Goal: Information Seeking & Learning: Understand process/instructions

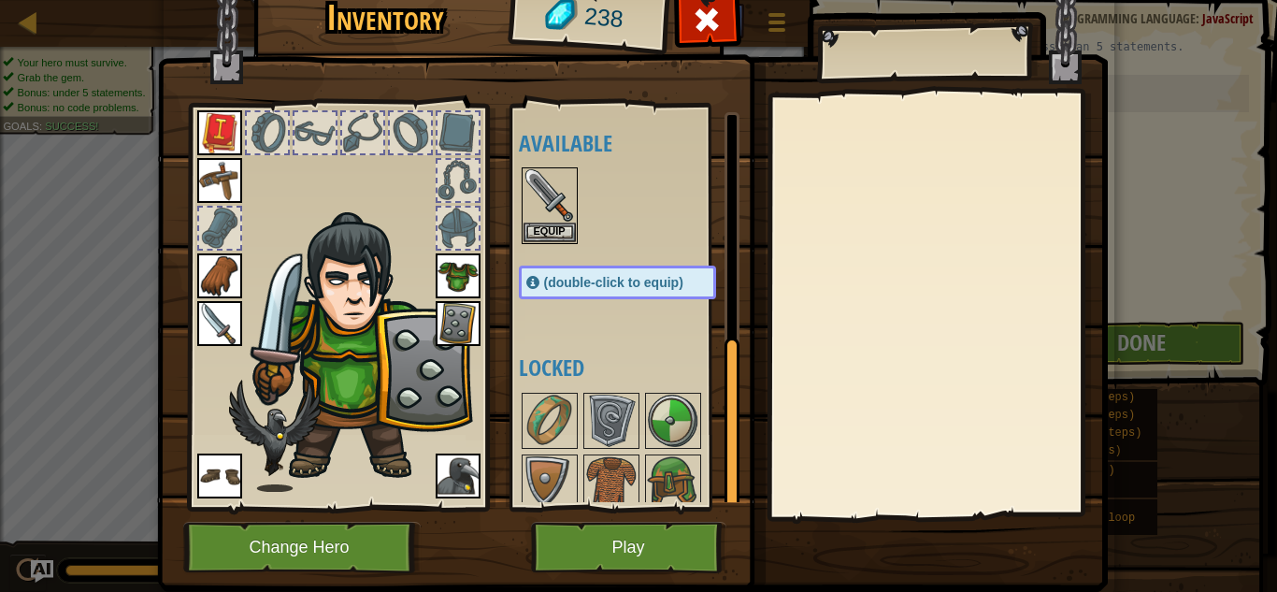
scroll to position [505, 0]
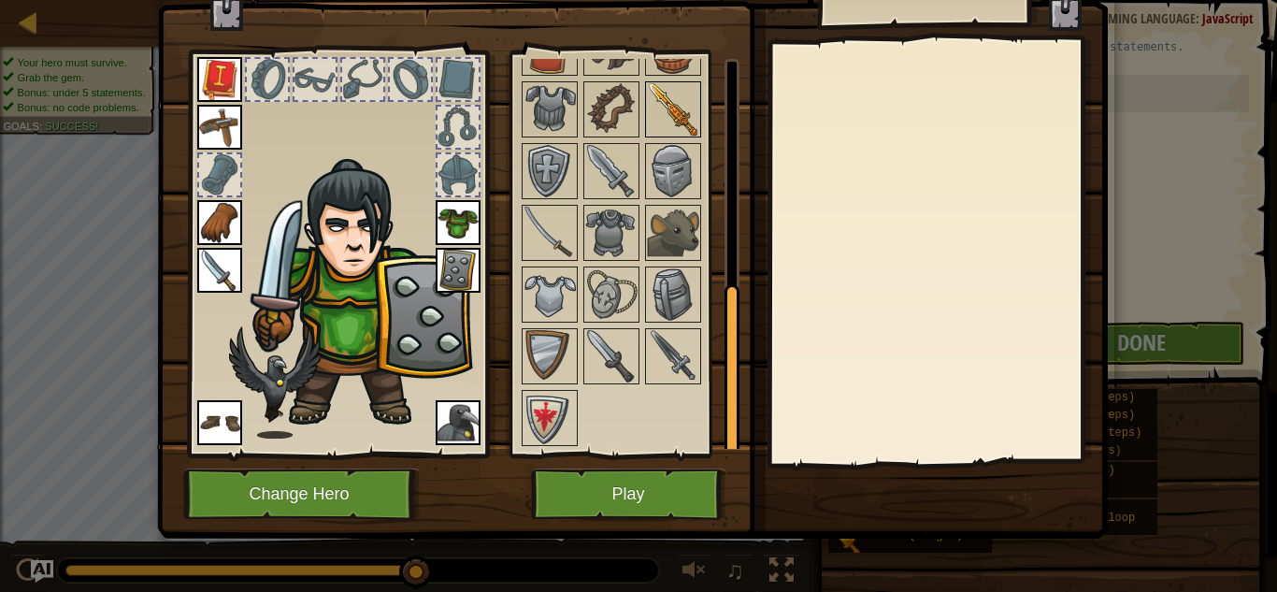
click at [686, 112] on img at bounding box center [673, 109] width 52 height 52
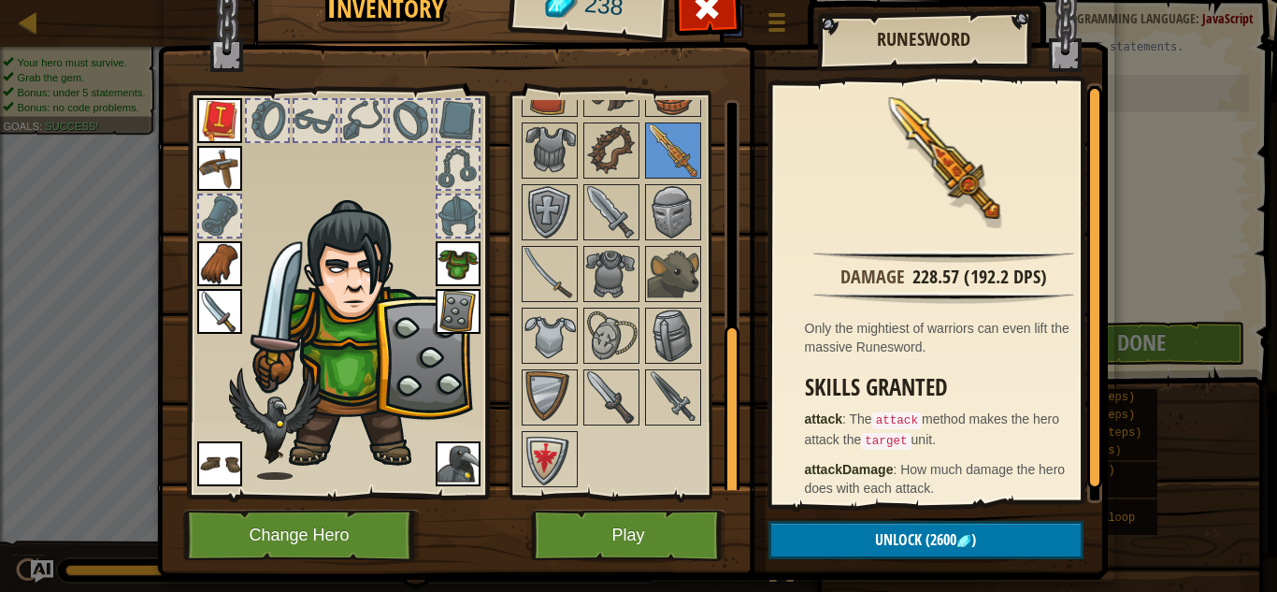
scroll to position [0, 0]
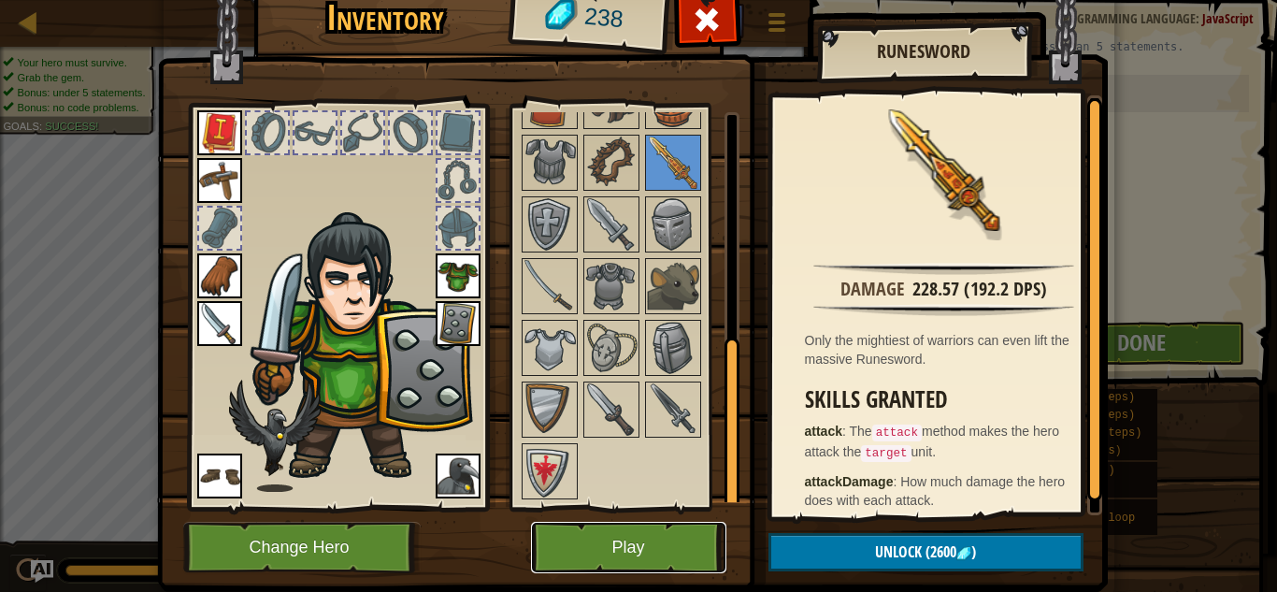
click at [617, 540] on button "Play" at bounding box center [628, 547] width 195 height 51
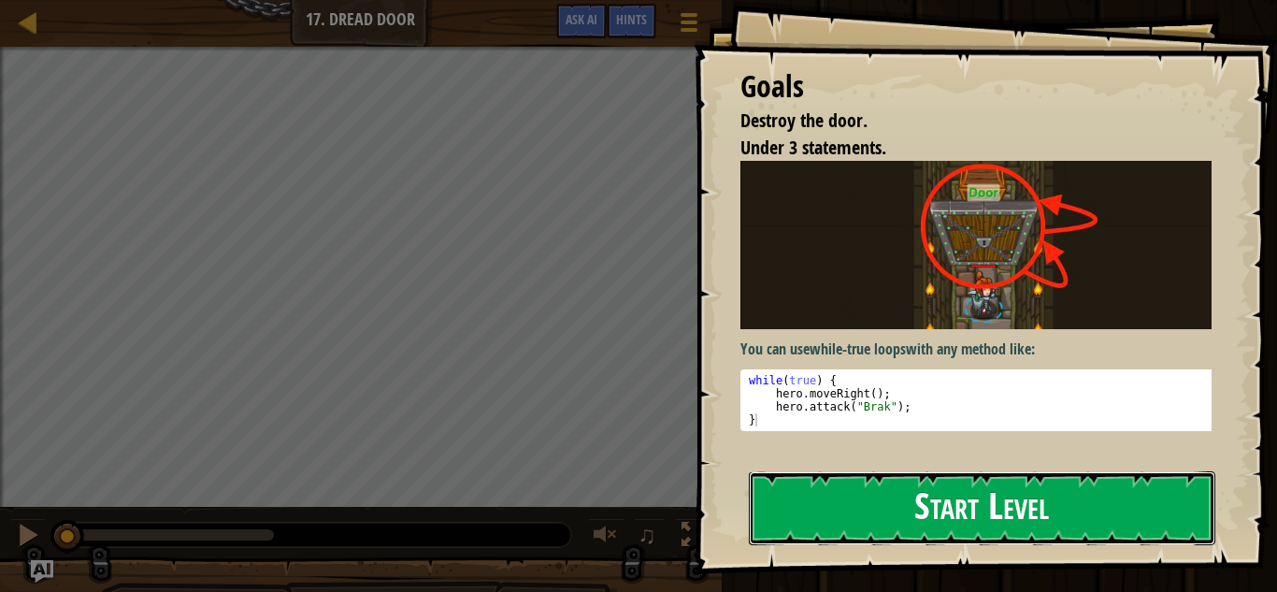
click at [860, 526] on button "Start Level" at bounding box center [982, 508] width 467 height 74
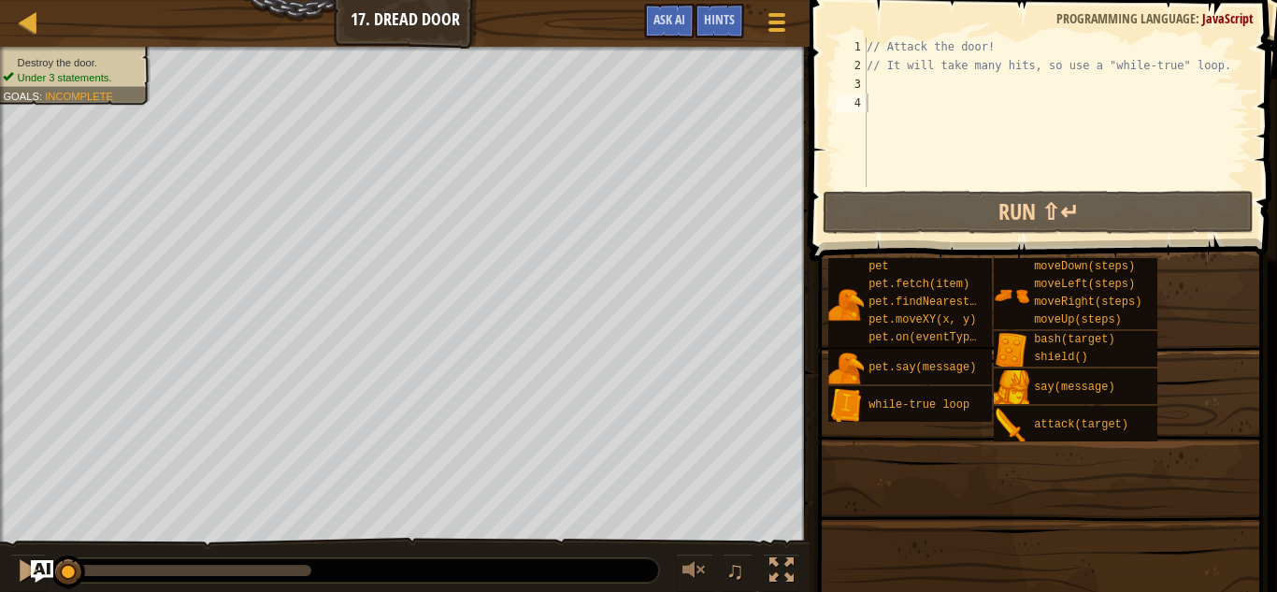
click at [823, 94] on span at bounding box center [1045, 104] width 483 height 316
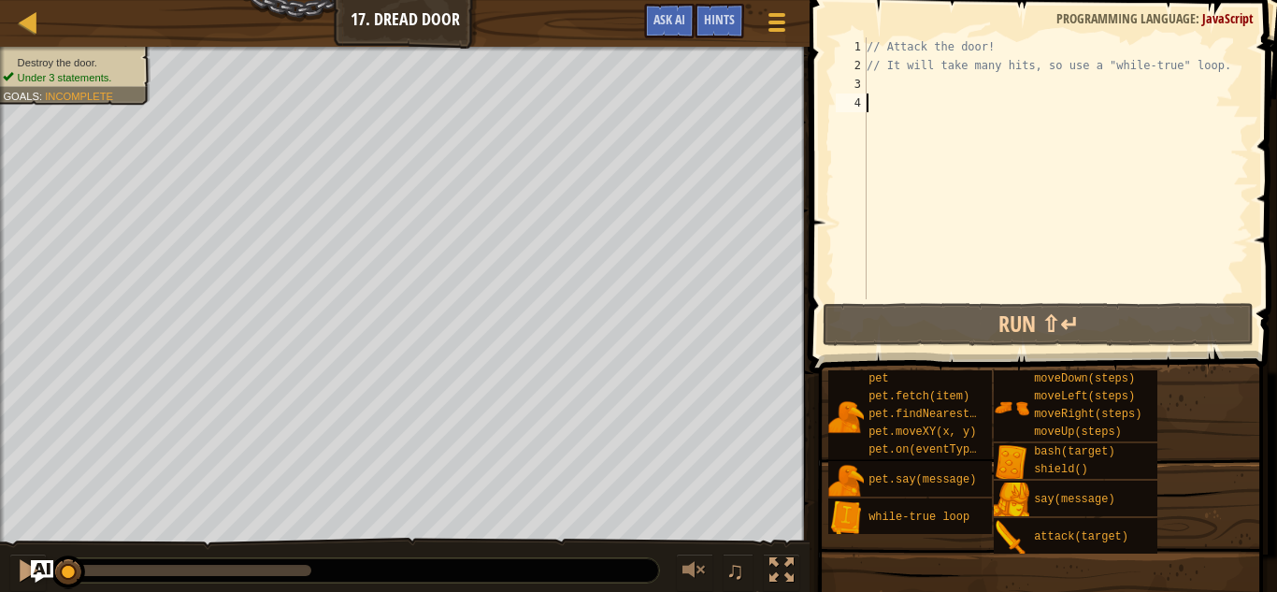
click at [896, 99] on div "// Attack the door! // It will take many hits, so use a "while-true" loop." at bounding box center [1056, 186] width 386 height 299
click at [899, 83] on div "// Attack the door! // It will take many hits, so use a "while-true" loop." at bounding box center [1056, 186] width 386 height 299
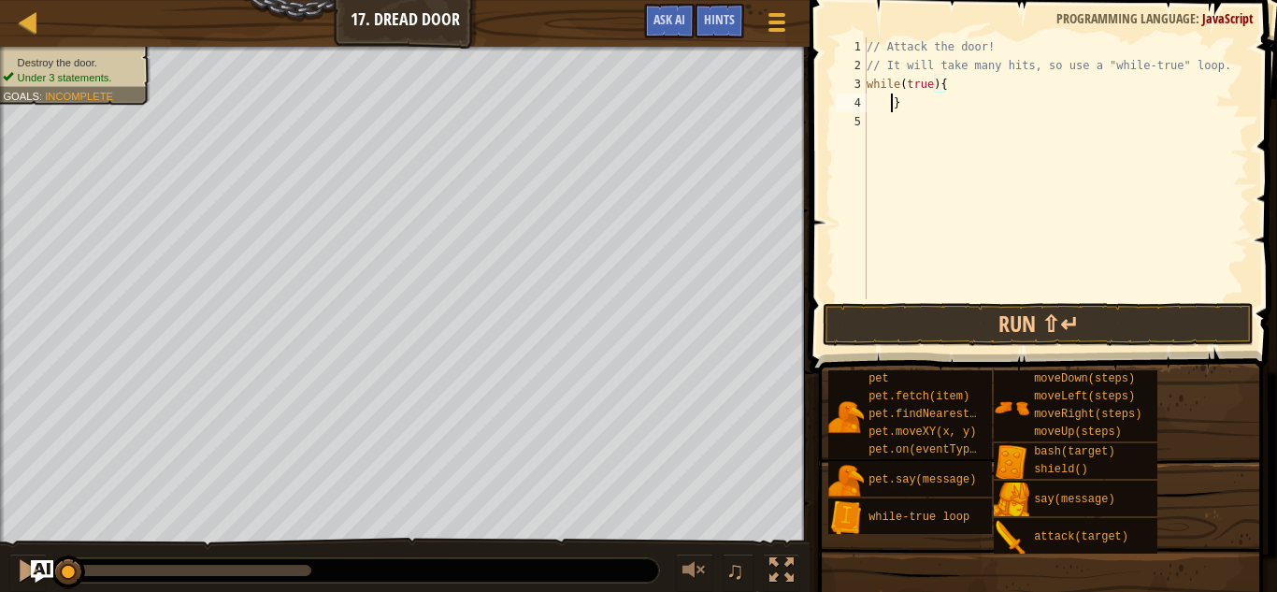
scroll to position [8, 2]
type textarea "}"
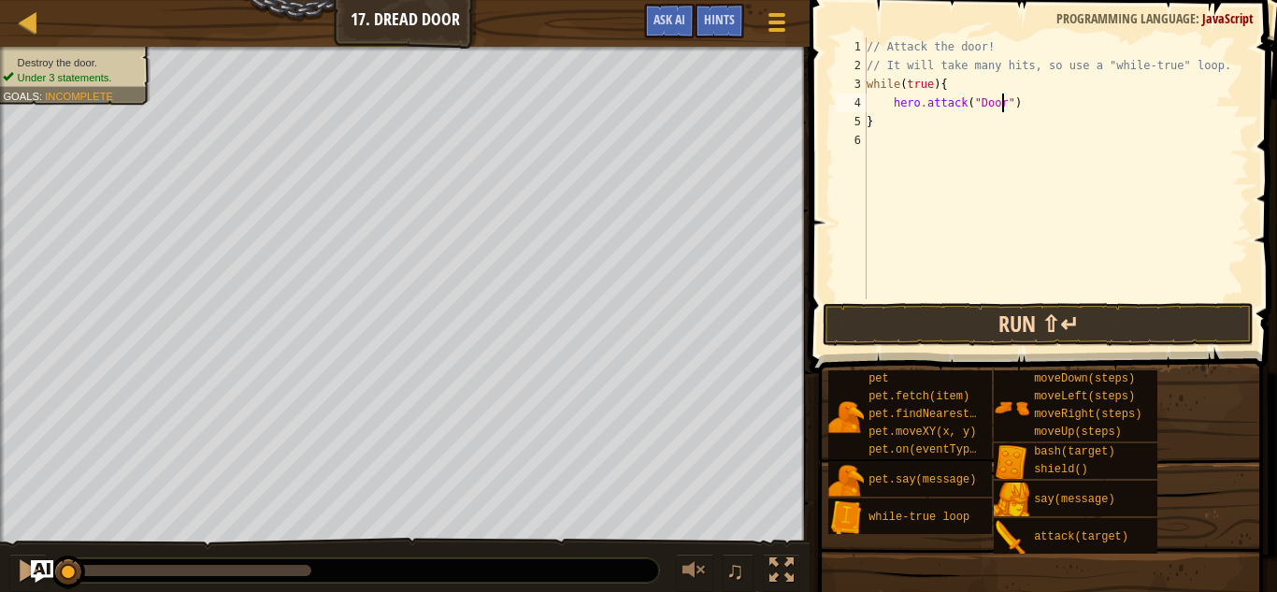
type textarea "hero.attack("Door")"
click at [965, 330] on button "Run ⇧↵" at bounding box center [1039, 324] width 432 height 43
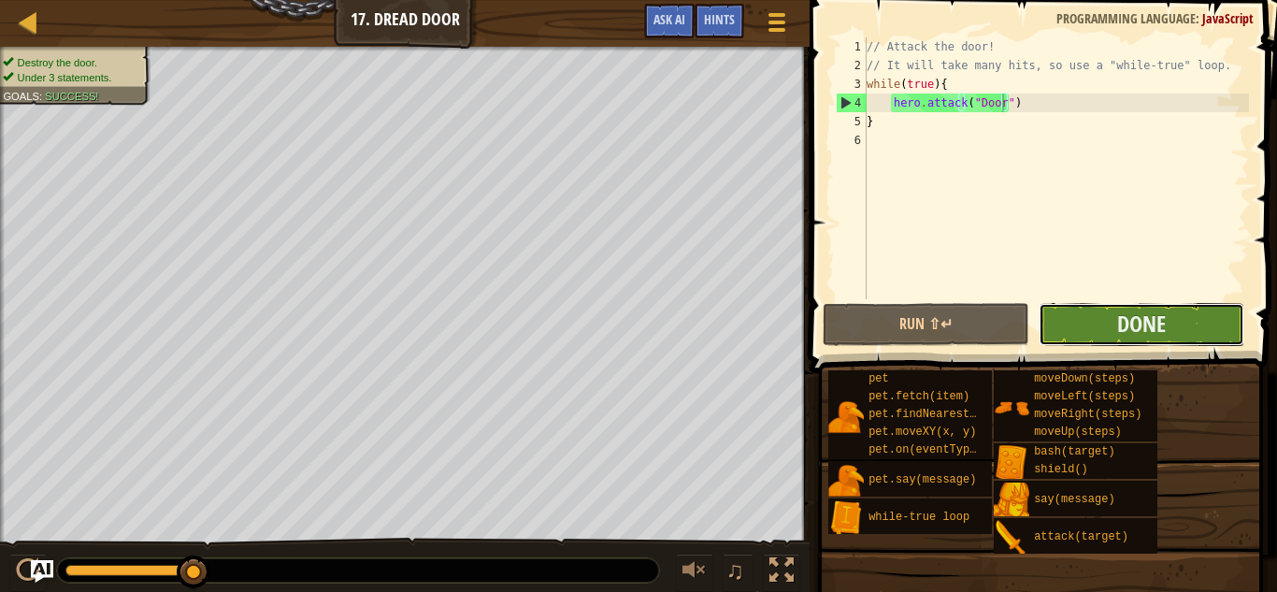
click at [1076, 312] on button "Done" at bounding box center [1142, 324] width 207 height 43
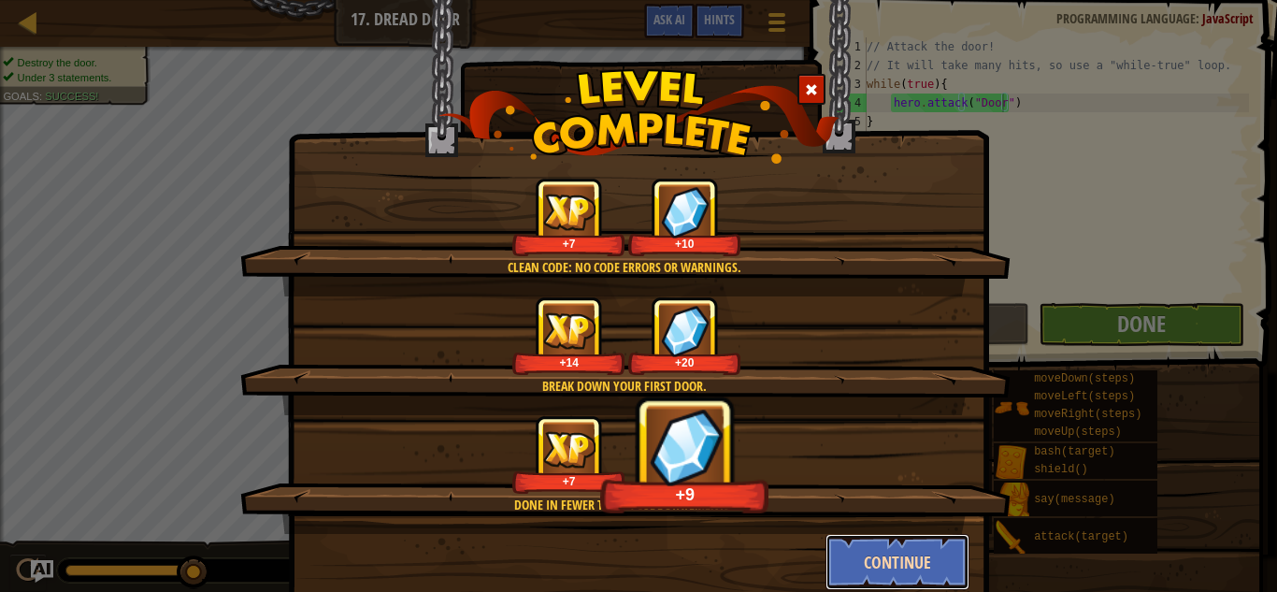
click at [926, 568] on button "Continue" at bounding box center [898, 562] width 145 height 56
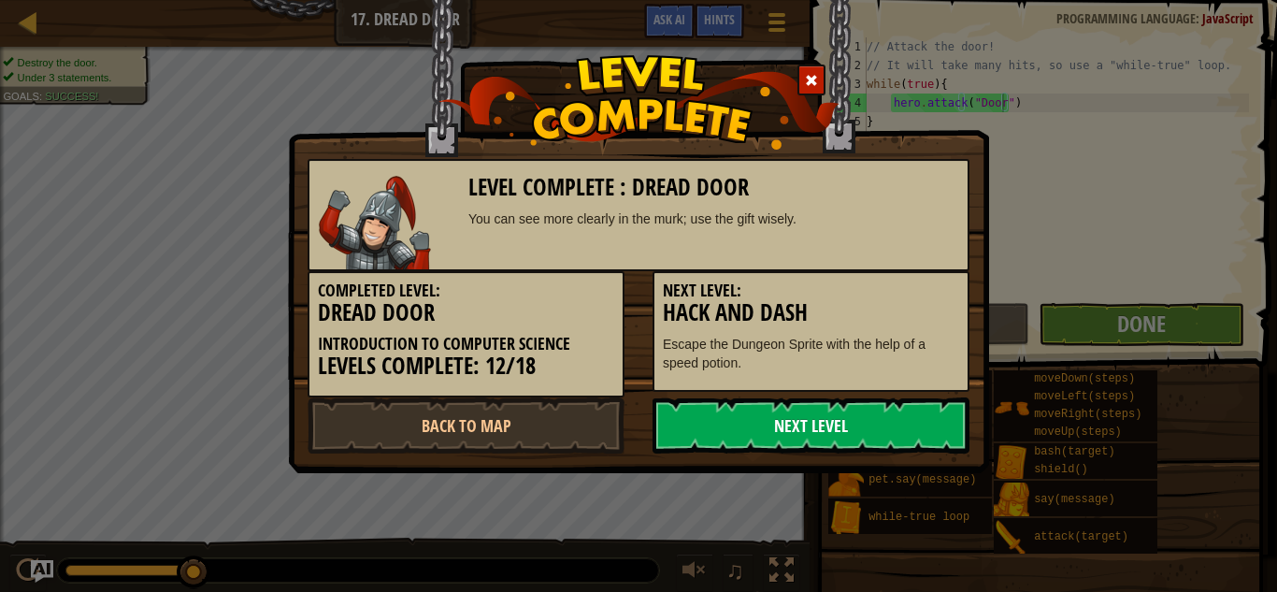
click at [880, 433] on link "Next Level" at bounding box center [811, 425] width 317 height 56
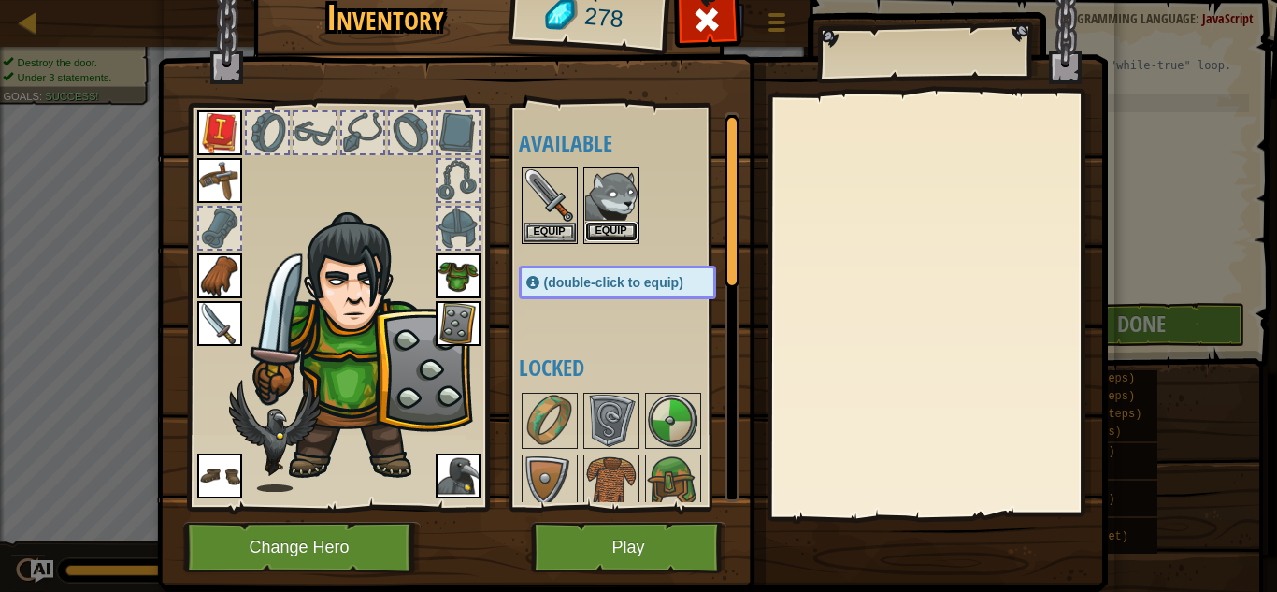
click at [601, 228] on button "Equip" at bounding box center [611, 232] width 52 height 20
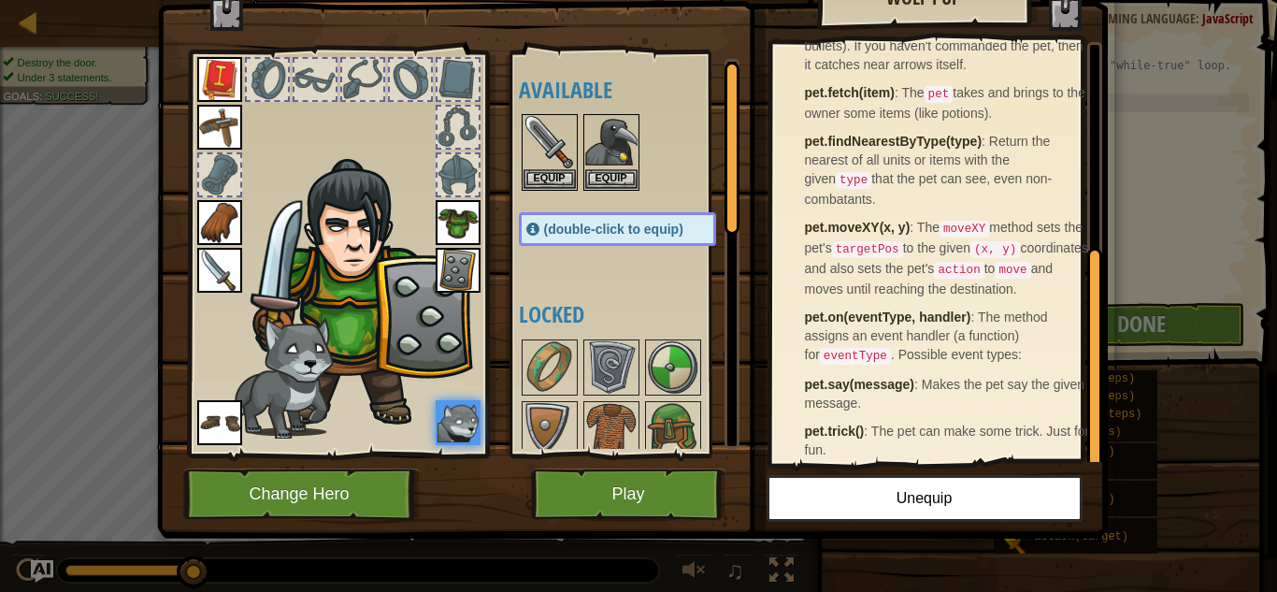
scroll to position [380, 0]
click at [678, 504] on button "Play" at bounding box center [628, 493] width 195 height 51
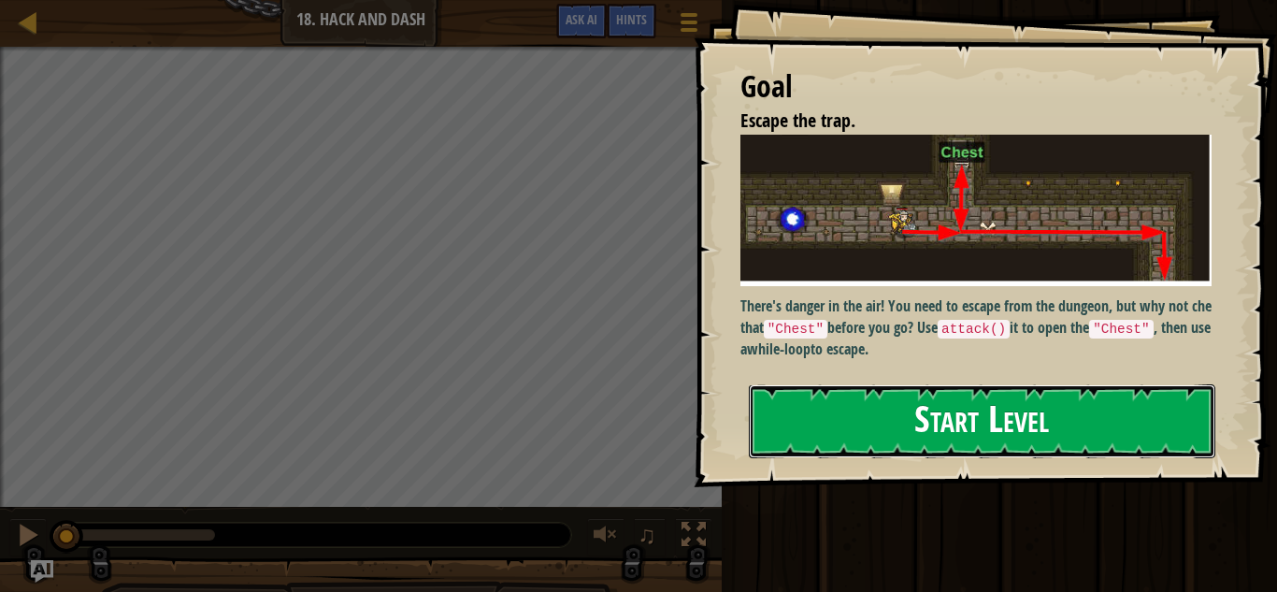
click at [959, 427] on button "Start Level" at bounding box center [982, 421] width 467 height 74
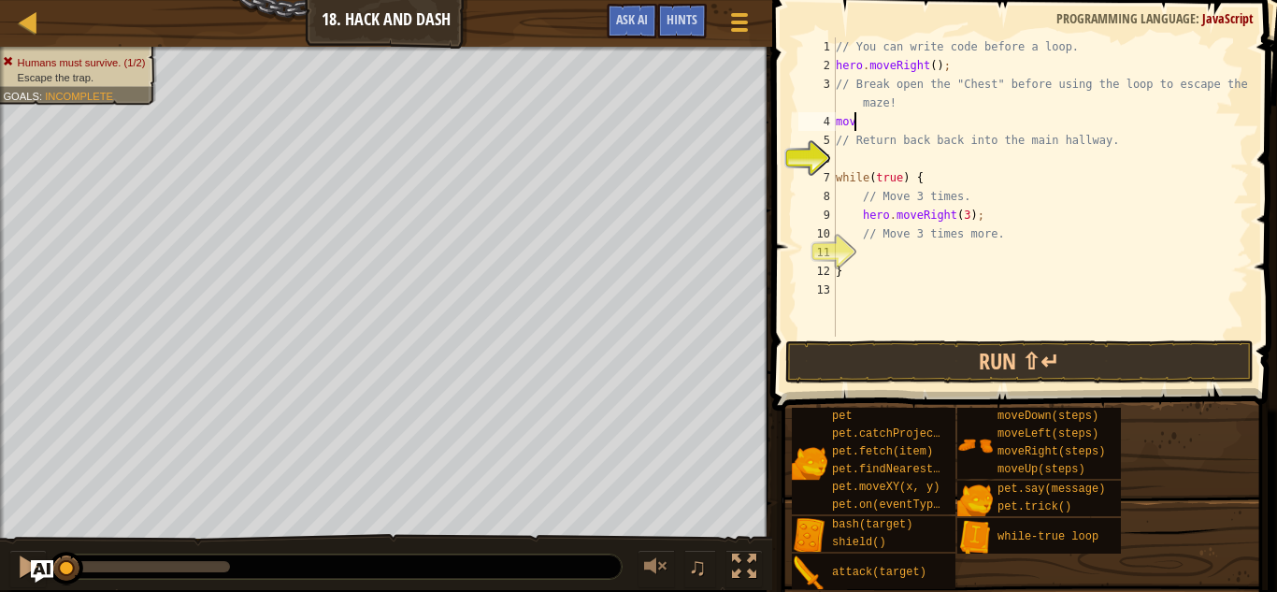
scroll to position [8, 0]
type textarea "m"
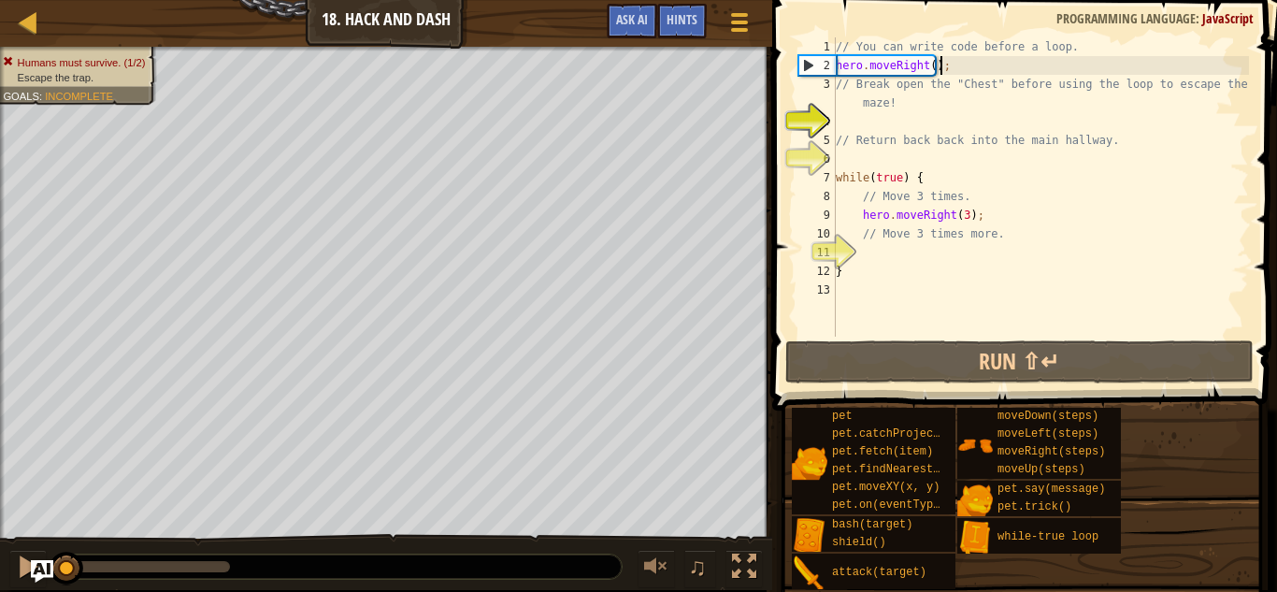
click at [998, 58] on div "// You can write code before a loop. hero . moveRight ( ) ; // Break open the "…" at bounding box center [1040, 205] width 417 height 337
type textarea "hero.moveRight();"
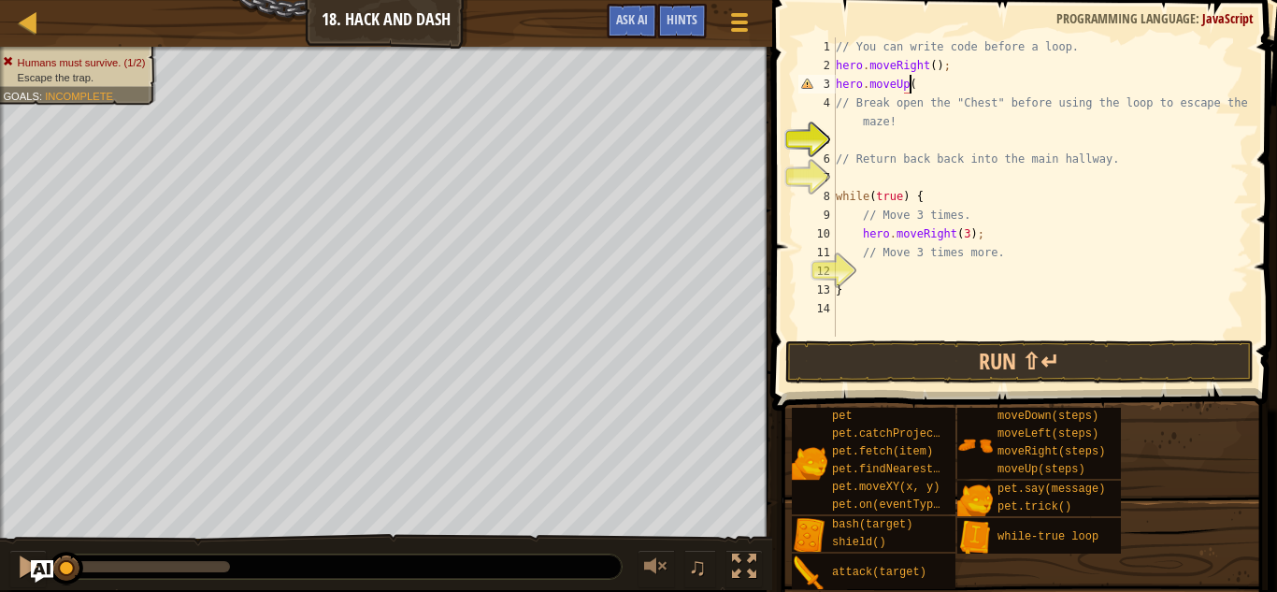
scroll to position [8, 6]
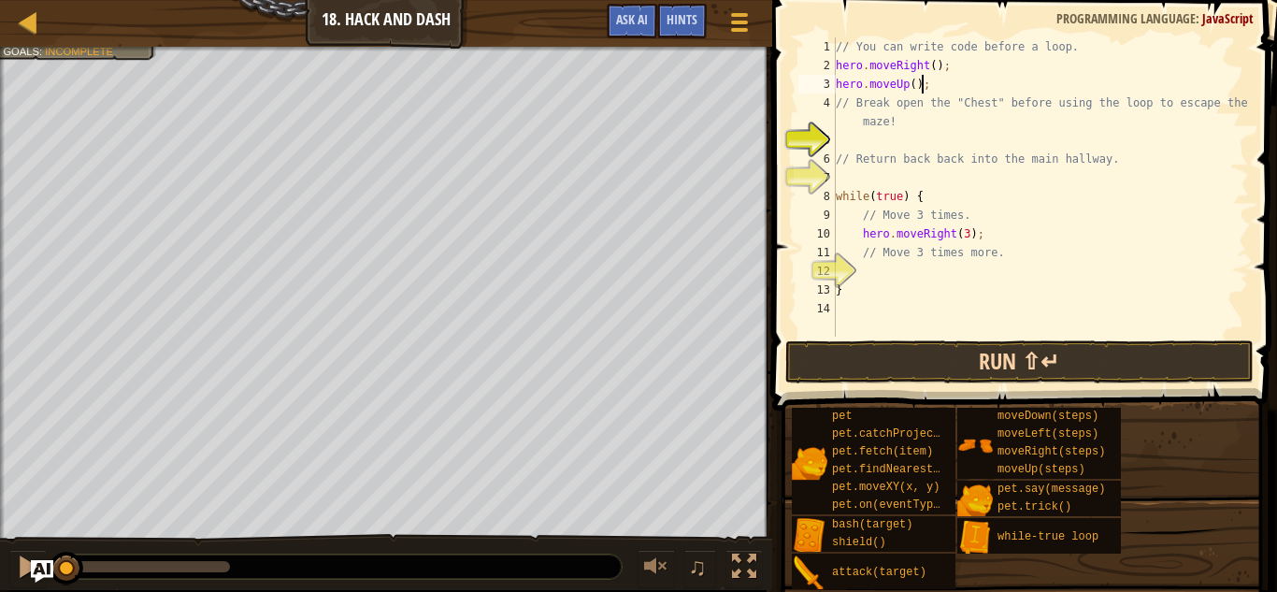
click at [924, 411] on div "Map Introduction to Computer Science 18. Hack and Dash Game Menu Done Hints Ask…" at bounding box center [638, 296] width 1277 height 592
click at [942, 284] on div "// You can write code before a loop. hero . moveRight ( ) ; hero . moveUp ( ) ;…" at bounding box center [1040, 205] width 417 height 337
type textarea "}"
click at [933, 267] on div "// You can write code before a loop. hero . moveRight ( ) ; hero . moveUp ( ) ;…" at bounding box center [1040, 205] width 417 height 337
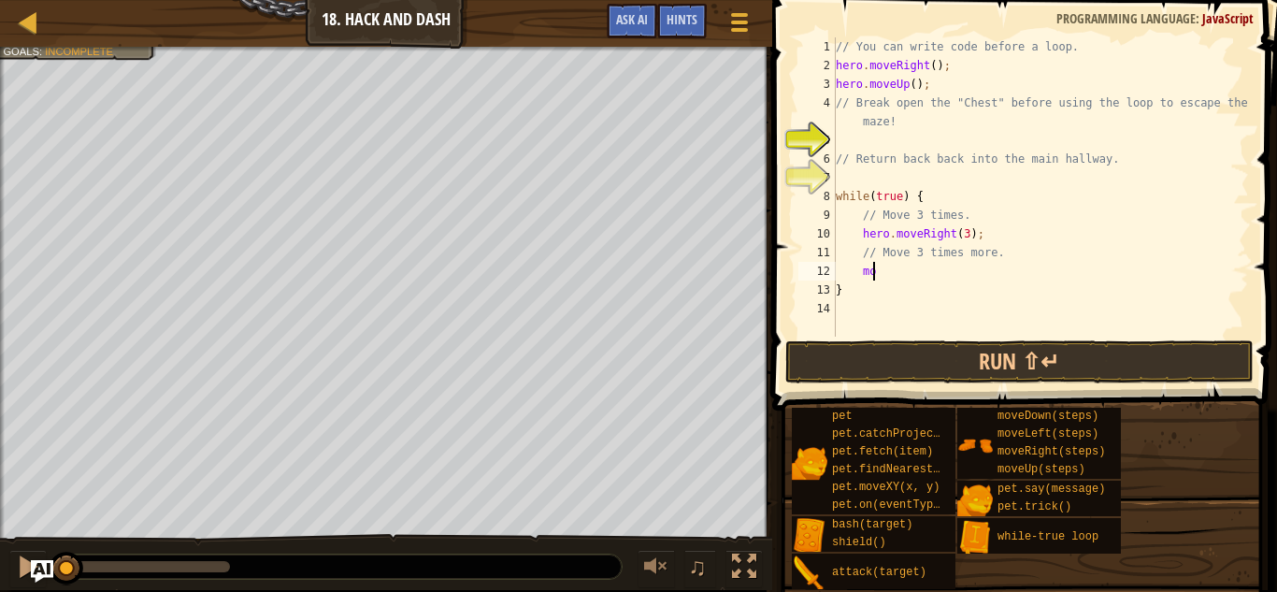
type textarea "m"
type textarea "hero.moveDown(3)"
click at [921, 142] on div "// You can write code before a loop. hero . moveRight ( ) ; hero . moveUp ( ) ;…" at bounding box center [1040, 205] width 417 height 337
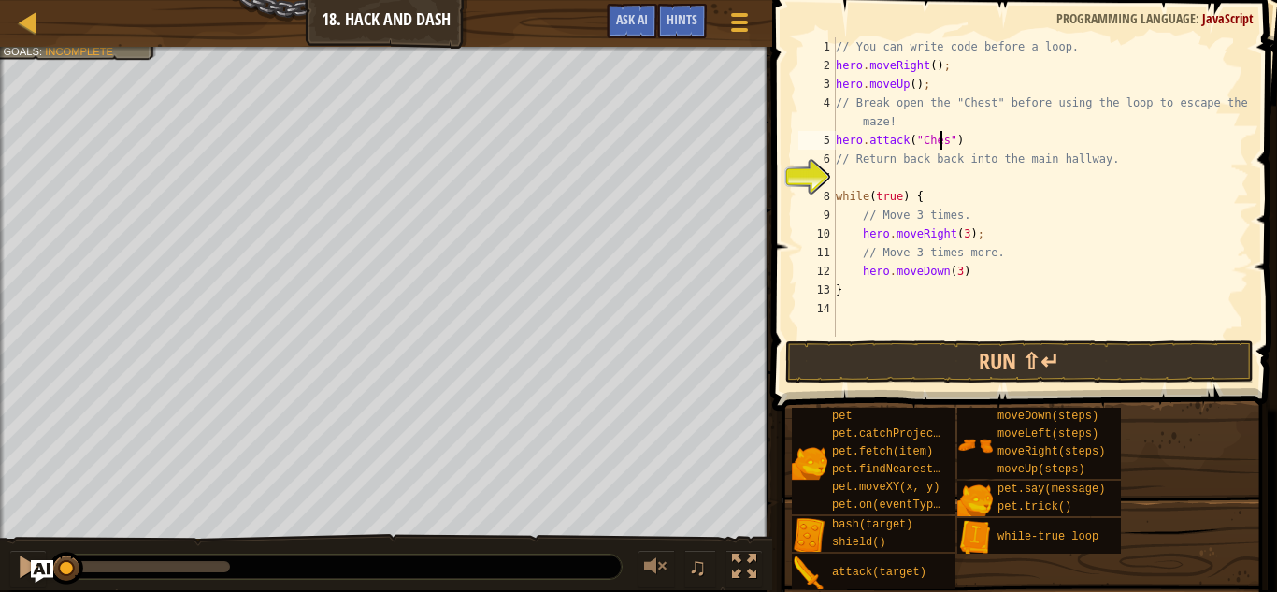
scroll to position [8, 8]
type textarea "// Return back back into the main hallway."
type textarea "m"
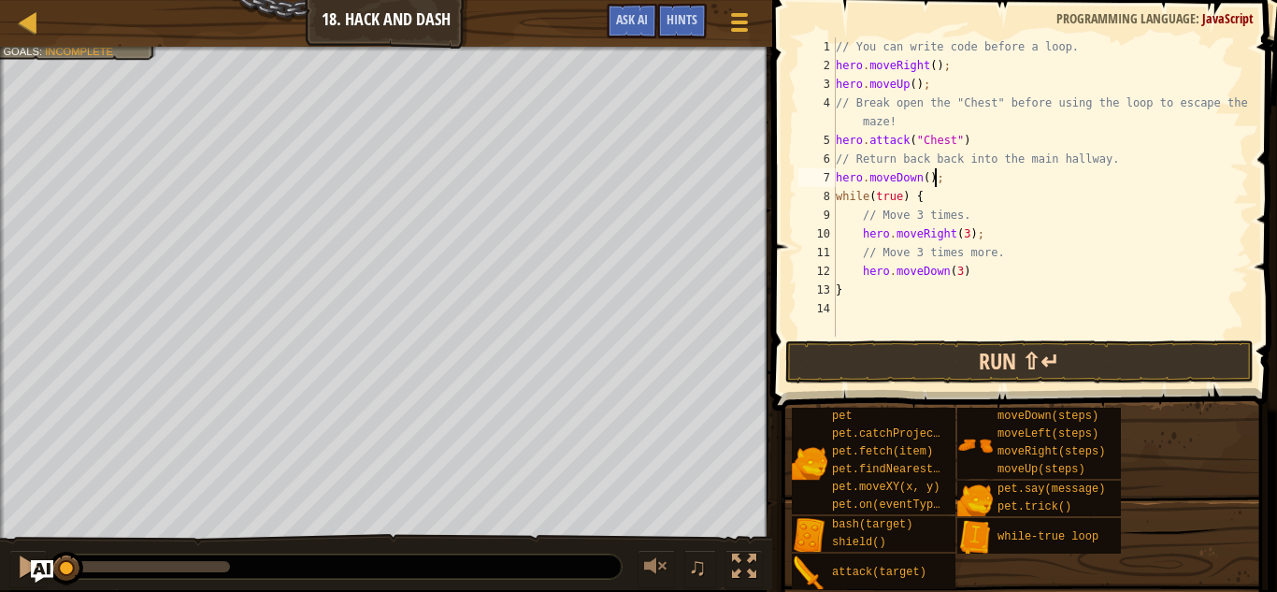
type textarea "hero.moveDown();"
click at [1019, 347] on button "Run ⇧↵" at bounding box center [1019, 361] width 468 height 43
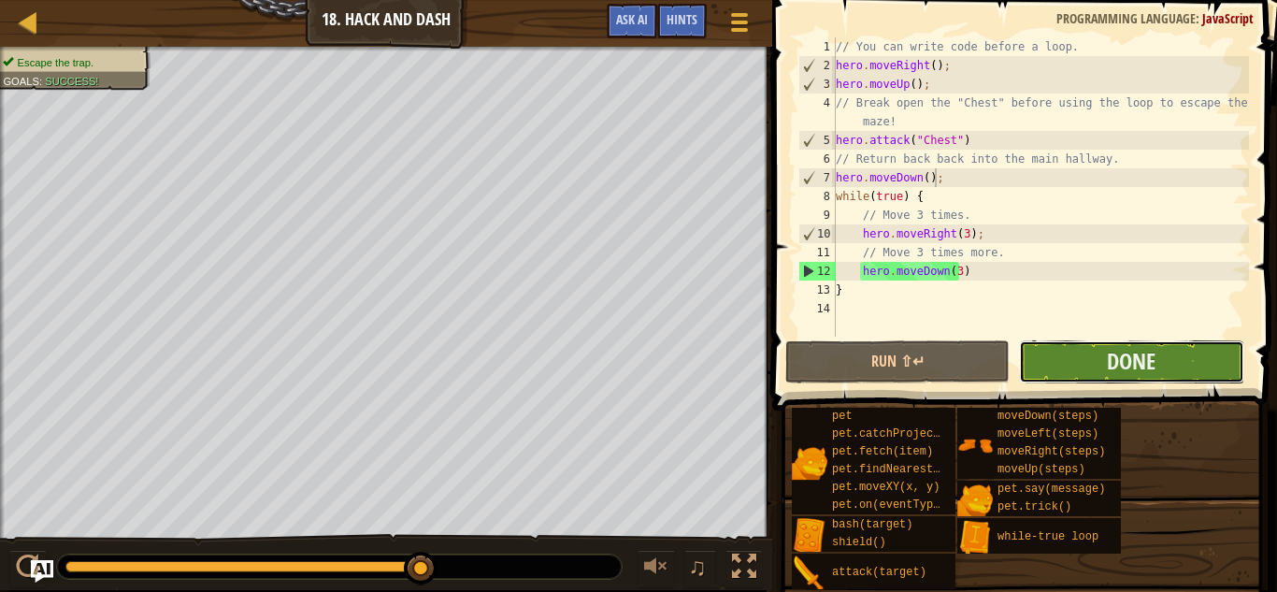
click at [1106, 363] on button "Done" at bounding box center [1131, 361] width 224 height 43
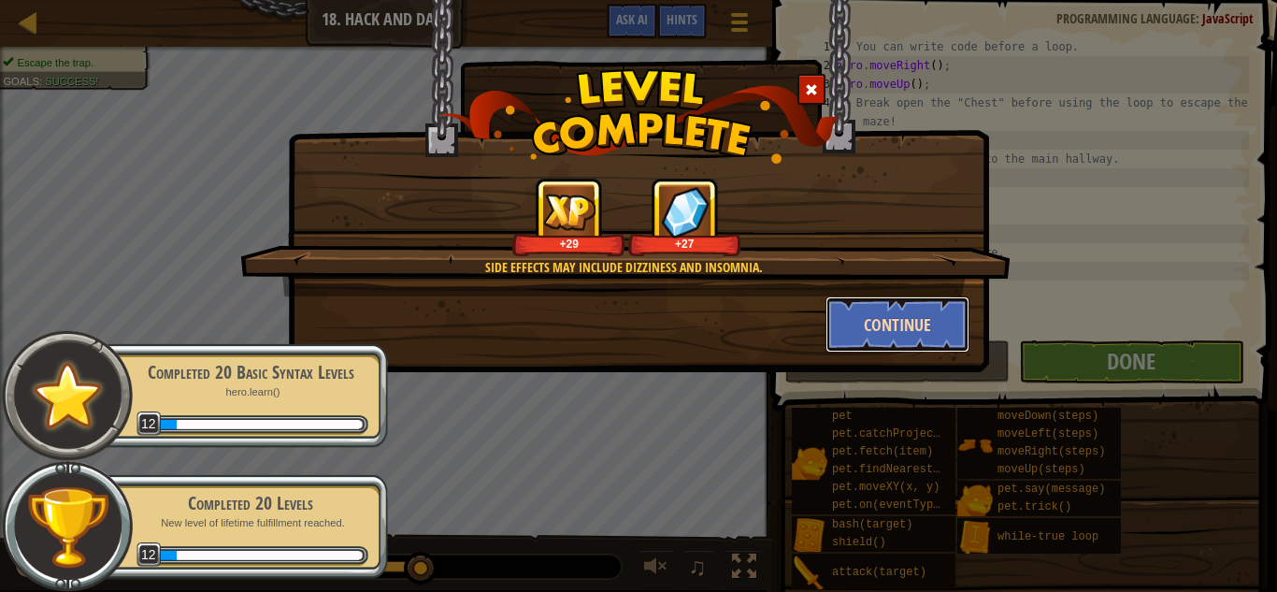
click at [915, 332] on button "Continue" at bounding box center [898, 324] width 145 height 56
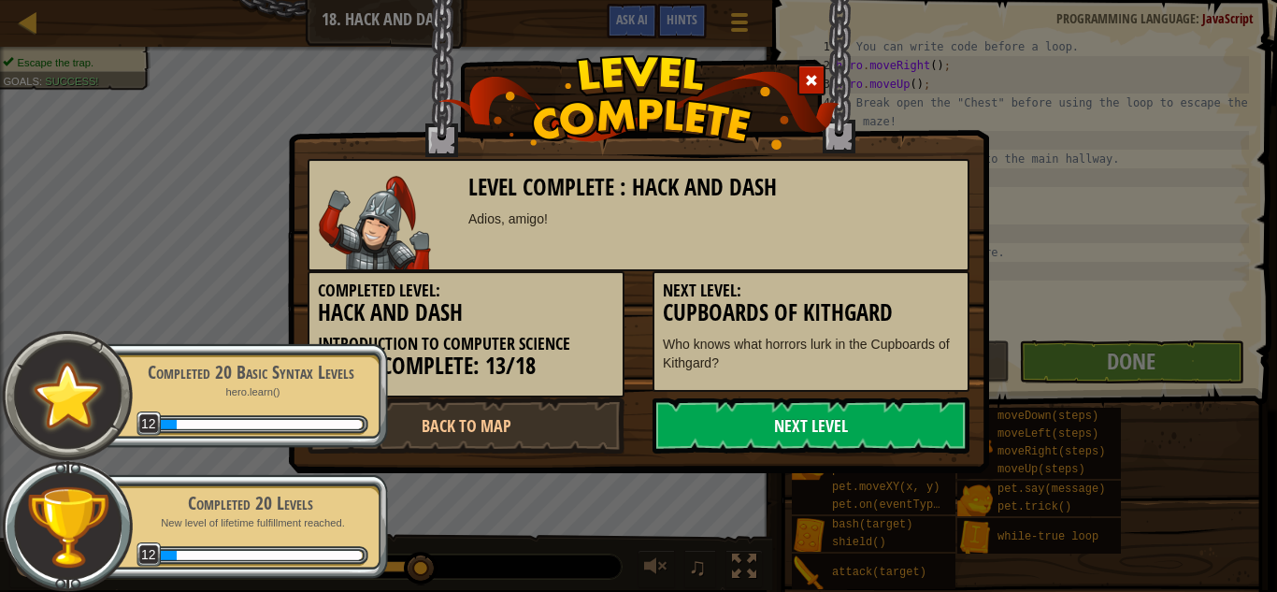
click at [855, 415] on link "Next Level" at bounding box center [811, 425] width 317 height 56
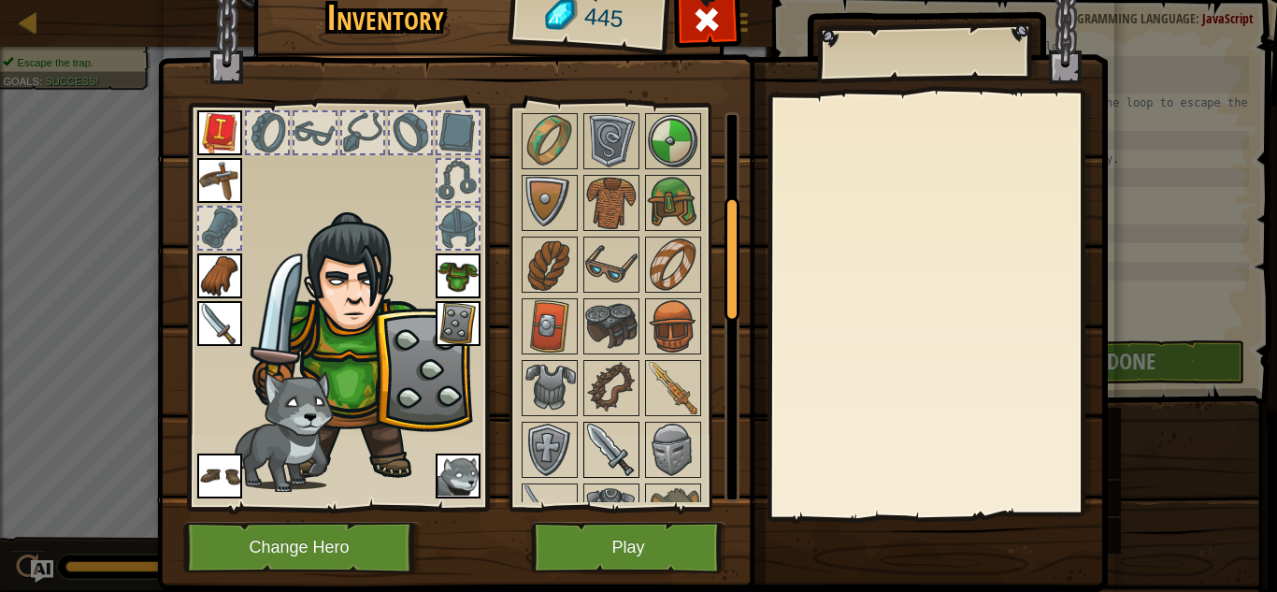
scroll to position [281, 0]
click at [615, 527] on button "Play" at bounding box center [628, 547] width 195 height 51
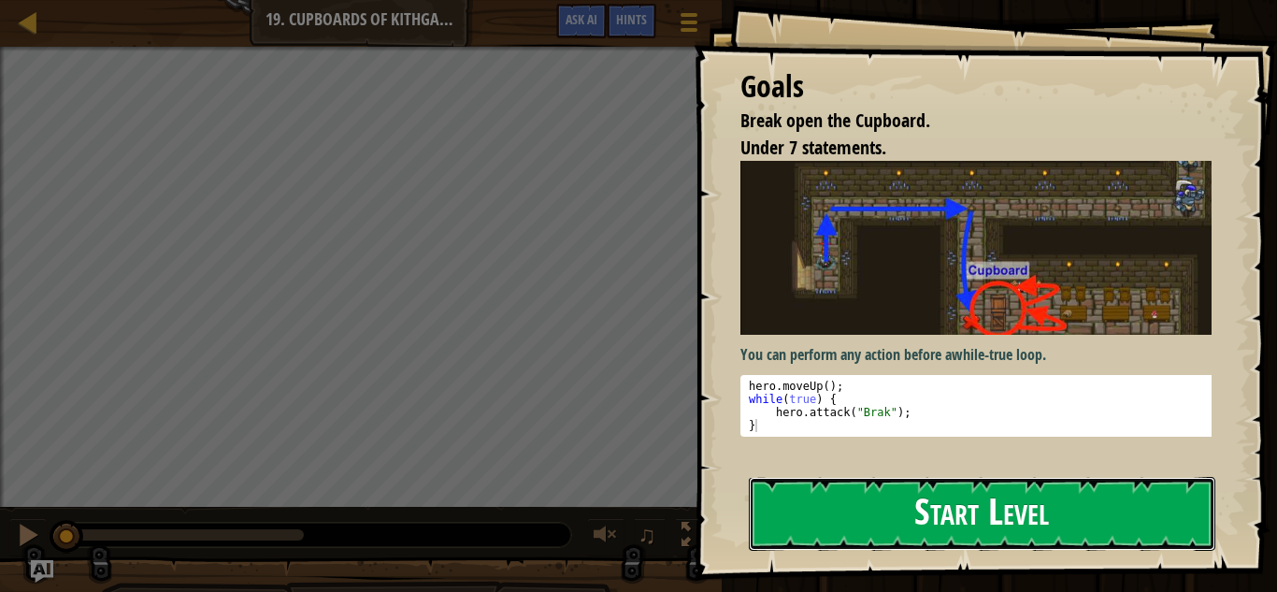
click at [918, 524] on button "Start Level" at bounding box center [982, 514] width 467 height 74
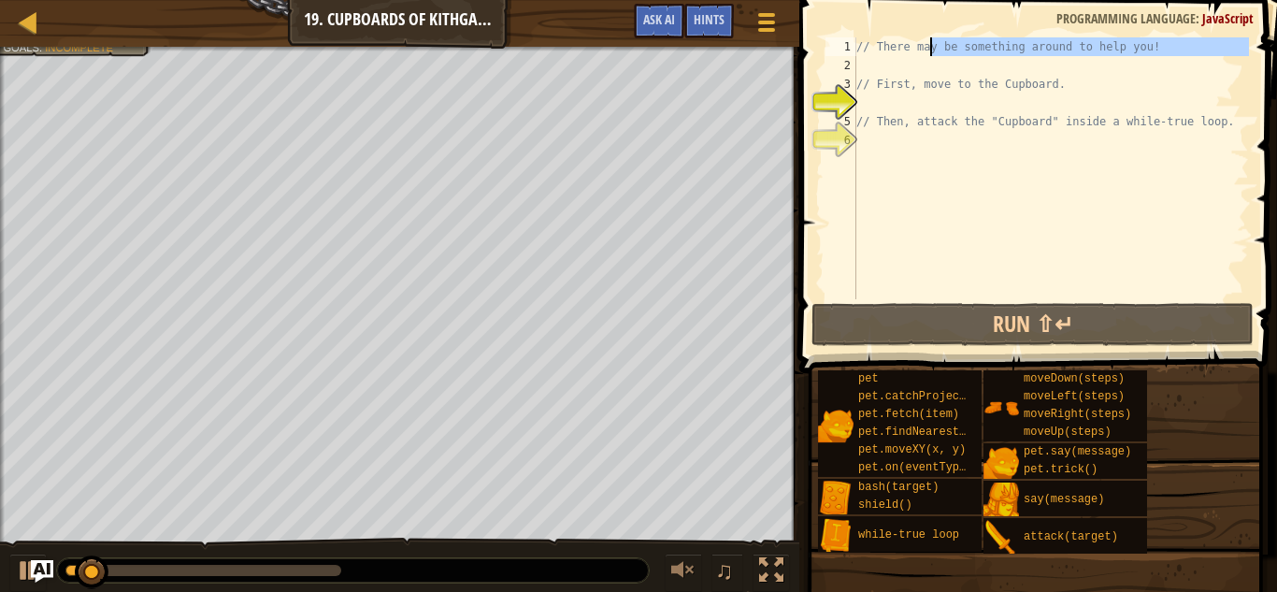
click at [931, 64] on div "// There may be something around to help you! // First, move to the Cupboard. /…" at bounding box center [1051, 186] width 396 height 299
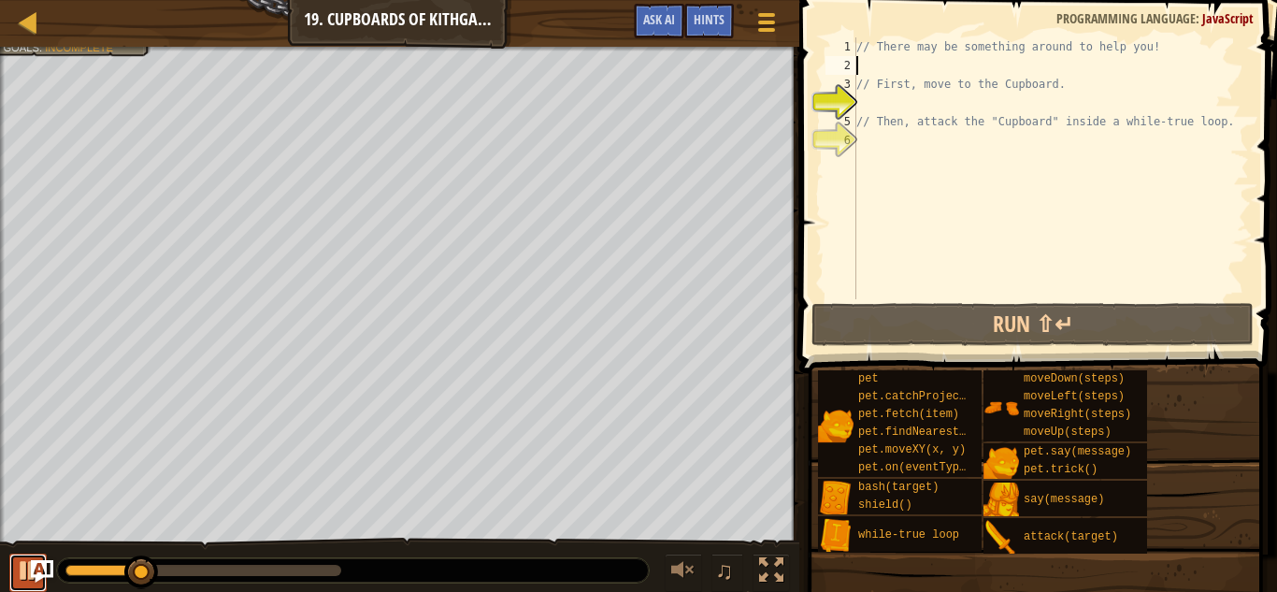
click at [22, 576] on div at bounding box center [28, 570] width 24 height 24
click at [946, 65] on div "// There may be something around to help you! // First, move to the Cupboard. /…" at bounding box center [1051, 186] width 396 height 299
click at [26, 578] on div at bounding box center [28, 570] width 24 height 24
drag, startPoint x: 251, startPoint y: 566, endPoint x: 48, endPoint y: 554, distance: 203.3
click at [50, 553] on div "♫" at bounding box center [399, 566] width 799 height 56
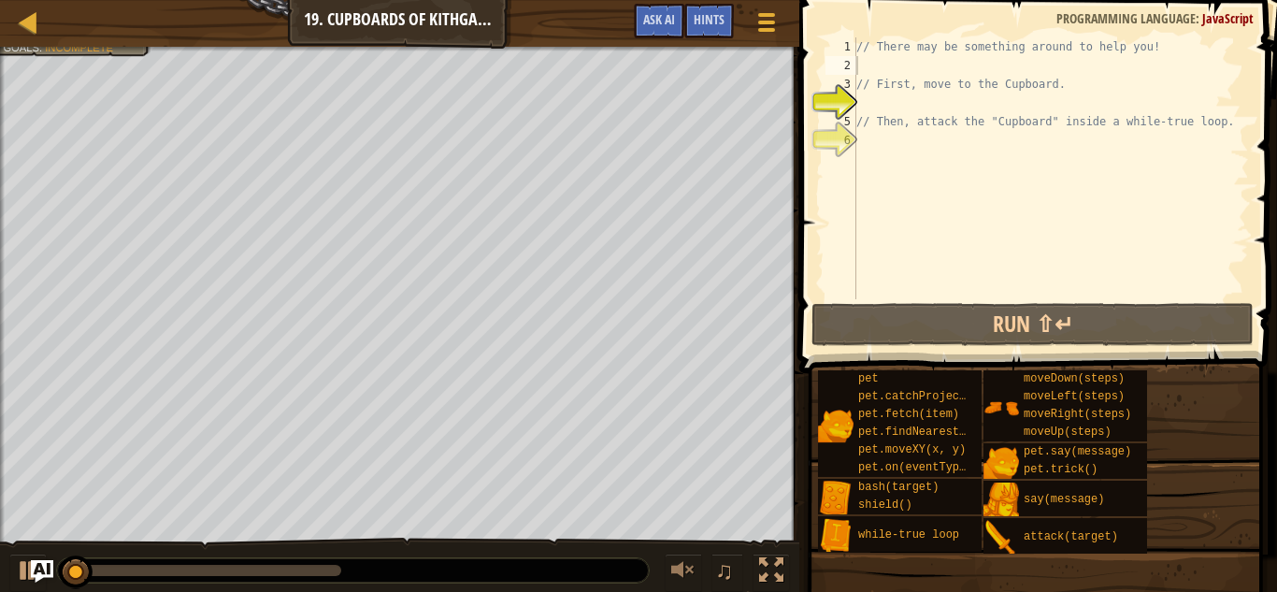
click at [8, 573] on div "♫" at bounding box center [399, 566] width 799 height 56
click at [17, 571] on div at bounding box center [28, 570] width 24 height 24
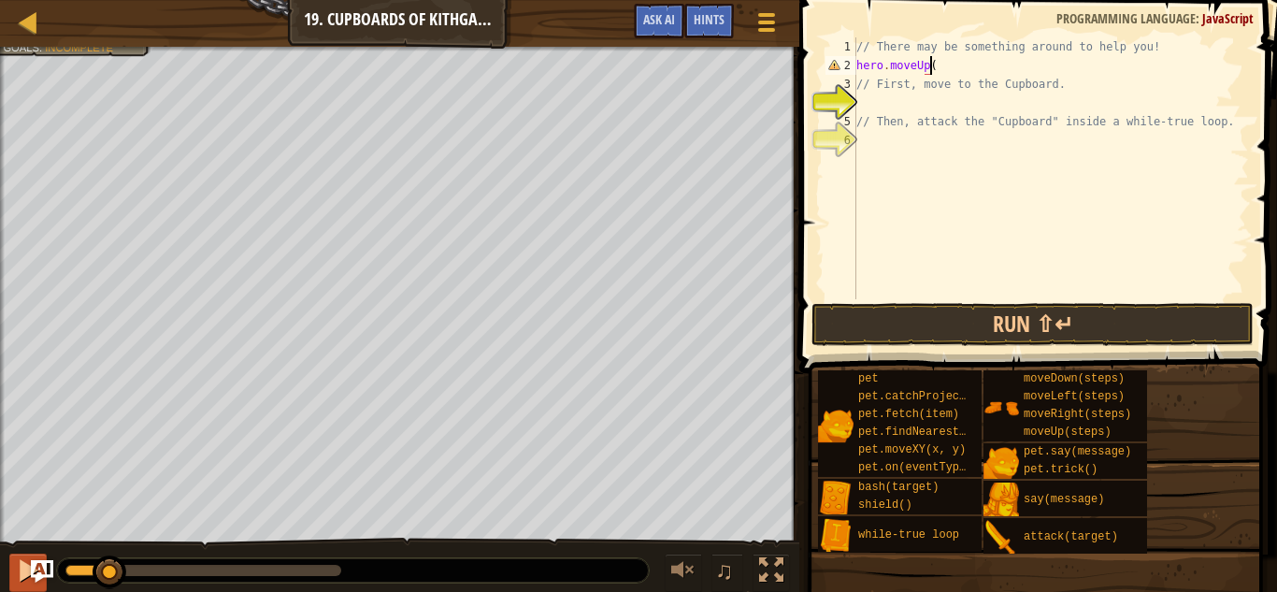
scroll to position [8, 6]
type textarea "hero.moveUp();"
click at [710, 25] on span "Hints" at bounding box center [709, 19] width 31 height 18
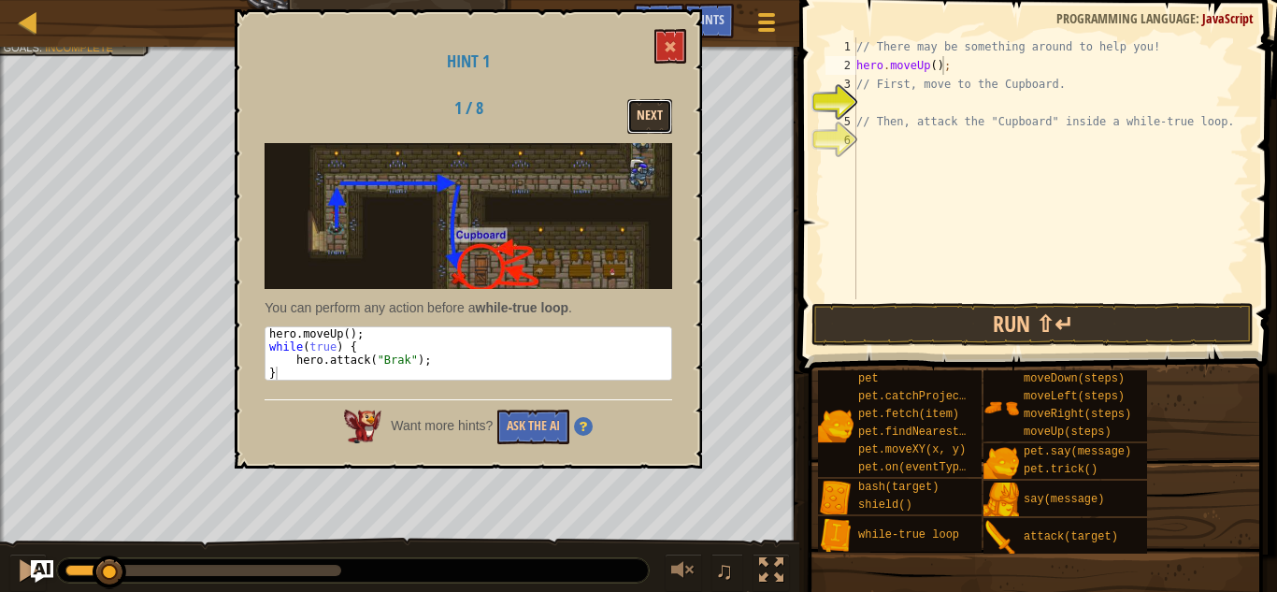
click at [658, 120] on button "Next" at bounding box center [649, 116] width 45 height 35
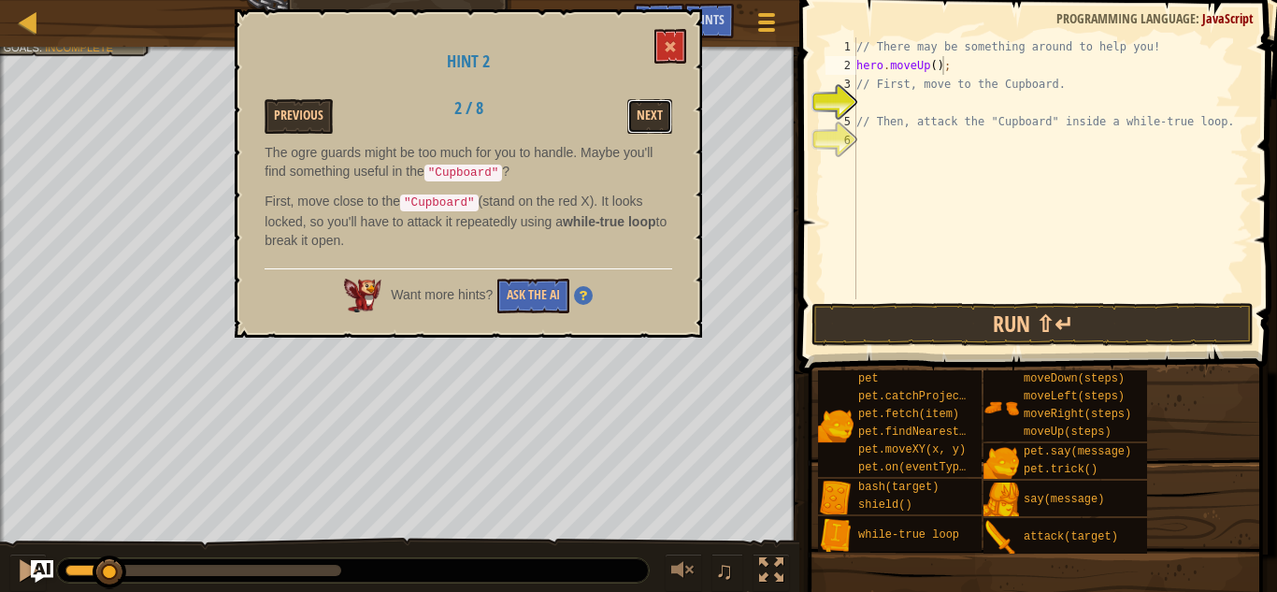
click at [658, 120] on button "Next" at bounding box center [649, 116] width 45 height 35
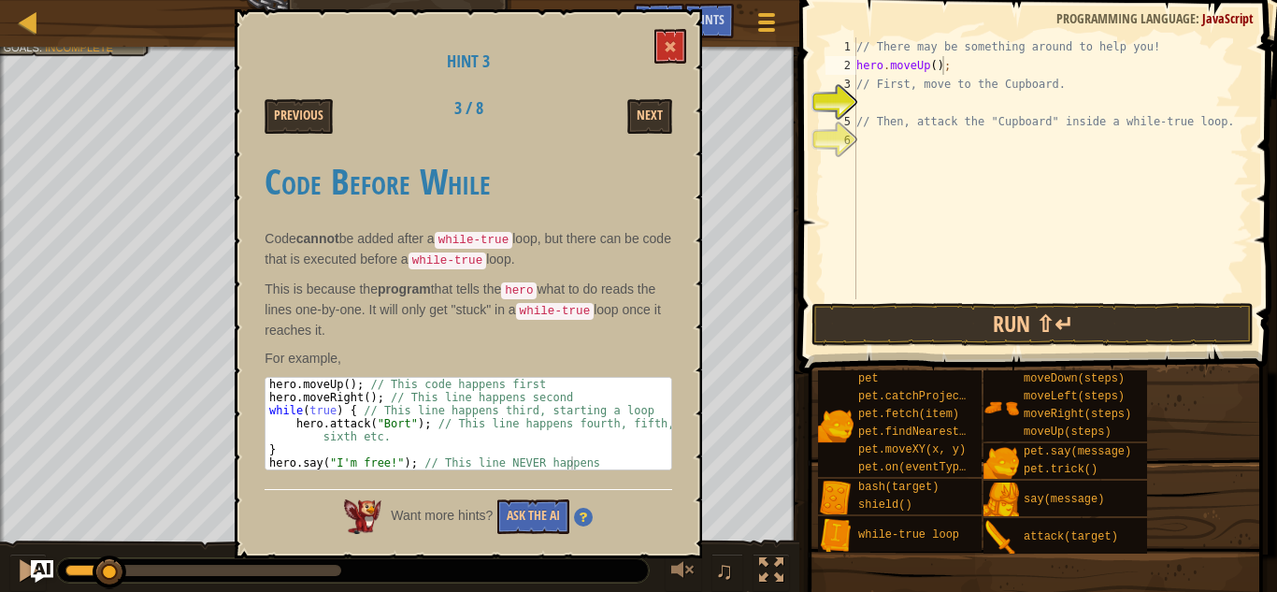
click at [691, 36] on div "Hint 3 Previous 3 / 8 Next Code Before While Code cannot be added after a while…" at bounding box center [469, 283] width 468 height 549
click at [671, 38] on button at bounding box center [671, 46] width 32 height 35
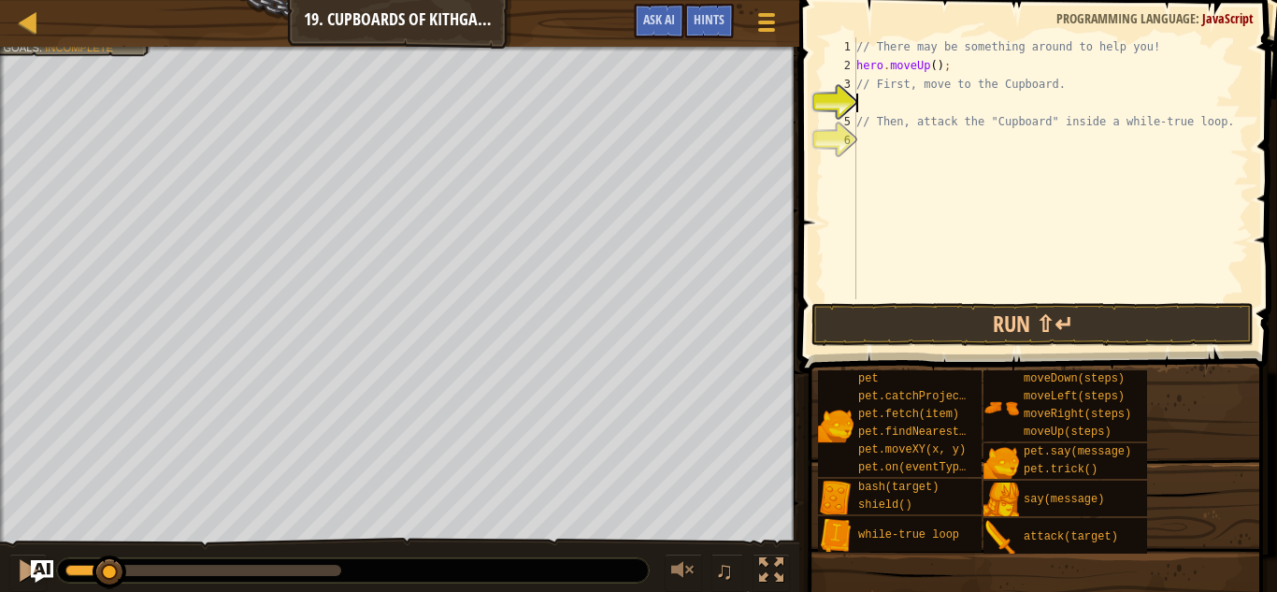
click at [884, 108] on div "// There may be something around to help you! hero . moveUp ( ) ; // First, mov…" at bounding box center [1051, 186] width 396 height 299
type textarea "m"
type textarea "hero.moveRight(2)"
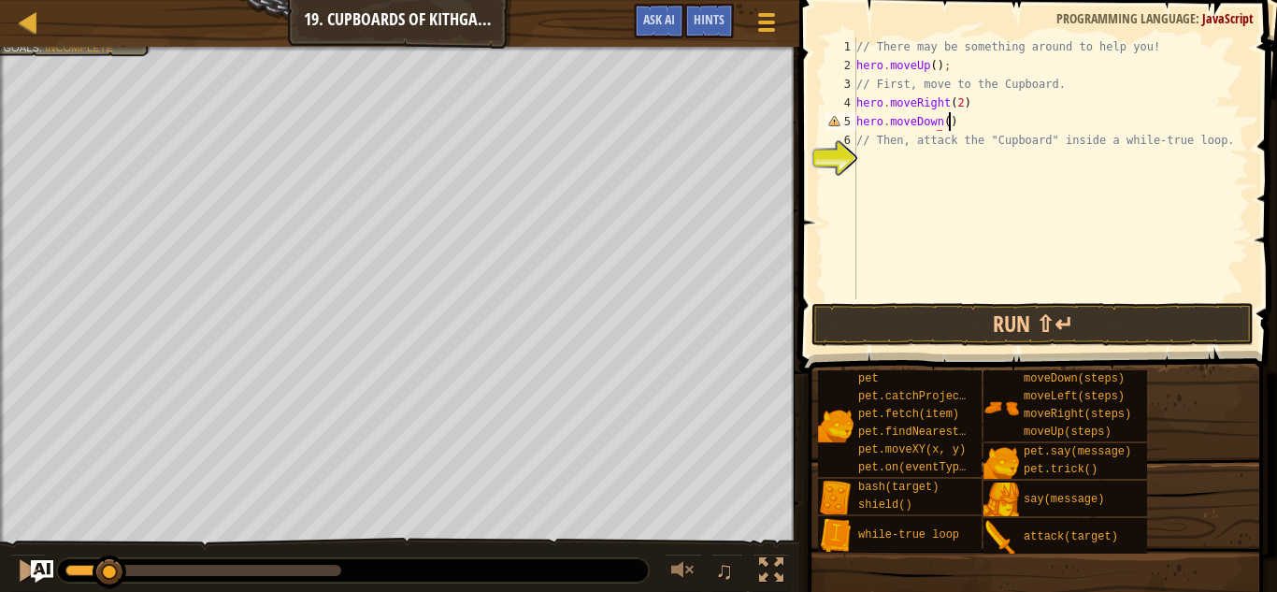
scroll to position [8, 7]
click at [985, 114] on div "// There may be something around to help you! hero . moveUp ( ) ; // First, mov…" at bounding box center [1051, 186] width 396 height 299
click at [978, 99] on div "// There may be something around to help you! hero . moveUp ( ) ; // First, mov…" at bounding box center [1051, 186] width 396 height 299
type textarea "hero.moveRight(2);"
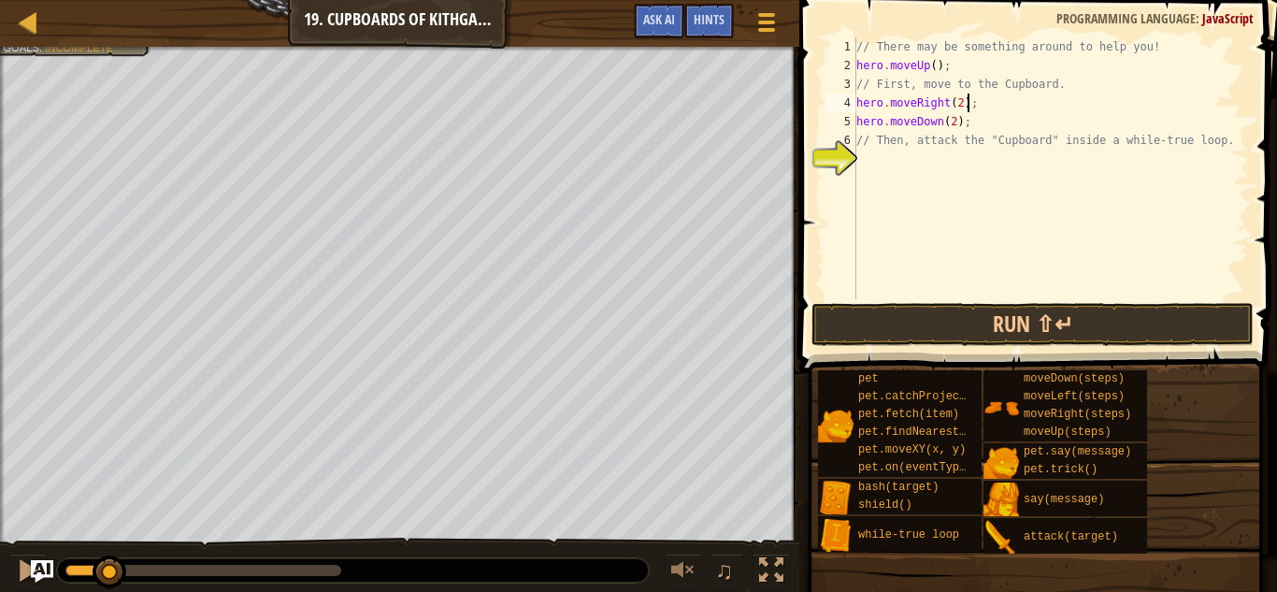
click at [971, 169] on div "// There may be something around to help you! hero . moveUp ( ) ; // First, mov…" at bounding box center [1051, 186] width 396 height 299
type textarea "}"
type textarea "hero.attack("Cupboard")"
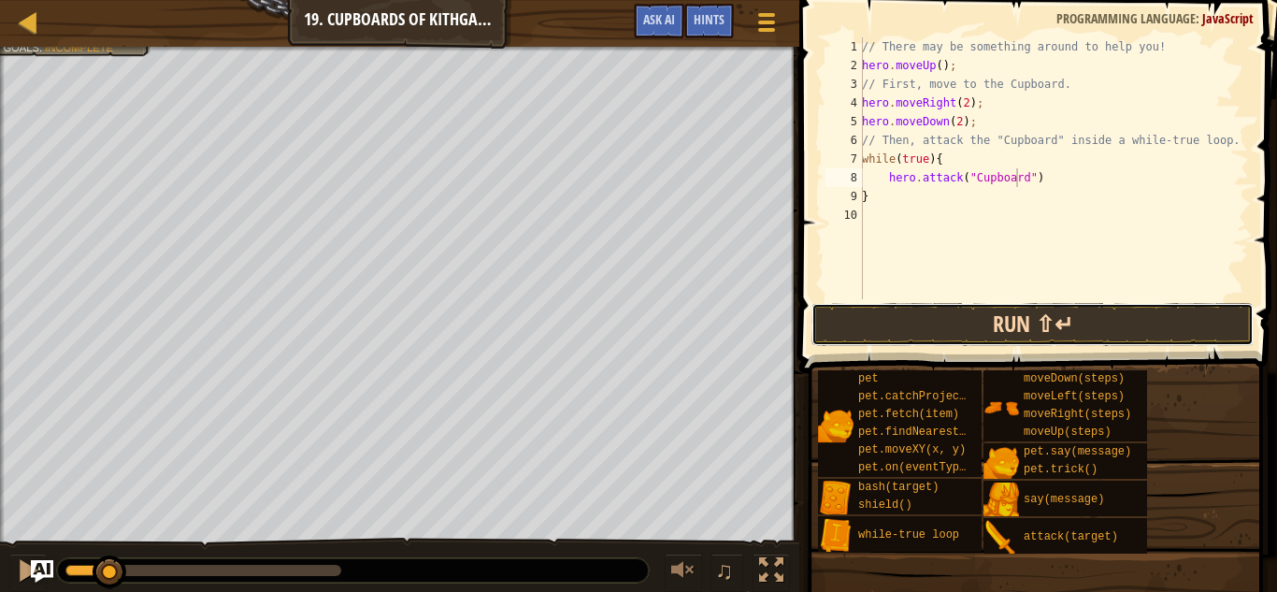
click at [1098, 324] on button "Run ⇧↵" at bounding box center [1033, 324] width 442 height 43
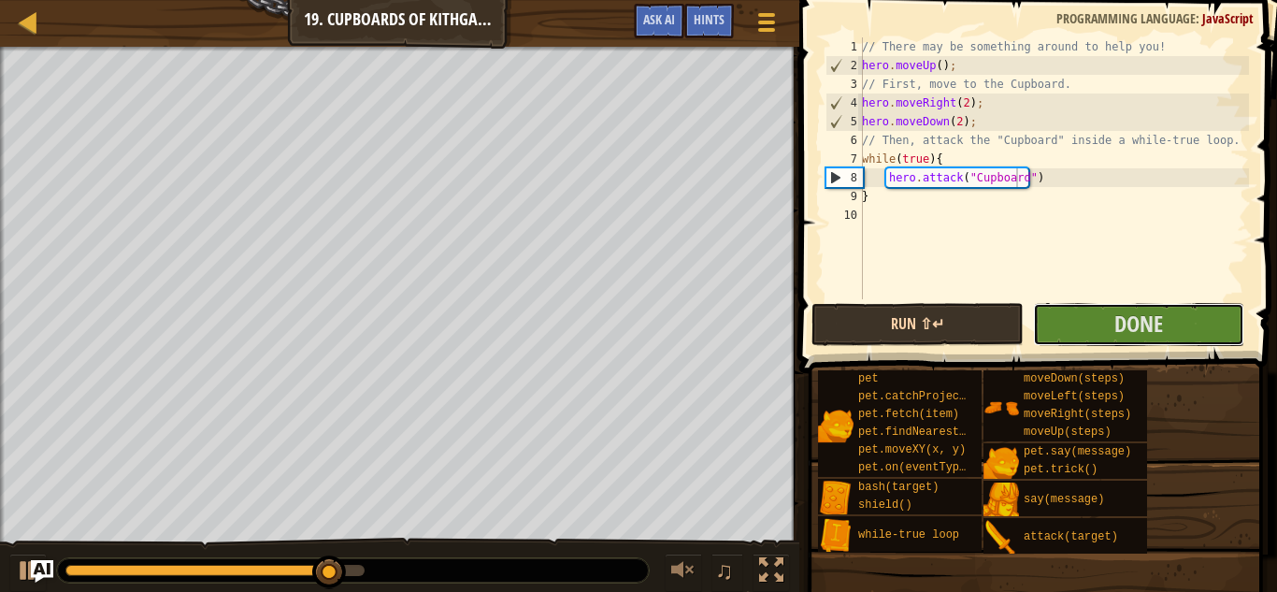
click at [1098, 324] on button "Done" at bounding box center [1138, 324] width 211 height 43
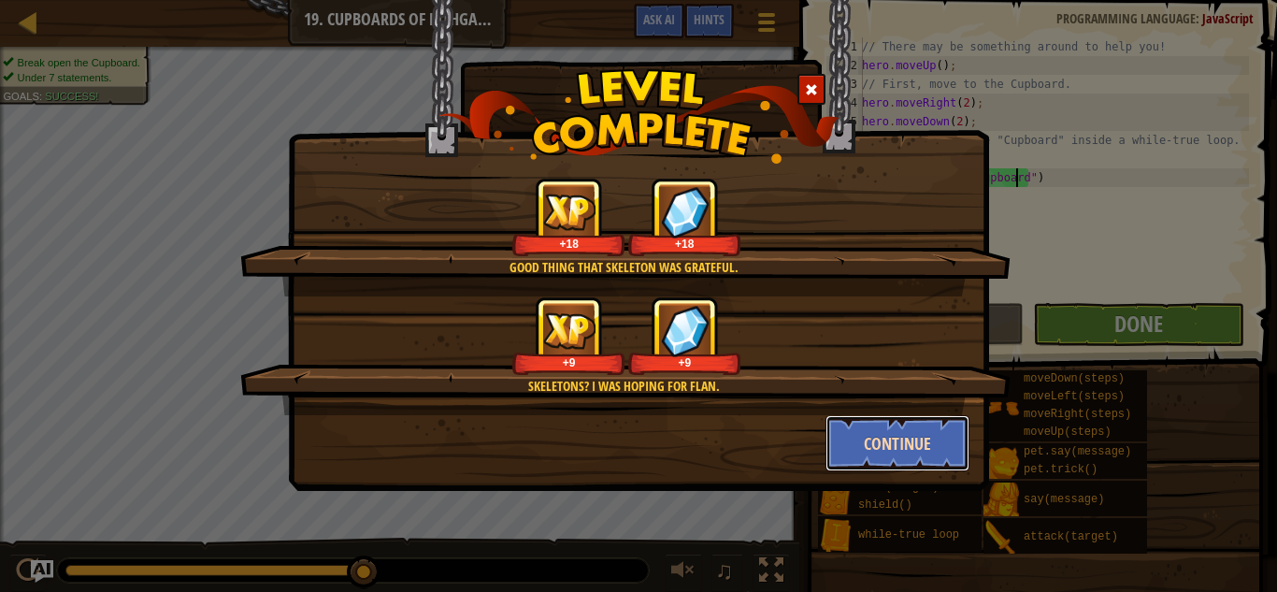
click at [905, 430] on button "Continue" at bounding box center [898, 443] width 145 height 56
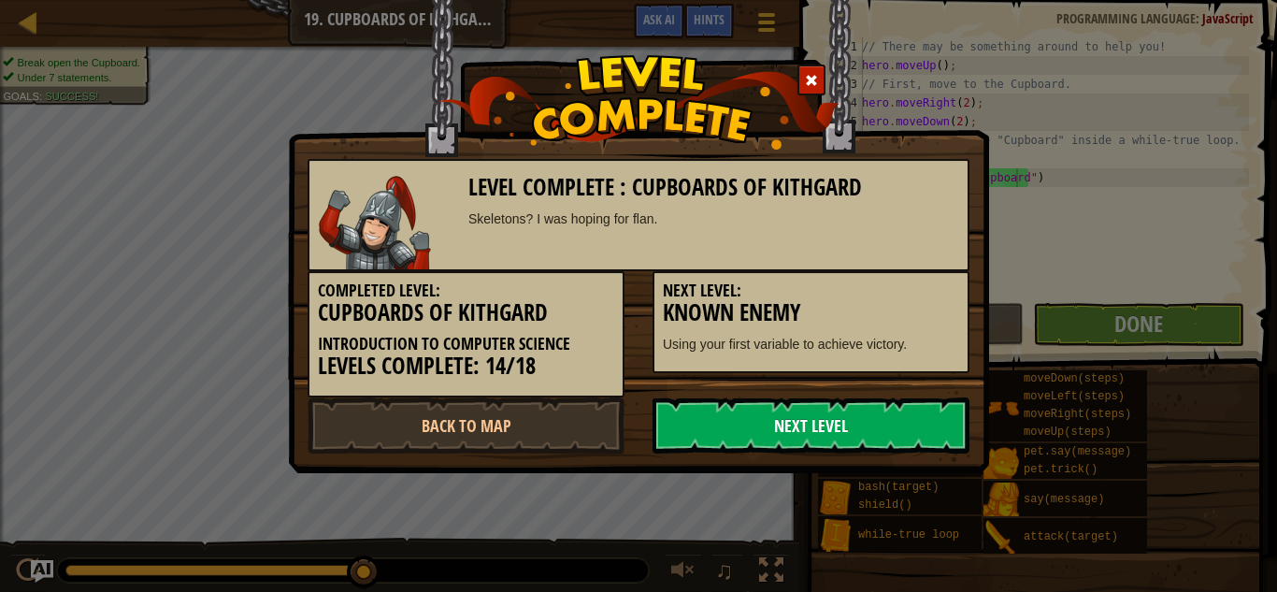
click at [886, 426] on link "Next Level" at bounding box center [811, 425] width 317 height 56
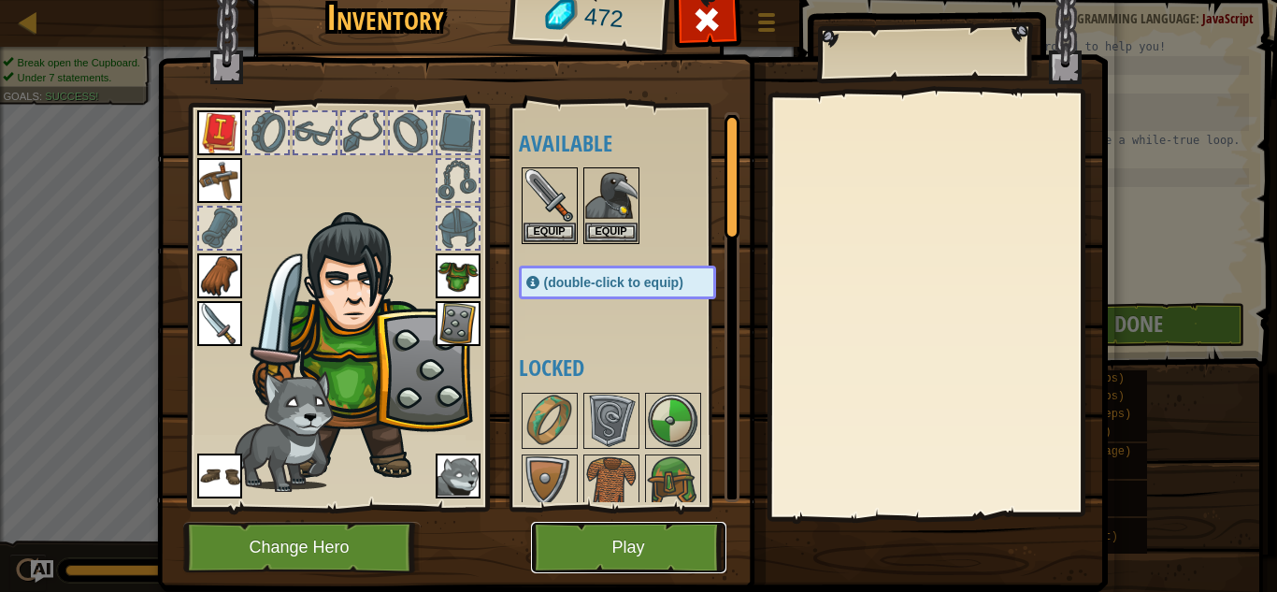
click at [604, 569] on button "Play" at bounding box center [628, 547] width 195 height 51
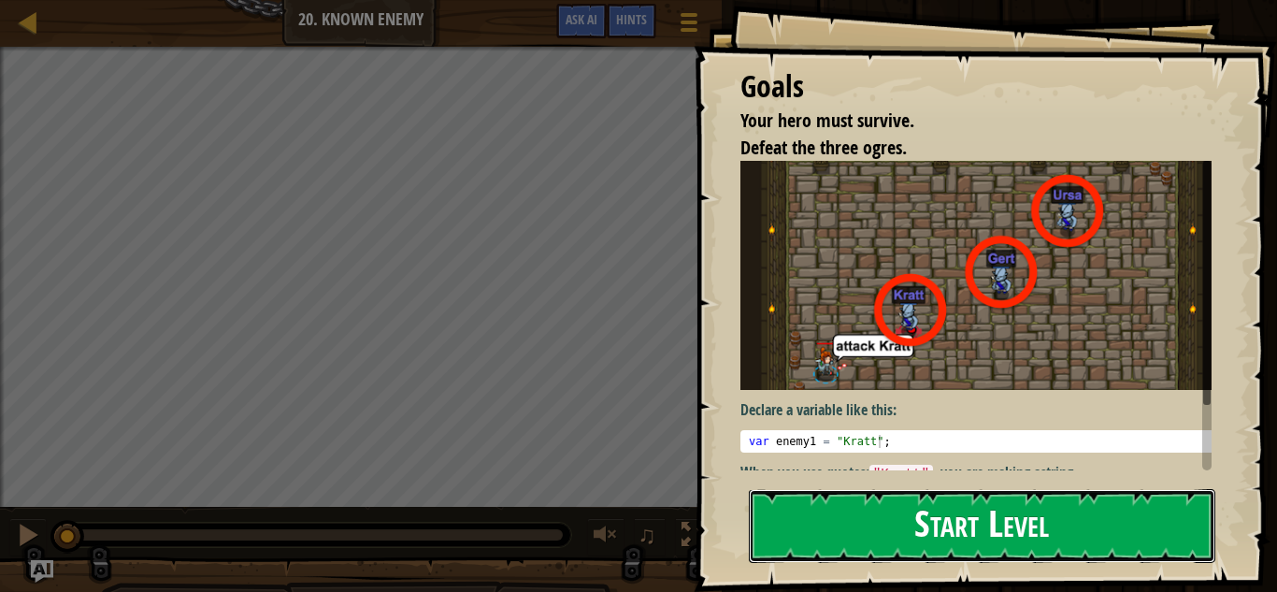
click at [929, 533] on button "Start Level" at bounding box center [982, 526] width 467 height 74
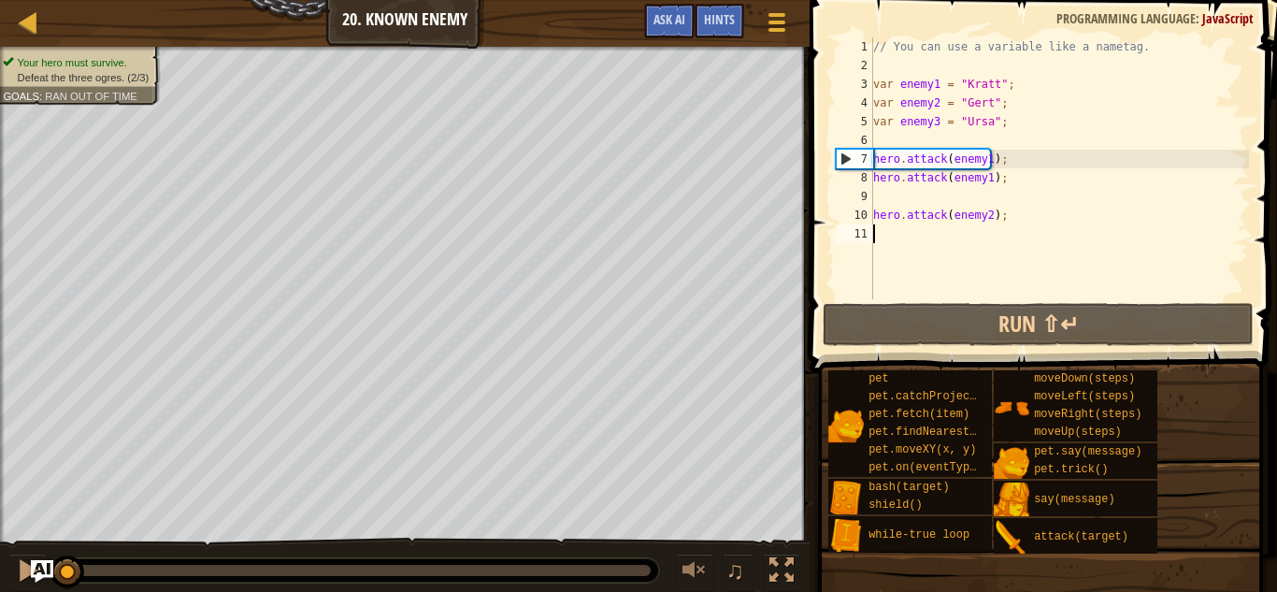
click at [949, 199] on div "// You can use a variable like a nametag. var enemy1 = "[PERSON_NAME]" ; var en…" at bounding box center [1060, 186] width 380 height 299
type textarea "hero.attack(enemy1);"
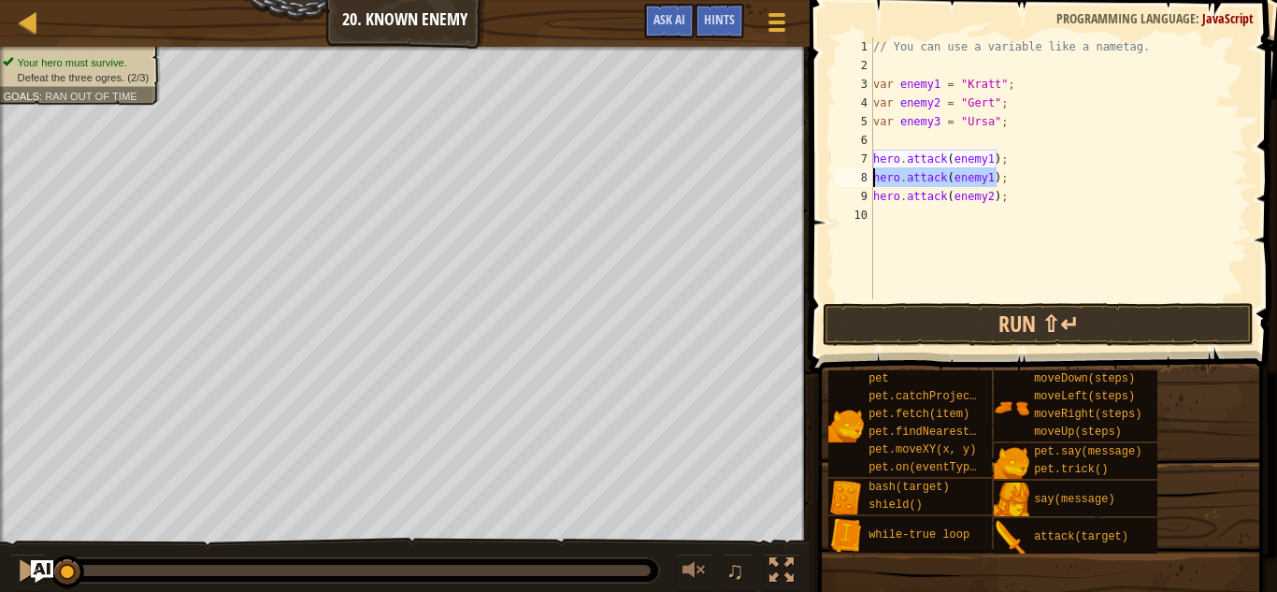
drag, startPoint x: 1001, startPoint y: 183, endPoint x: 872, endPoint y: 175, distance: 129.3
click at [872, 175] on div "hero.attack(enemy1); 1 2 3 4 5 6 7 8 9 10 // You can use a variable like a name…" at bounding box center [1040, 168] width 417 height 262
type textarea "hero.attack(enemy1);"
click at [879, 141] on div "// You can use a variable like a nametag. var enemy1 = "[PERSON_NAME]" ; var en…" at bounding box center [1056, 186] width 386 height 299
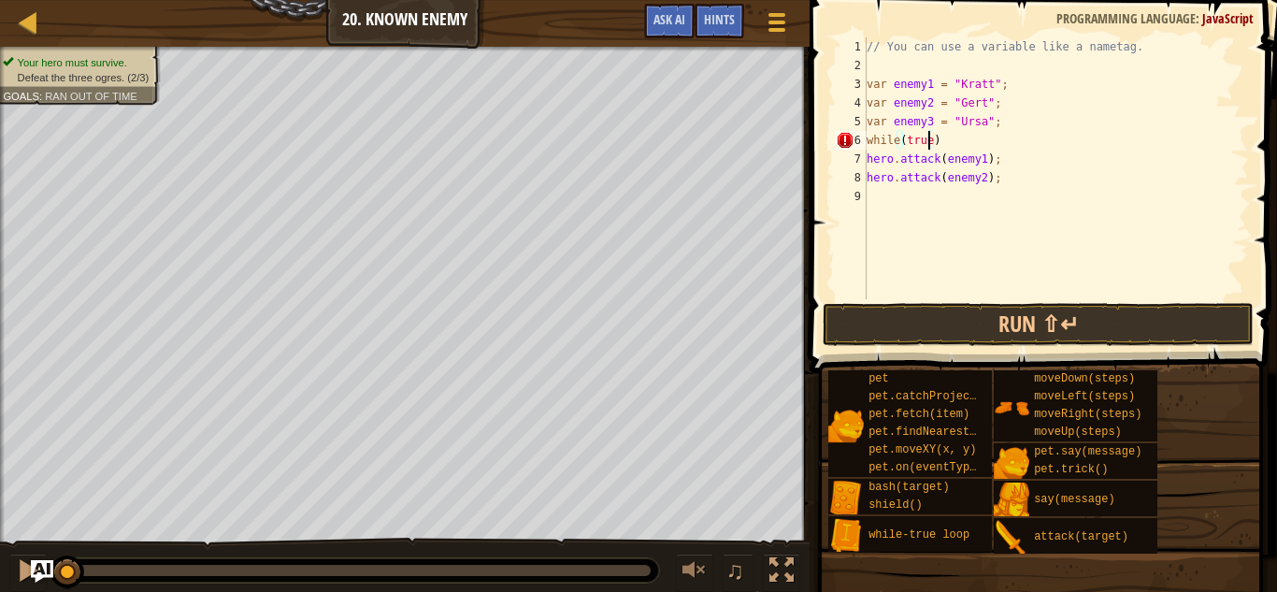
scroll to position [8, 5]
type textarea "hero.attack(enemy2);"
click at [1032, 180] on div "// You can use a variable like a nametag. var enemy1 = "[PERSON_NAME]" ; var en…" at bounding box center [1059, 186] width 381 height 299
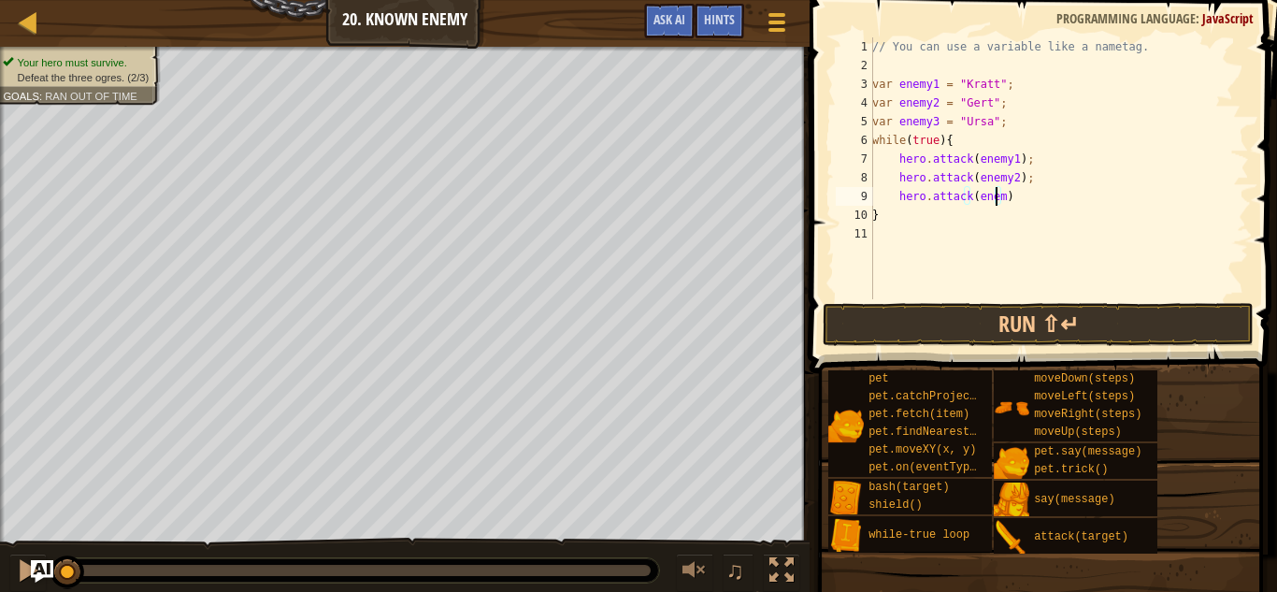
scroll to position [8, 10]
type textarea "hero.attack(enemy3)"
click at [942, 314] on button "Run ⇧↵" at bounding box center [1039, 324] width 432 height 43
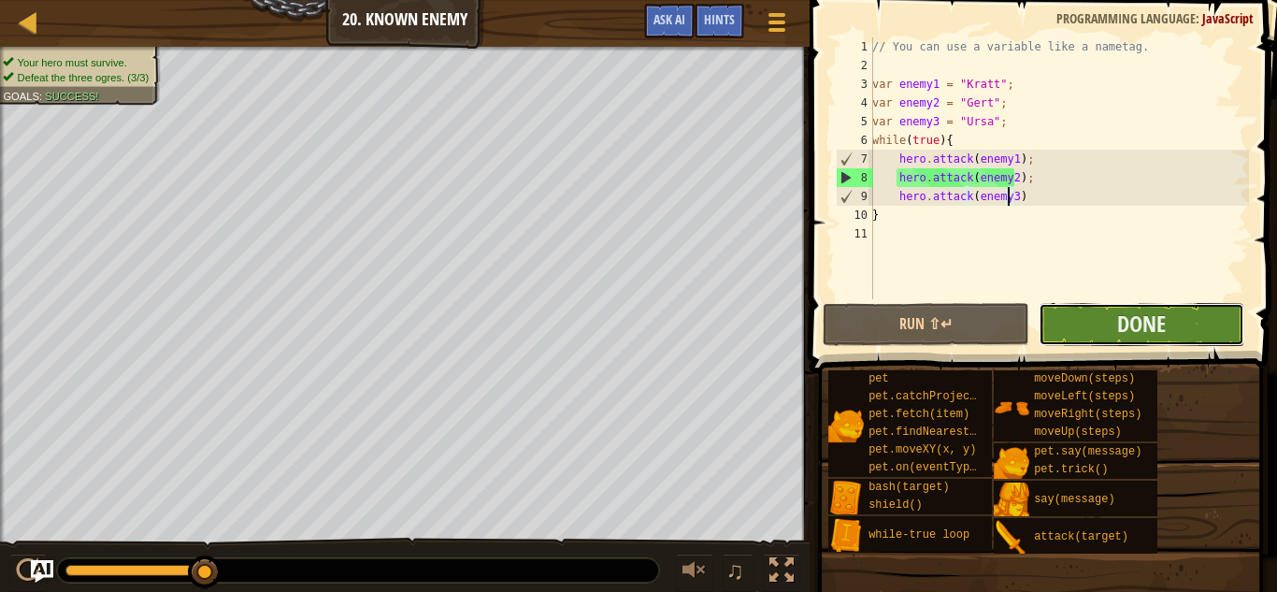
click at [1102, 328] on button "Done" at bounding box center [1142, 324] width 207 height 43
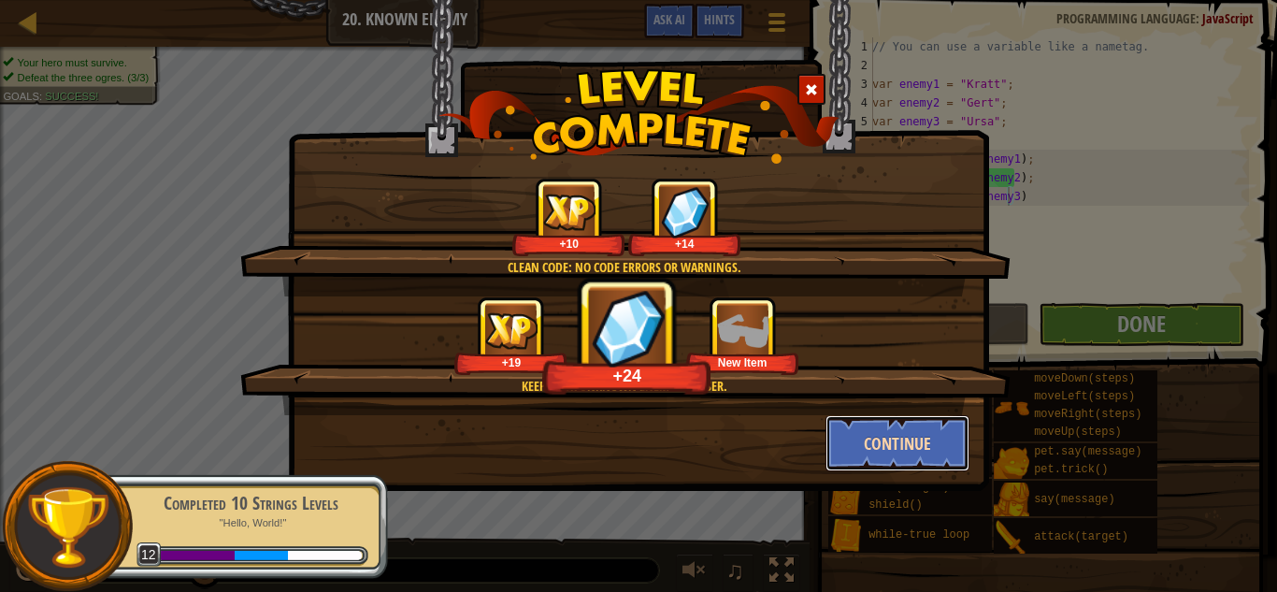
click at [907, 443] on button "Continue" at bounding box center [898, 443] width 145 height 56
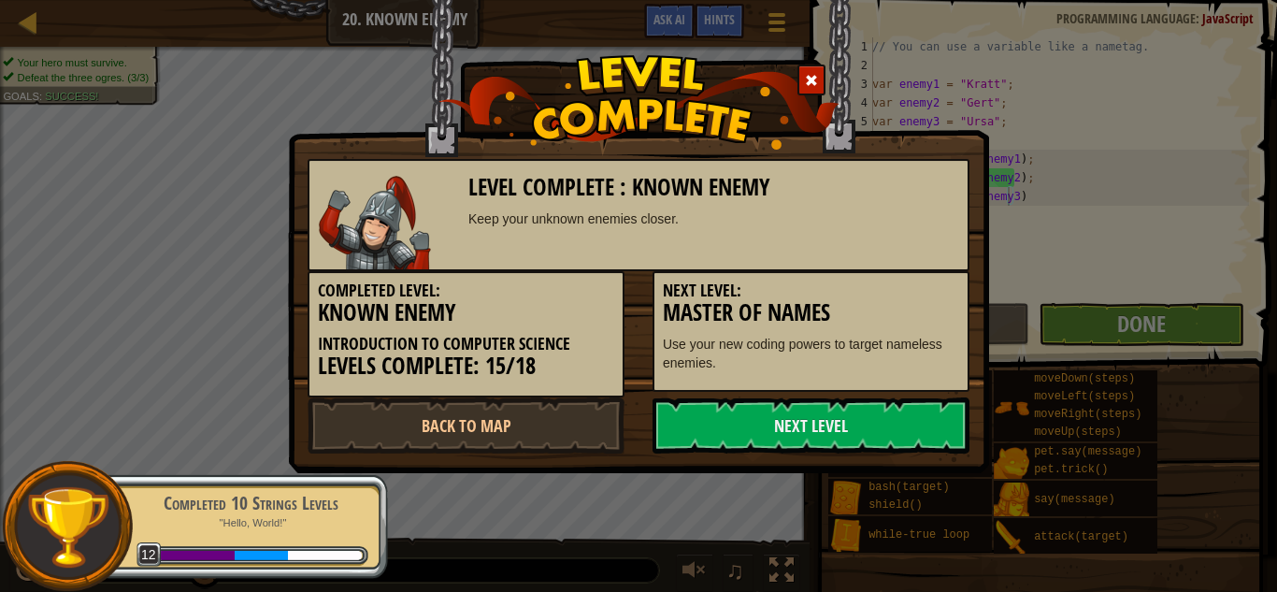
click at [907, 443] on link "Next Level" at bounding box center [811, 425] width 317 height 56
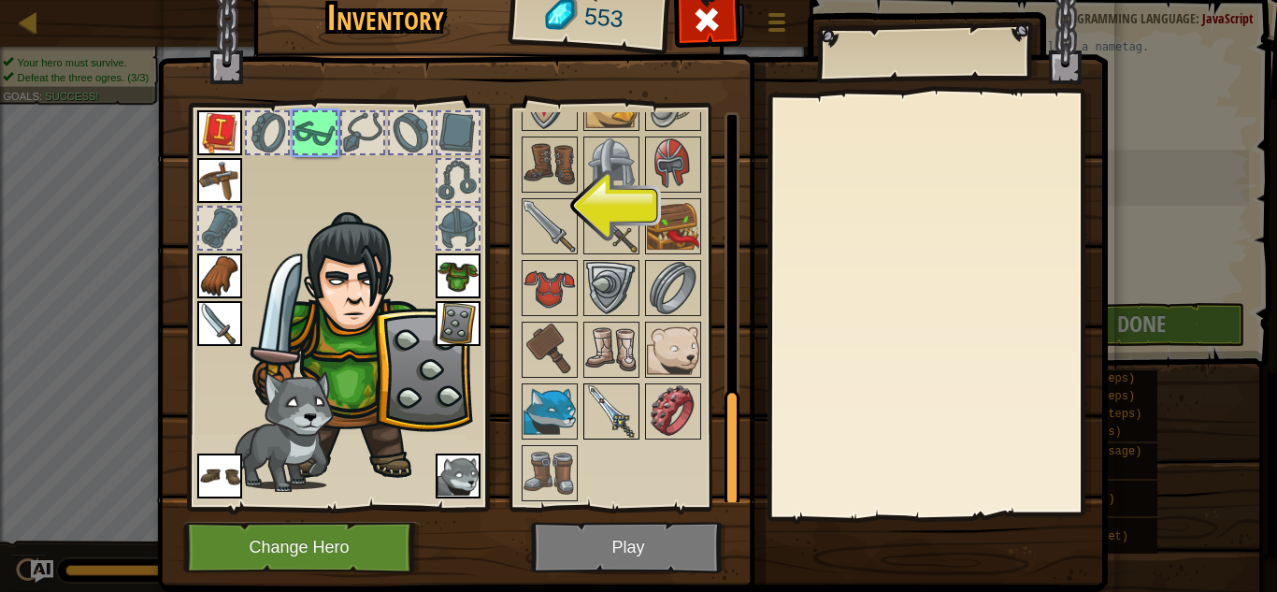
scroll to position [958, 0]
click at [586, 406] on img at bounding box center [611, 409] width 52 height 52
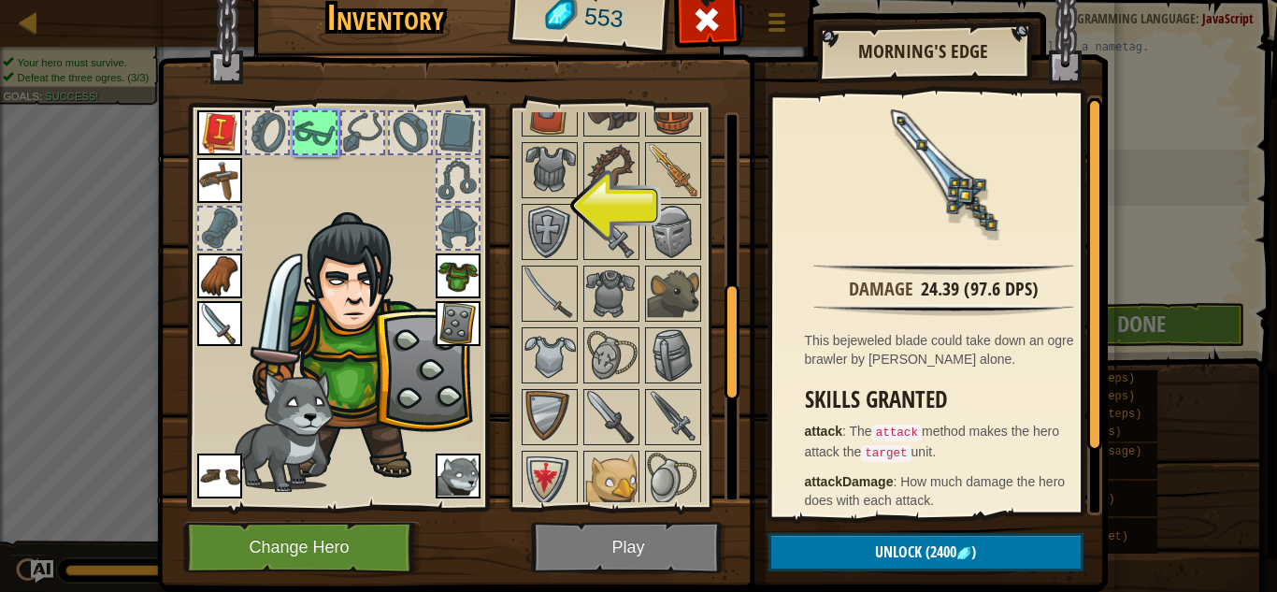
scroll to position [490, 0]
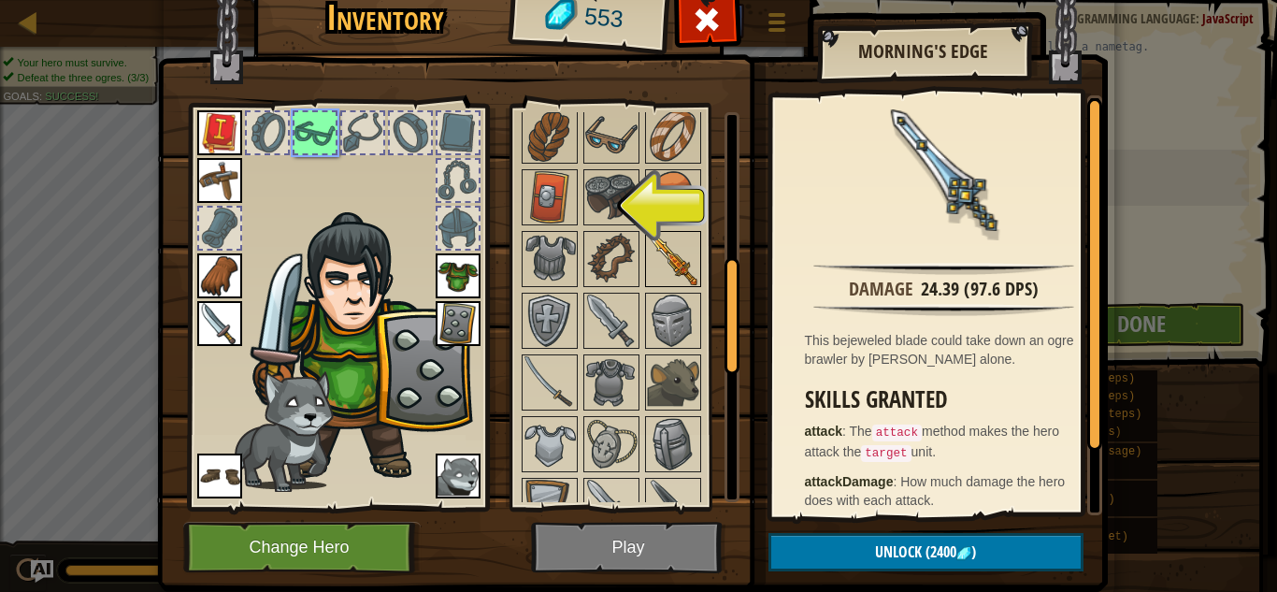
click at [675, 278] on img at bounding box center [673, 259] width 52 height 52
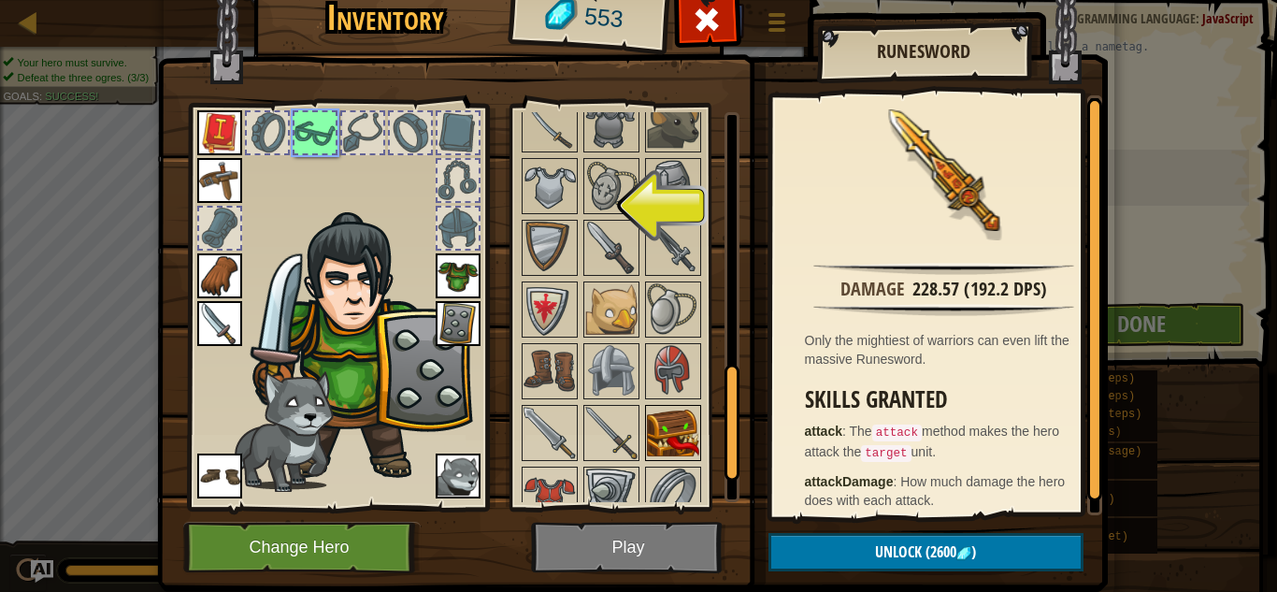
scroll to position [864, 0]
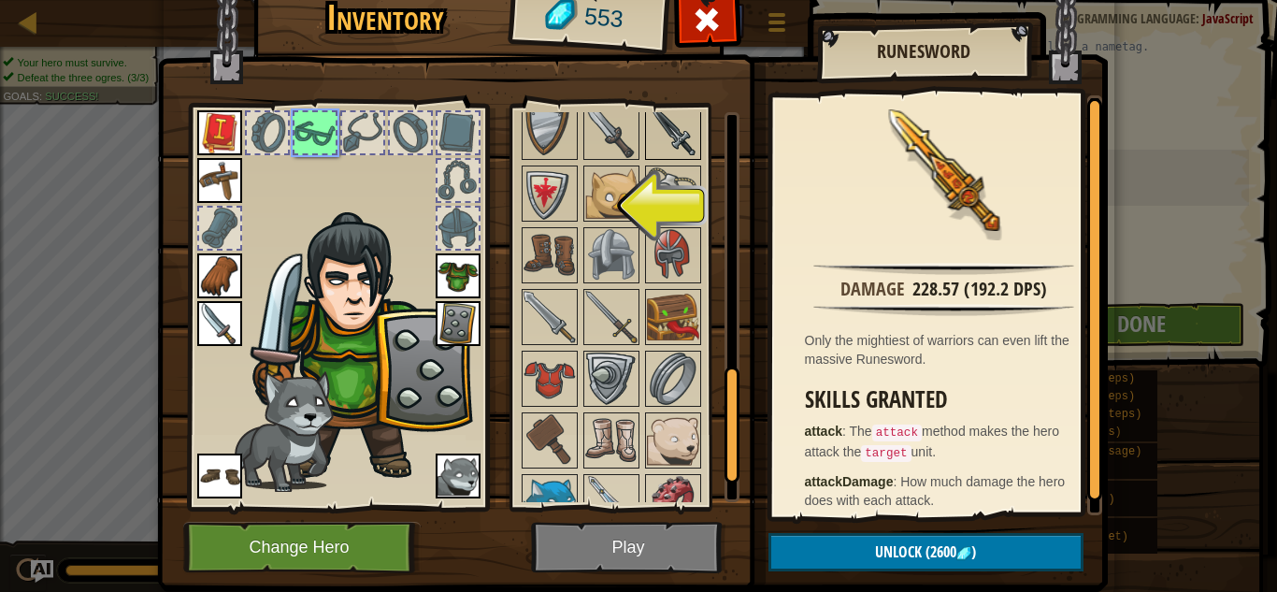
click at [680, 137] on img at bounding box center [673, 132] width 52 height 52
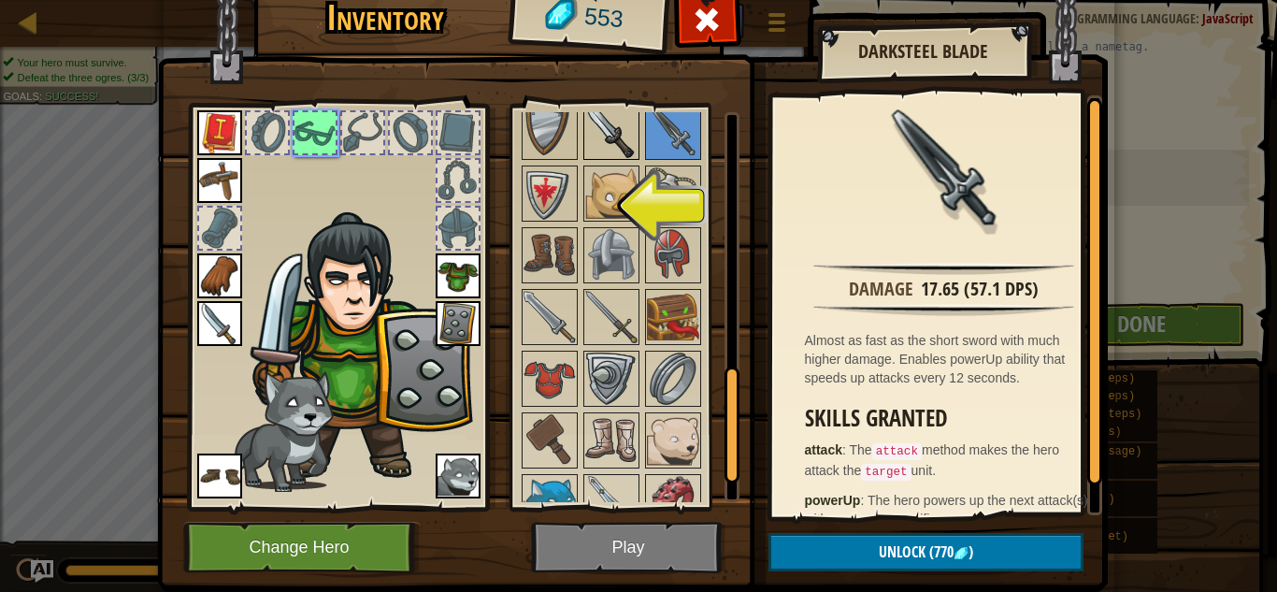
click at [612, 125] on img at bounding box center [611, 132] width 52 height 52
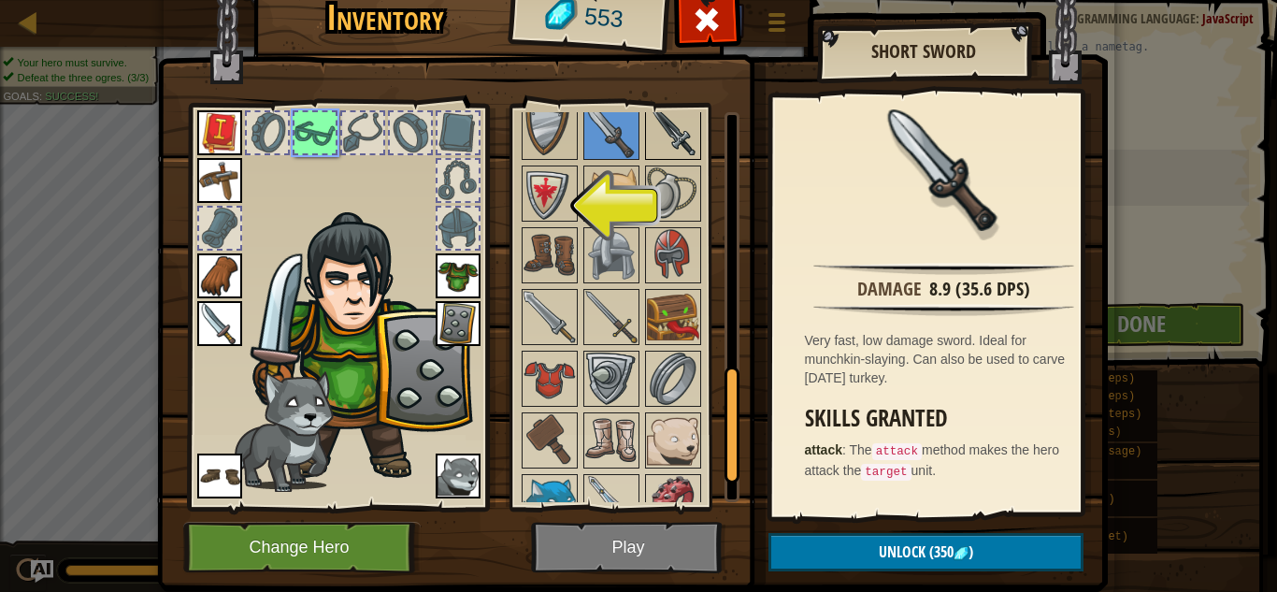
click at [652, 126] on img at bounding box center [673, 132] width 52 height 52
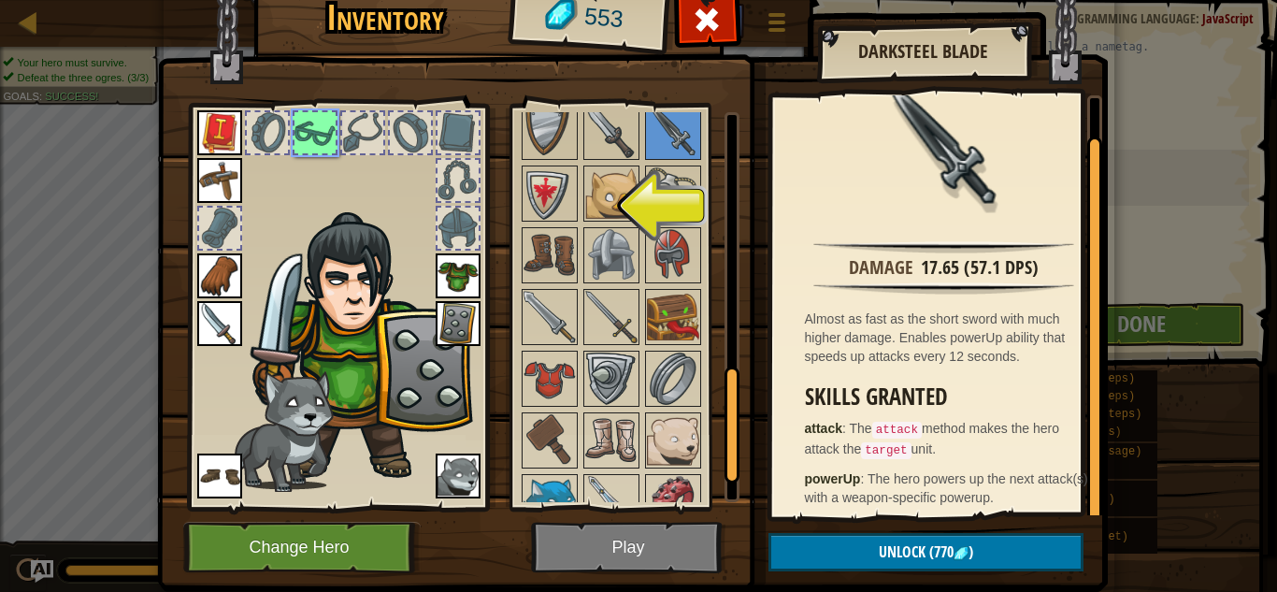
scroll to position [28, 0]
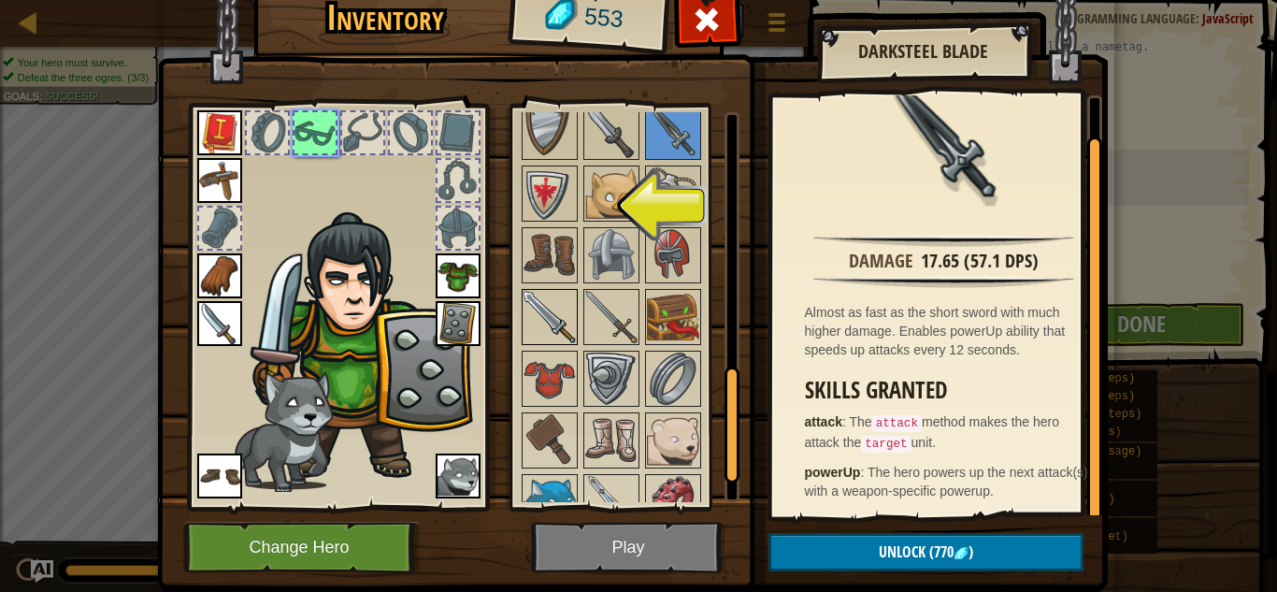
click at [543, 308] on img at bounding box center [550, 317] width 52 height 52
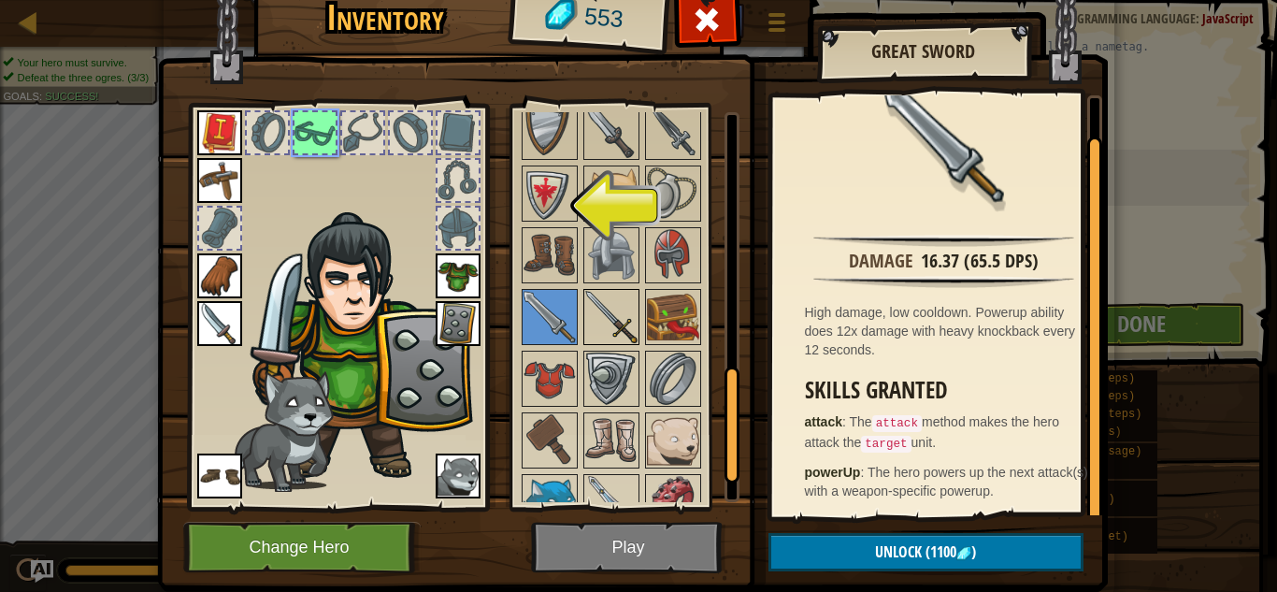
click at [620, 320] on img at bounding box center [611, 317] width 52 height 52
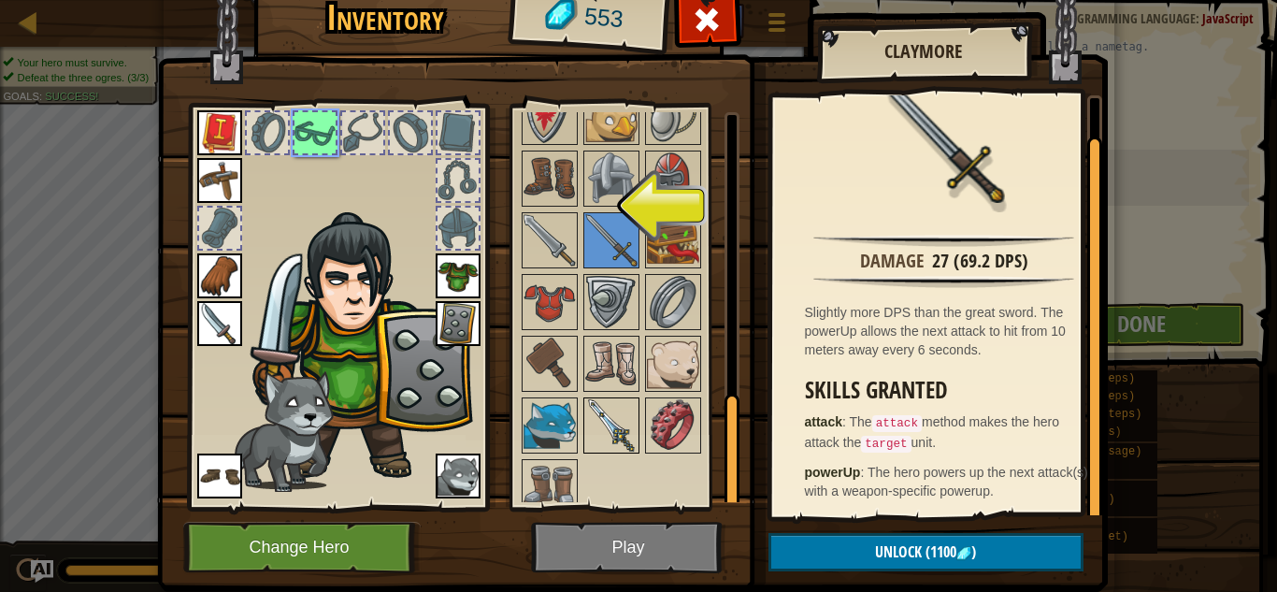
scroll to position [958, 0]
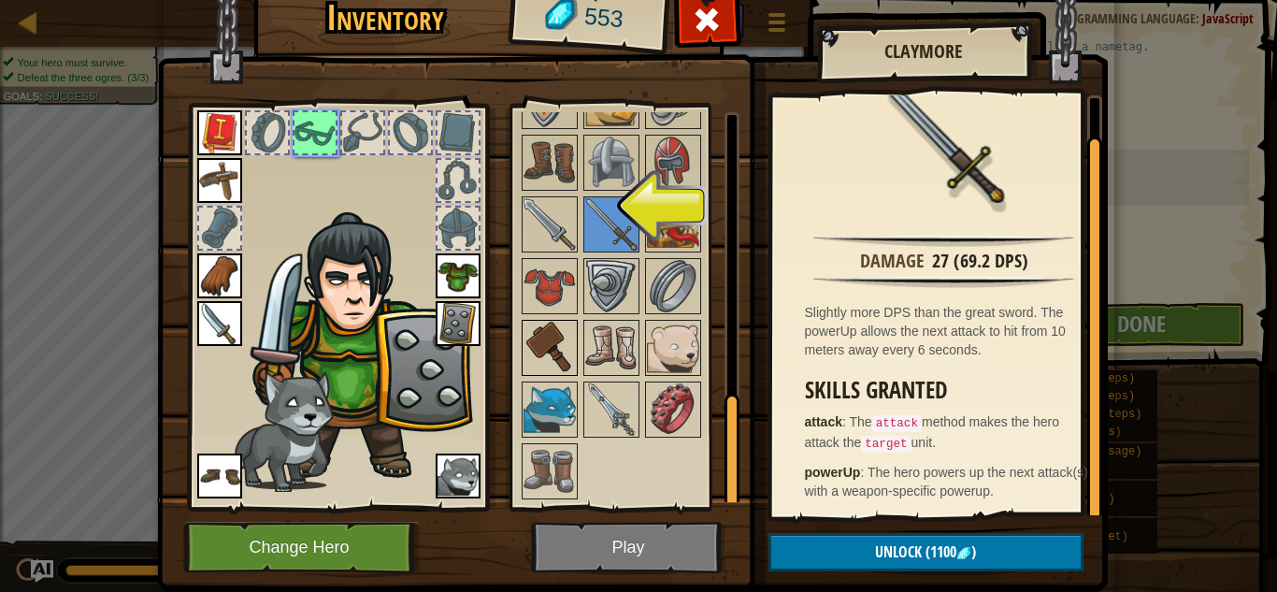
click at [542, 344] on img at bounding box center [550, 348] width 52 height 52
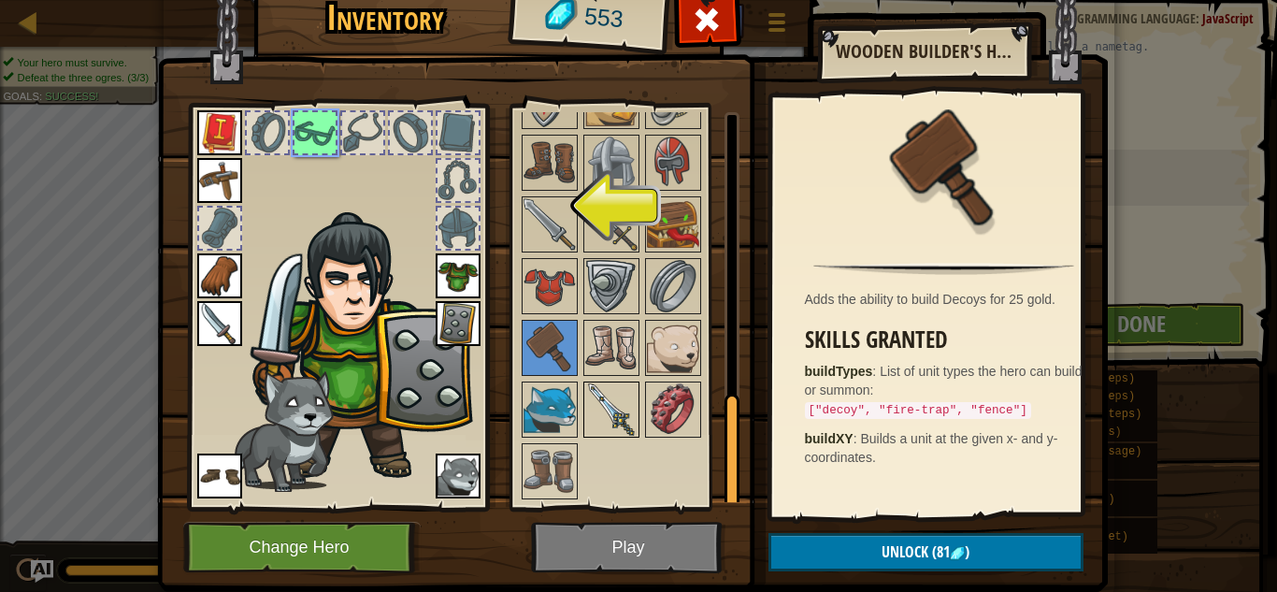
click at [619, 400] on img at bounding box center [611, 409] width 52 height 52
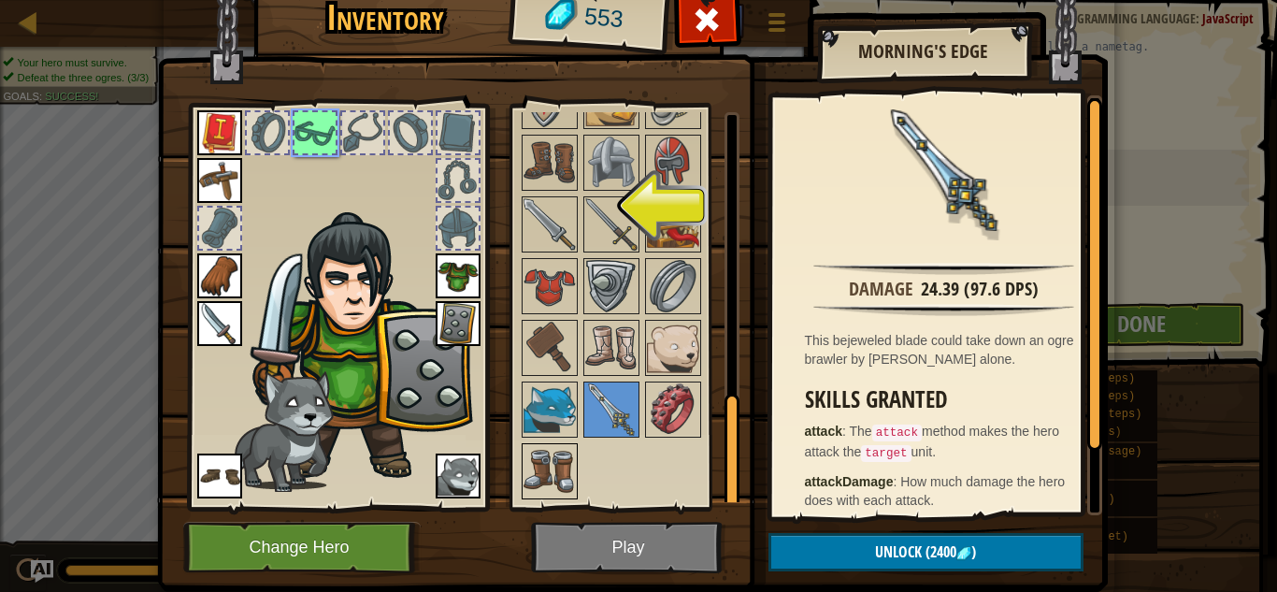
click at [545, 459] on img at bounding box center [550, 471] width 52 height 52
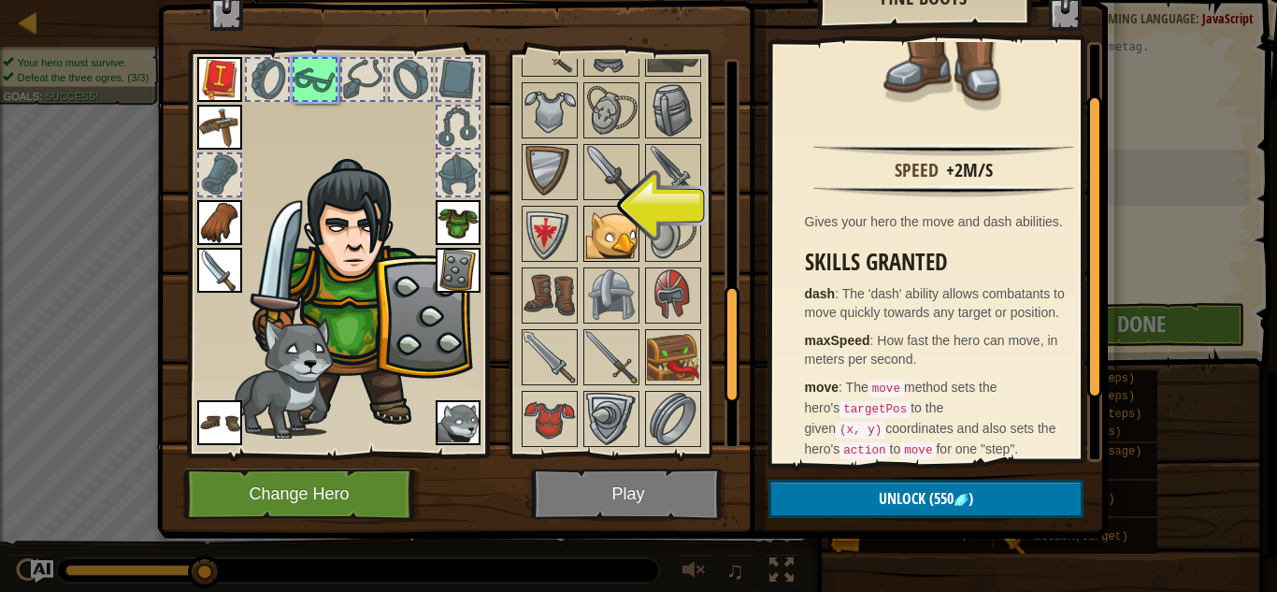
scroll to position [864, 0]
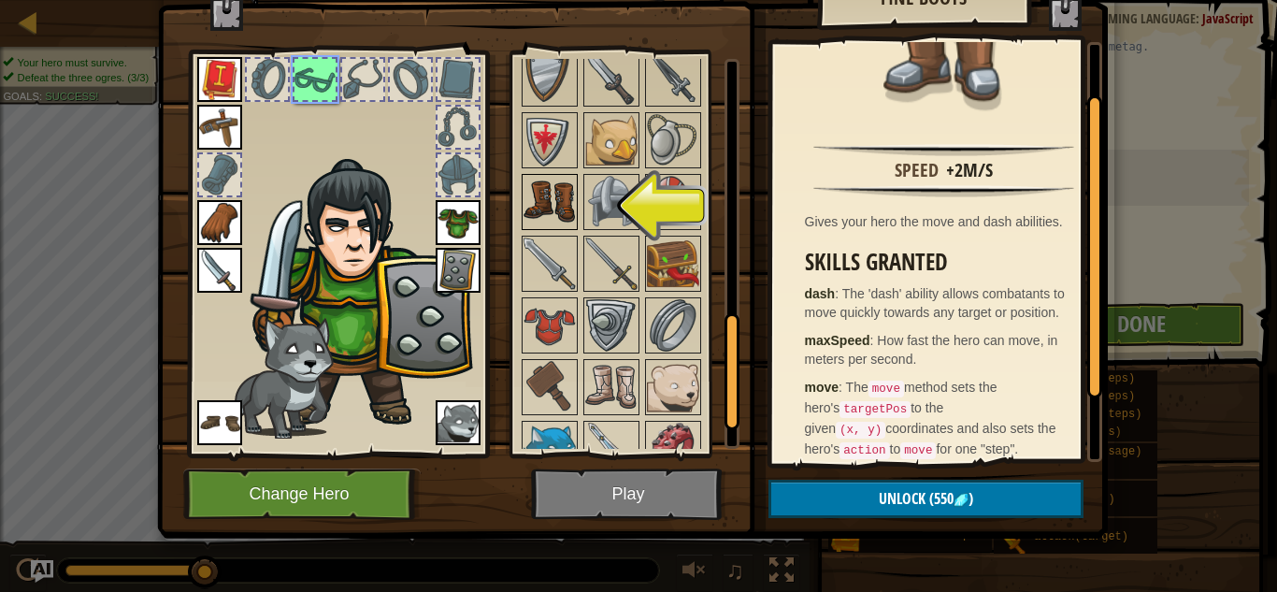
click at [558, 179] on img at bounding box center [550, 202] width 52 height 52
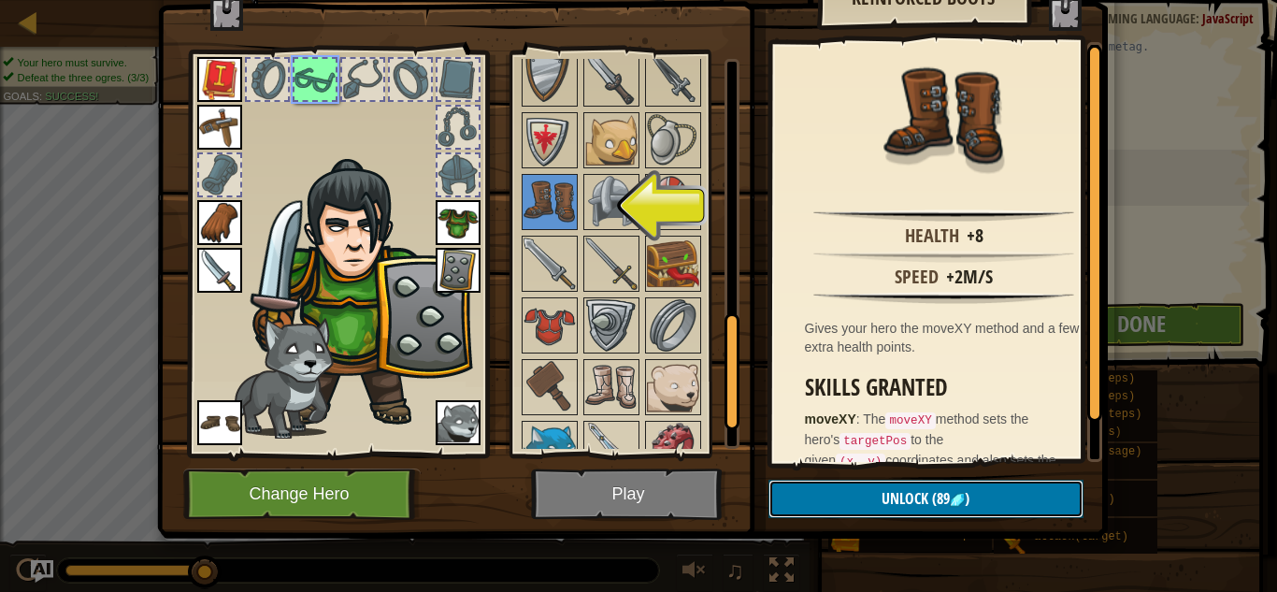
click at [957, 490] on button "Unlock (89 )" at bounding box center [926, 499] width 315 height 38
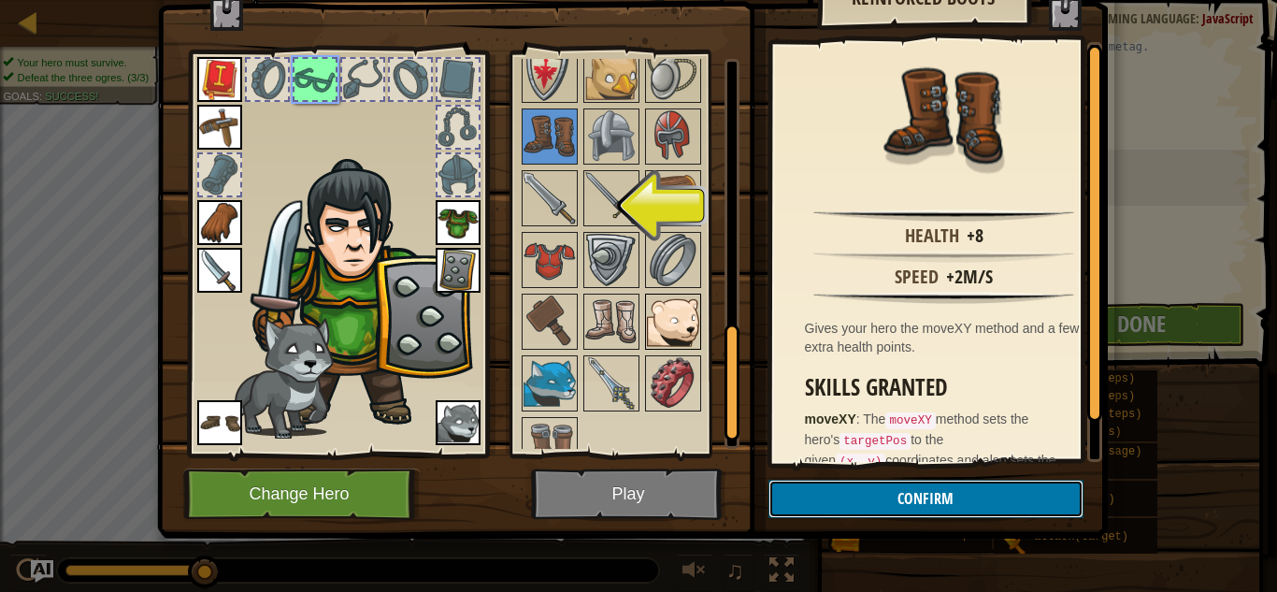
scroll to position [958, 0]
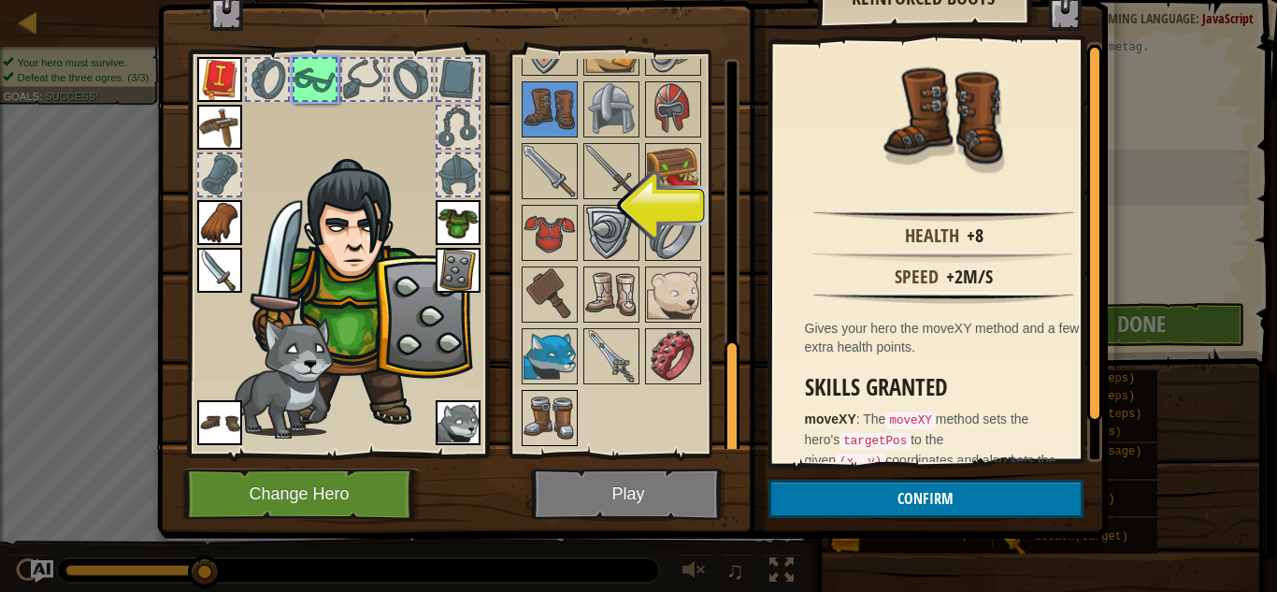
click at [538, 410] on img at bounding box center [550, 418] width 52 height 52
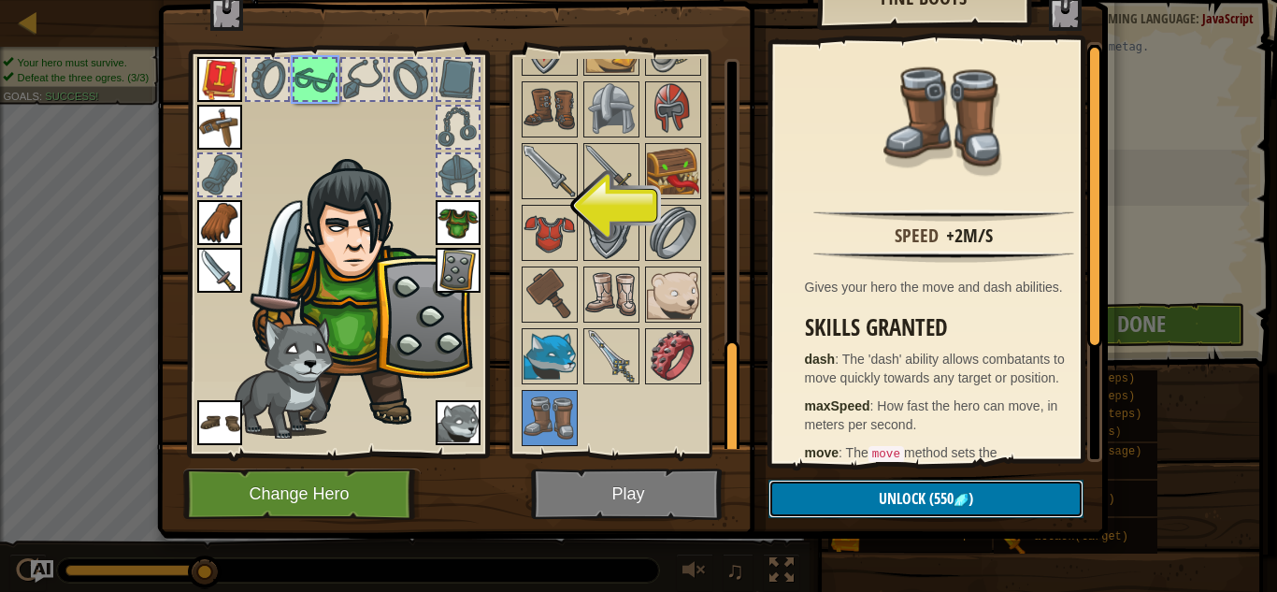
click at [844, 497] on button "Unlock (550 )" at bounding box center [926, 499] width 315 height 38
click at [844, 497] on button "Confirm" at bounding box center [926, 499] width 315 height 38
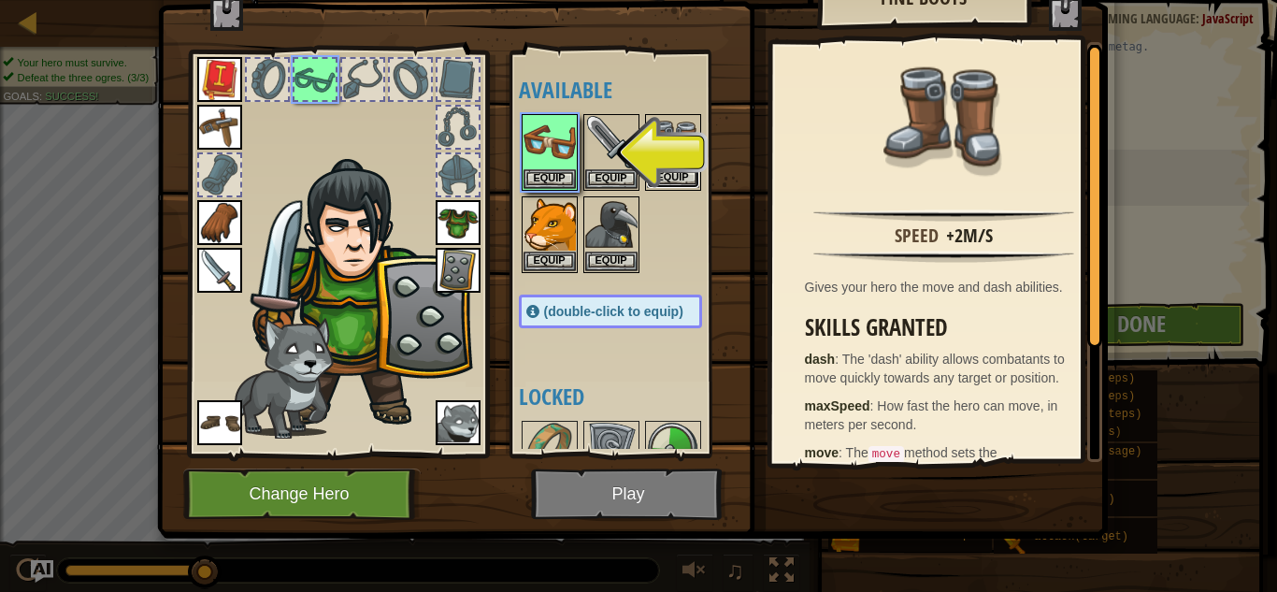
click at [655, 177] on button "Equip" at bounding box center [673, 178] width 52 height 20
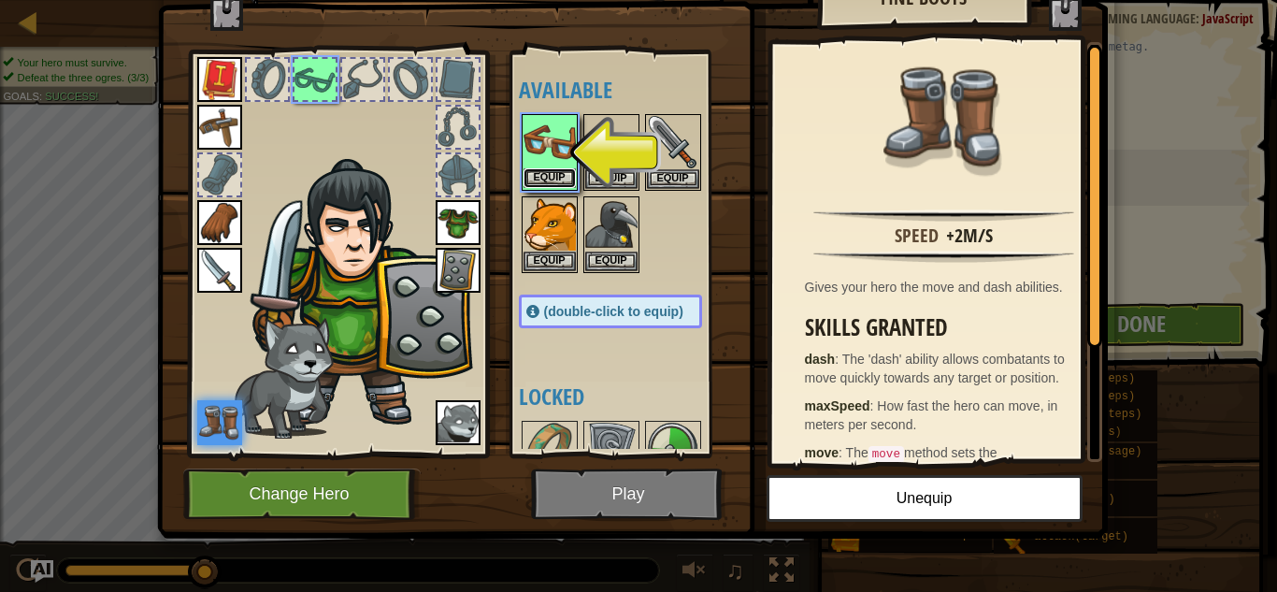
click at [545, 180] on button "Equip" at bounding box center [550, 178] width 52 height 20
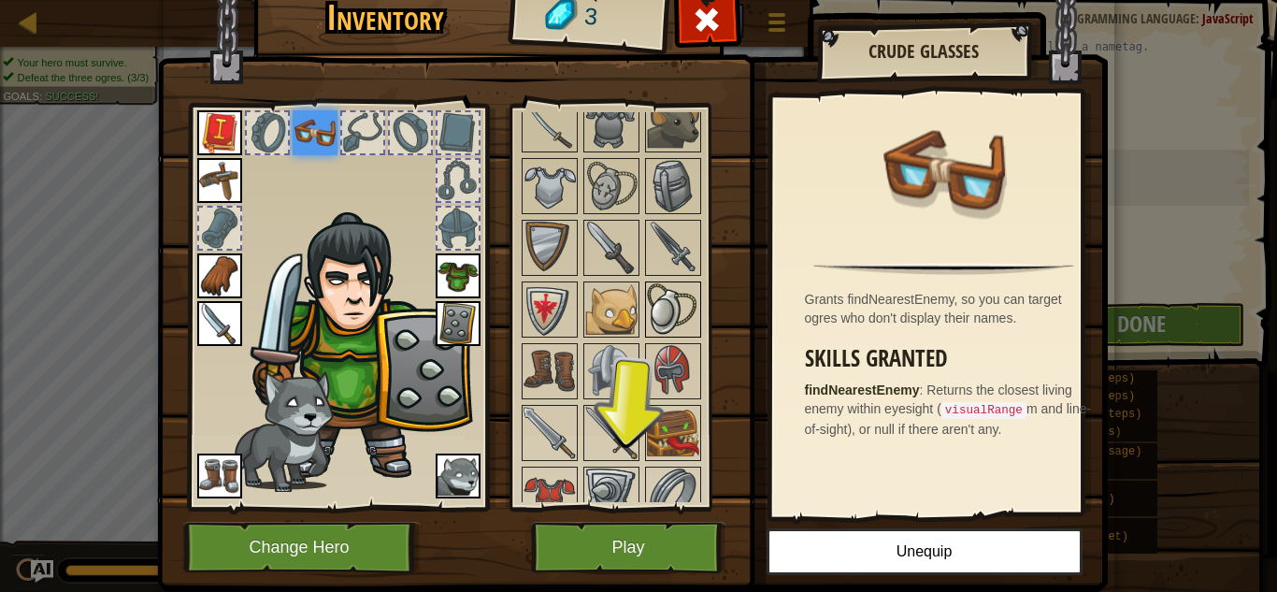
scroll to position [896, 0]
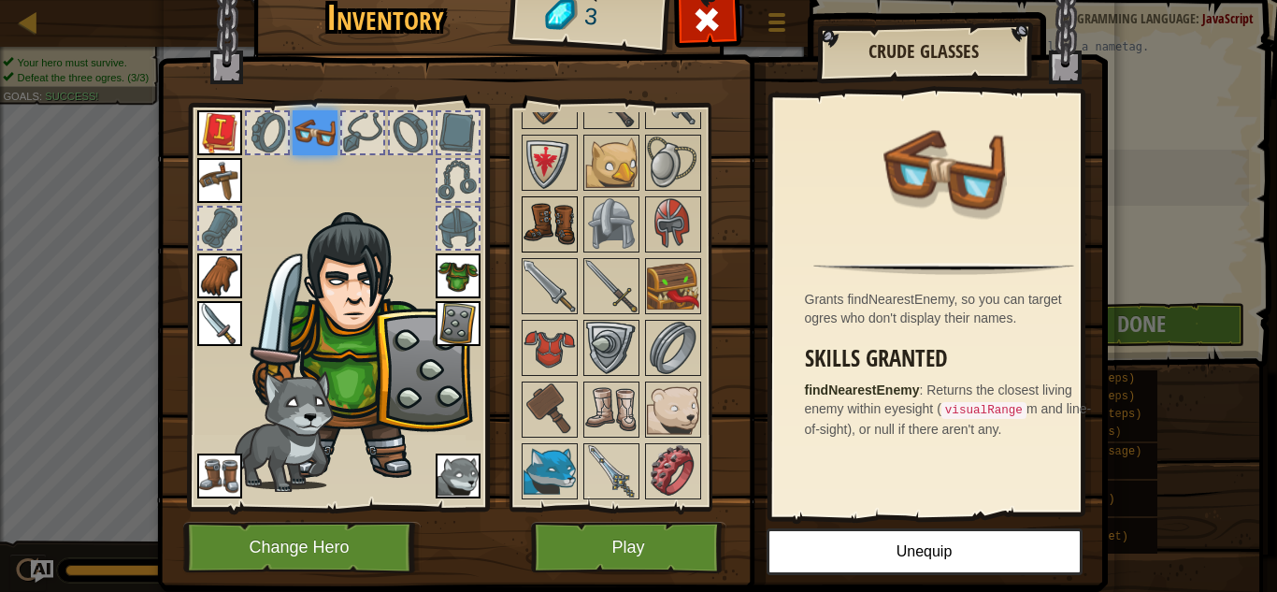
click at [532, 218] on img at bounding box center [550, 224] width 52 height 52
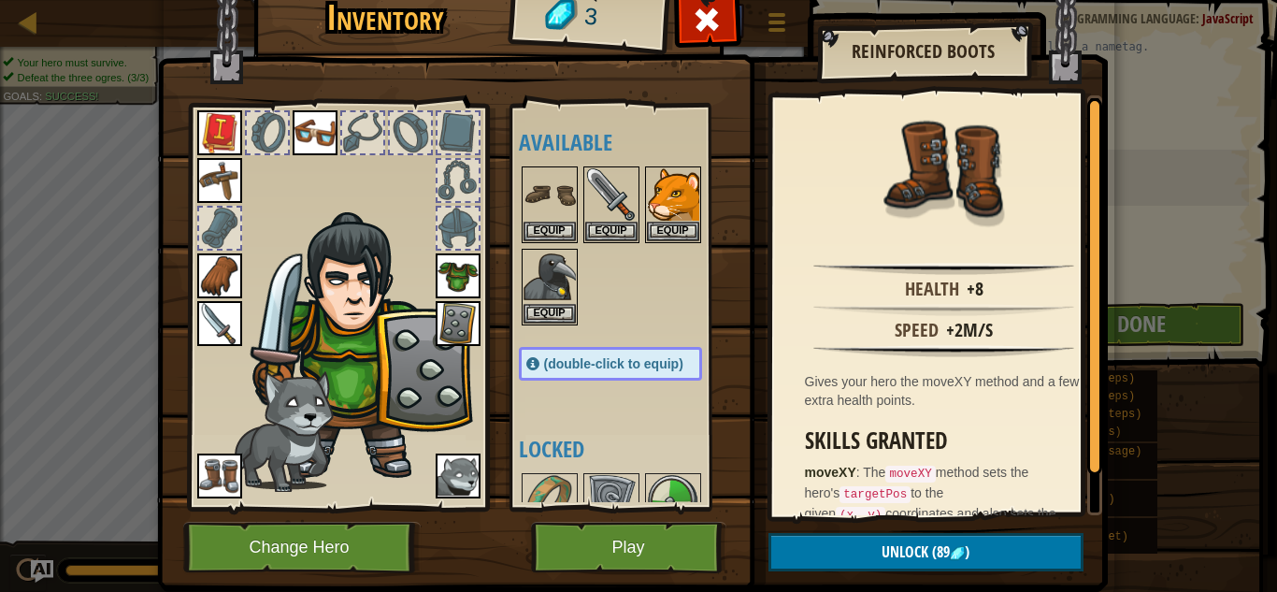
scroll to position [0, 0]
click at [208, 491] on img at bounding box center [219, 476] width 45 height 45
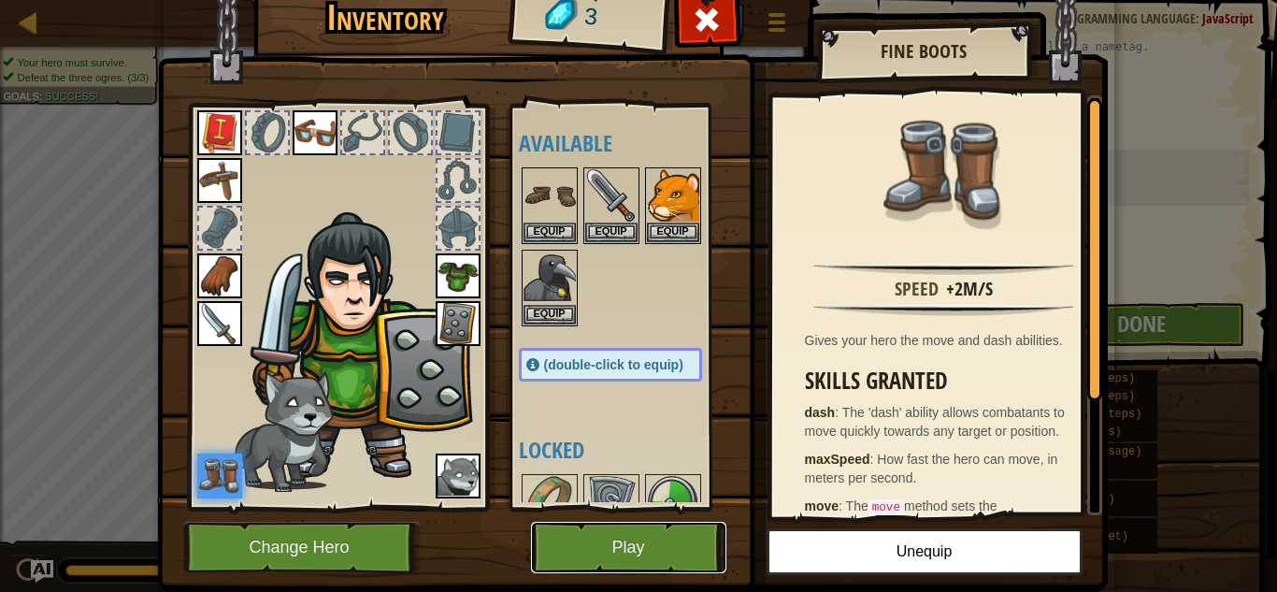
click at [602, 551] on button "Play" at bounding box center [628, 547] width 195 height 51
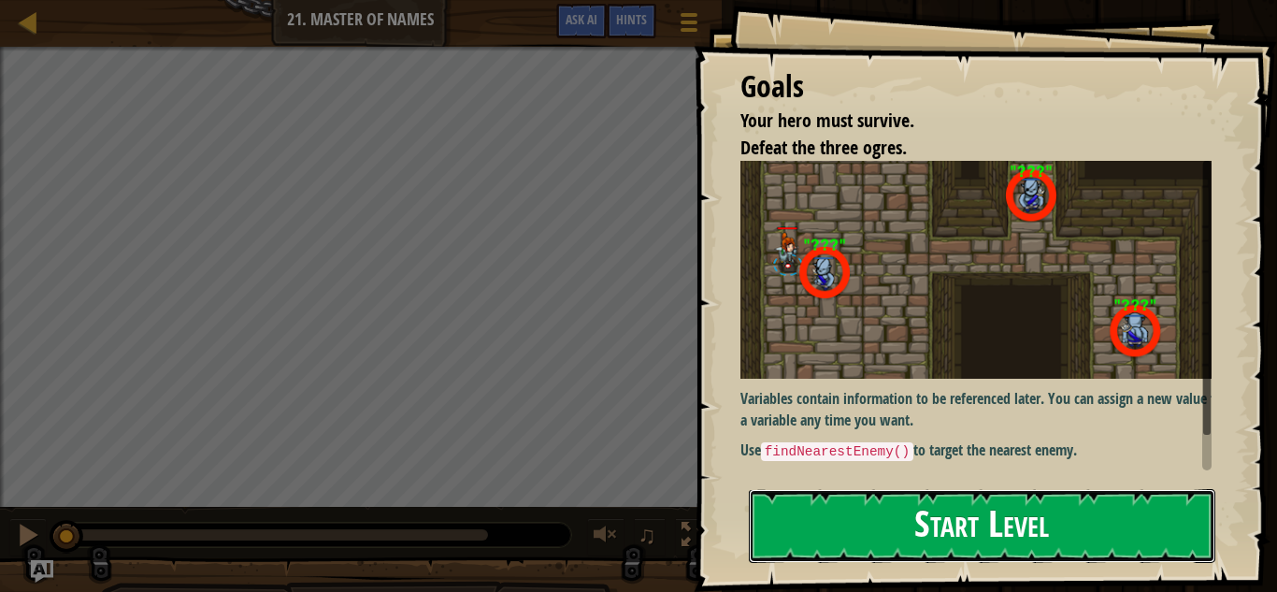
click at [861, 543] on button "Start Level" at bounding box center [982, 526] width 467 height 74
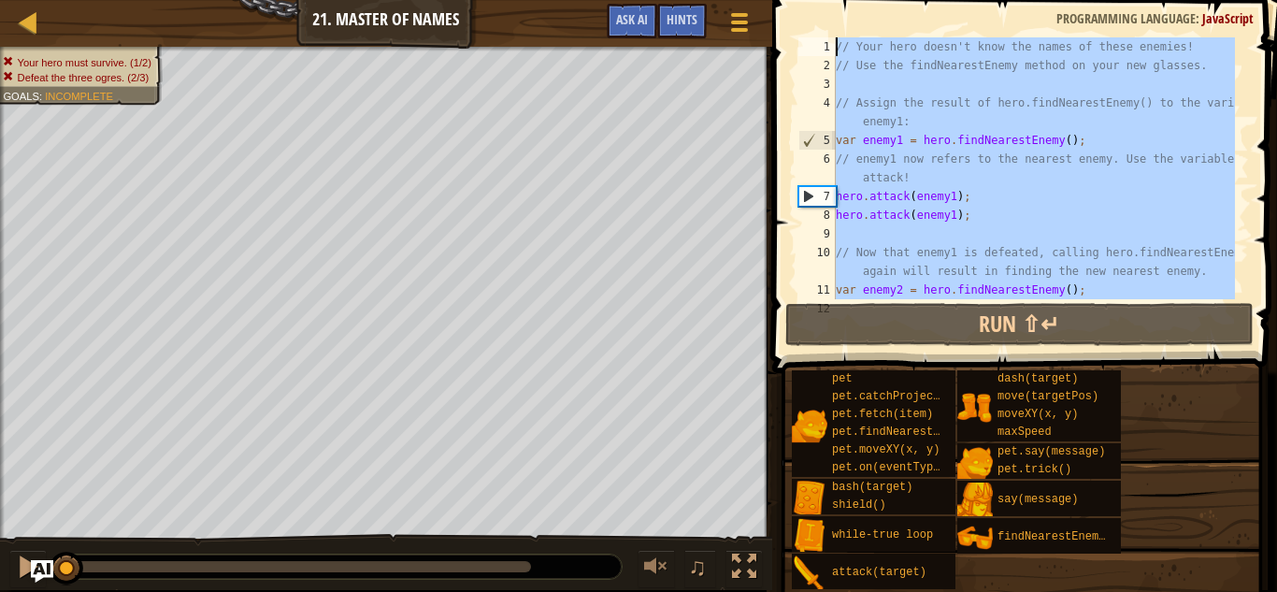
drag, startPoint x: 952, startPoint y: 285, endPoint x: 801, endPoint y: -57, distance: 373.9
click at [801, 0] on html "Map Introduction to Computer Science 21. Master of Names Game Menu Done Hints A…" at bounding box center [638, 0] width 1277 height 0
type textarea "// Your hero doesn't know the names of these enemies! // Use the findNearestEne…"
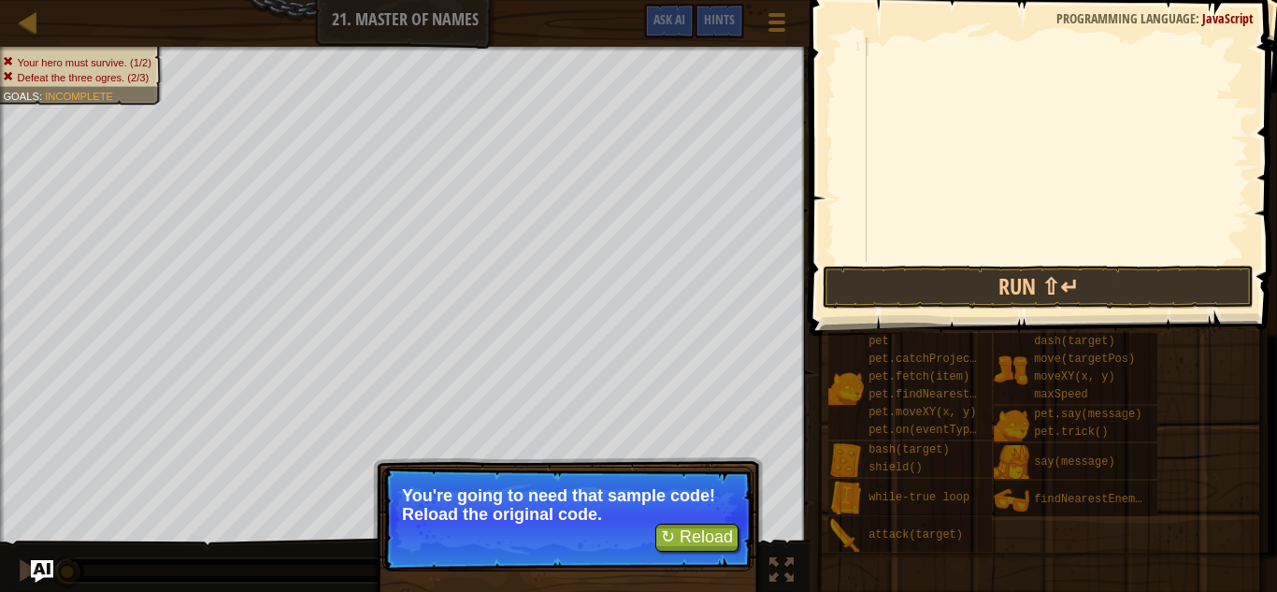
click at [888, 57] on div at bounding box center [1056, 168] width 386 height 262
click at [892, 55] on div at bounding box center [1056, 168] width 386 height 262
click at [895, 55] on div at bounding box center [1056, 168] width 386 height 262
click at [896, 53] on div at bounding box center [1056, 168] width 386 height 262
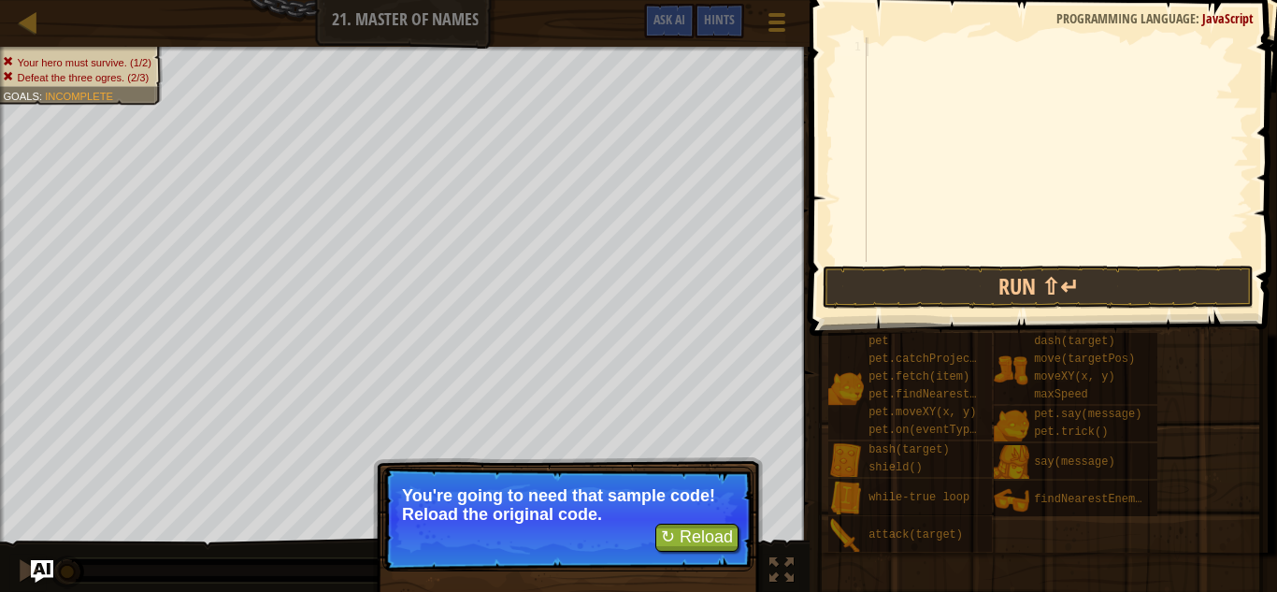
click at [896, 53] on div at bounding box center [1056, 168] width 386 height 262
click at [724, 508] on p "You're going to need that sample code! Reload the original code." at bounding box center [568, 504] width 332 height 37
click at [713, 528] on button "↻ Reload" at bounding box center [696, 538] width 83 height 28
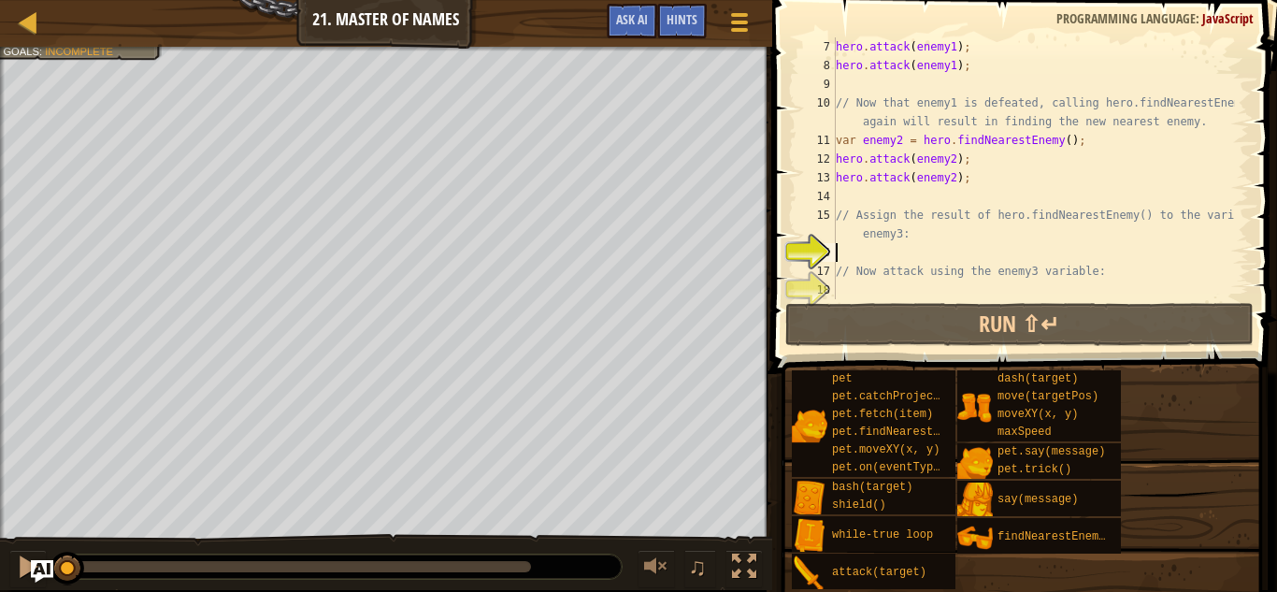
scroll to position [150, 0]
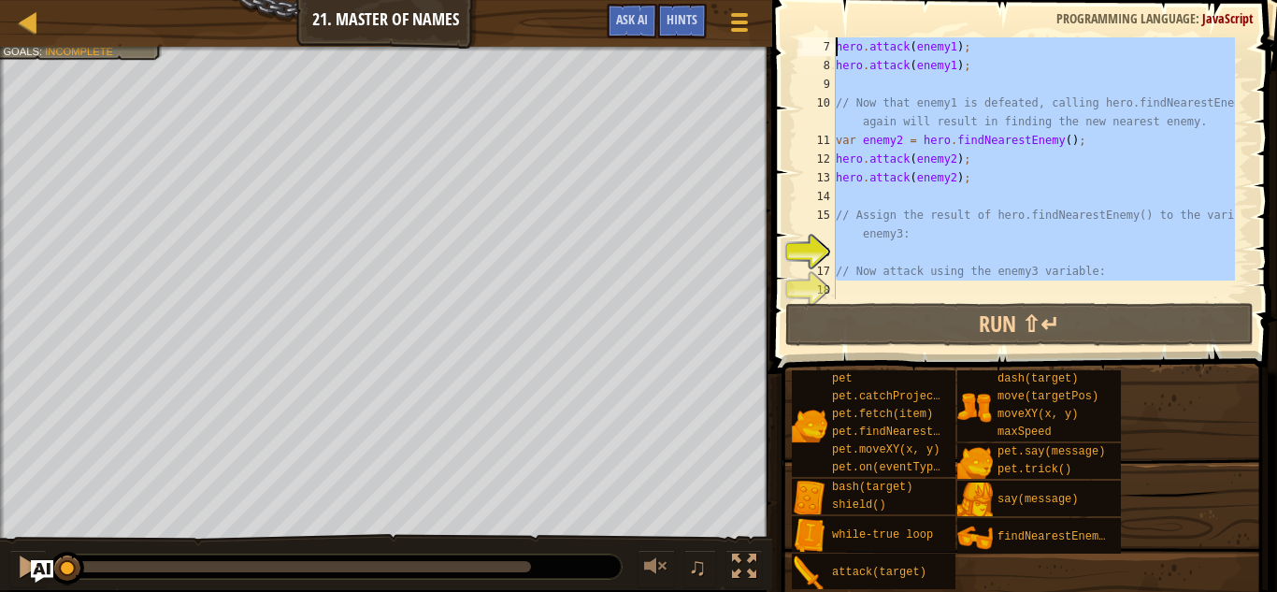
drag, startPoint x: 989, startPoint y: 292, endPoint x: 823, endPoint y: 42, distance: 300.1
click at [823, 42] on div "7 8 9 10 11 12 13 14 15 16 17 18 hero . attack ( enemy1 ) ; hero . attack ( ene…" at bounding box center [1022, 168] width 454 height 262
type textarea "hero.attack(enemy1); hero.attack(enemy1);"
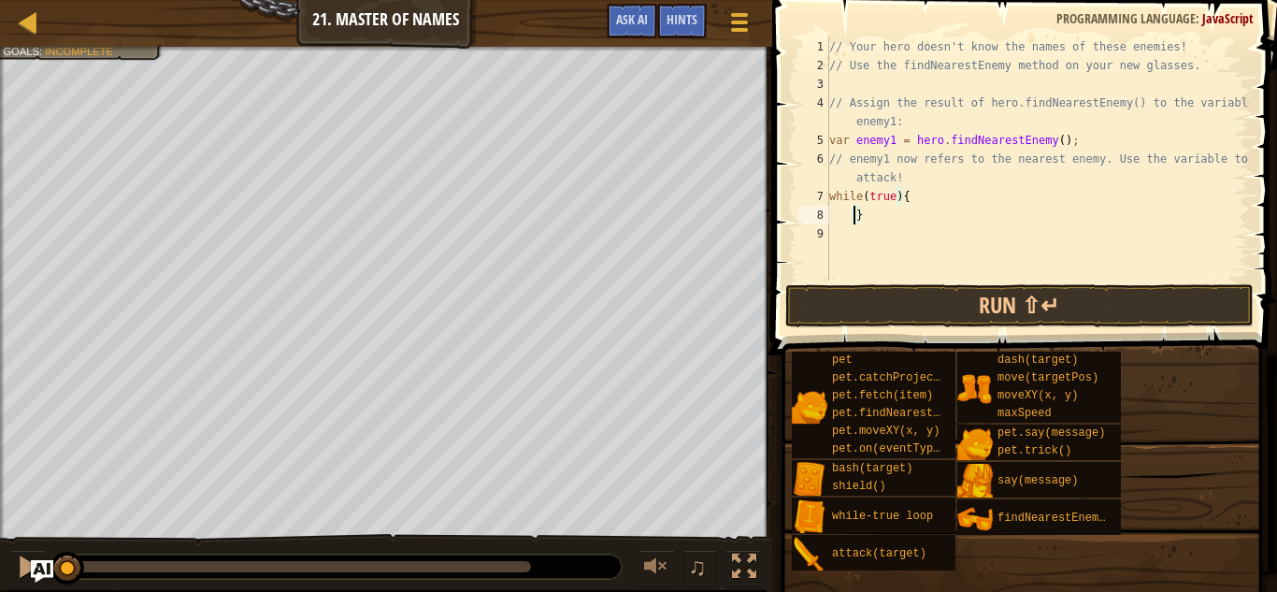
scroll to position [8, 2]
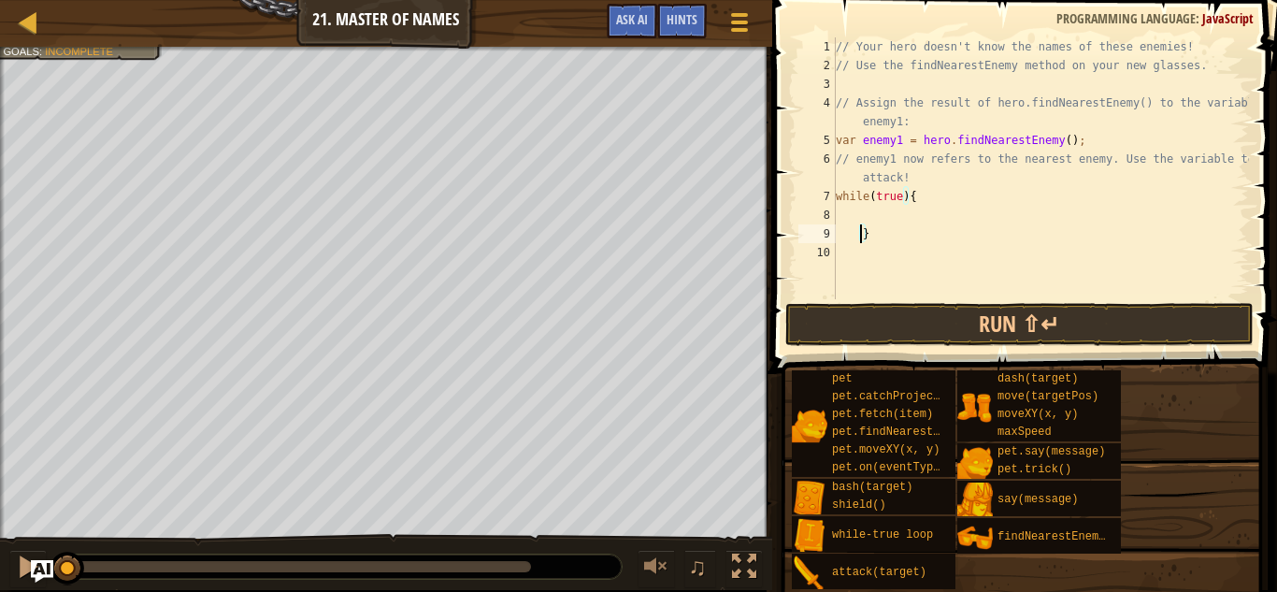
type textarea "}"
type textarea "enemy = hero.findNearestEnemy();"
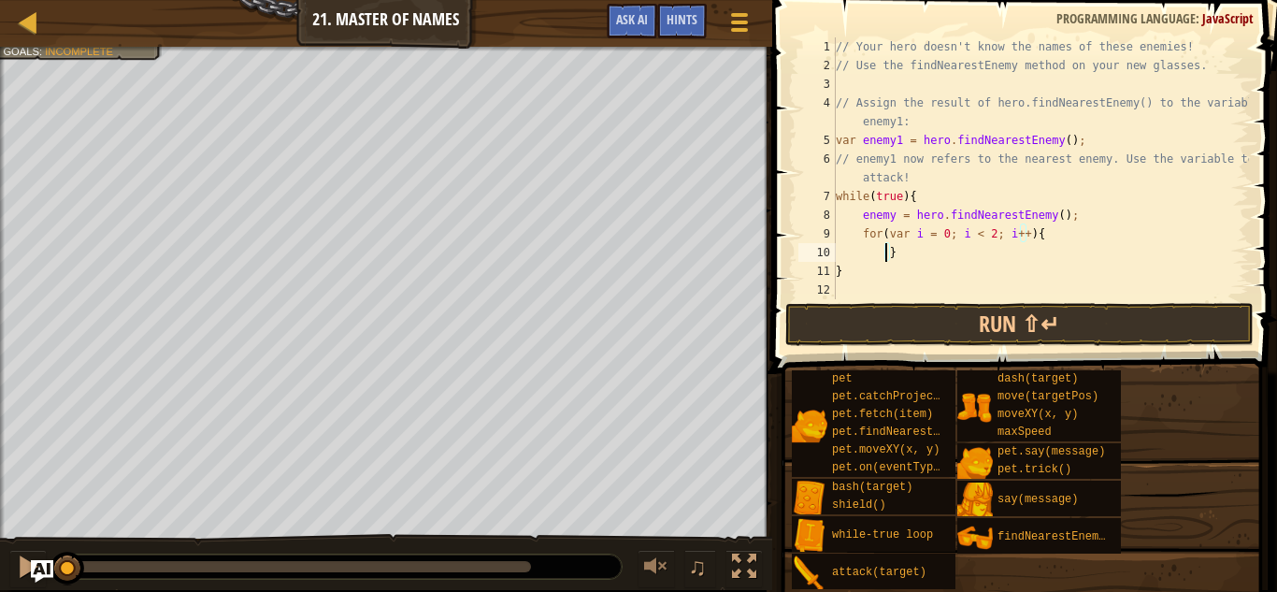
scroll to position [0, 0]
type textarea "}"
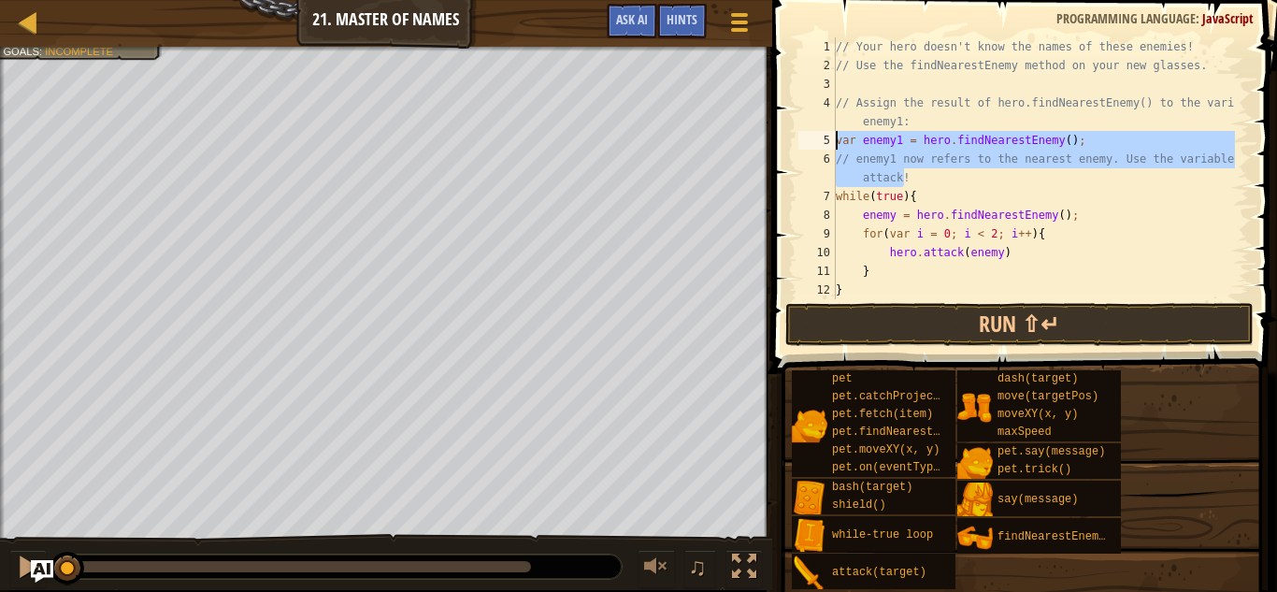
drag, startPoint x: 919, startPoint y: 185, endPoint x: 830, endPoint y: 142, distance: 98.7
click at [830, 142] on div "hero.attack(enemy) 1 2 3 4 5 6 7 8 9 10 11 12 13 // Your hero doesn't know the …" at bounding box center [1022, 168] width 454 height 262
type textarea "var enemy1 = hero.findNearestEnemy(); // enemy1 now refers to the nearest enemy…"
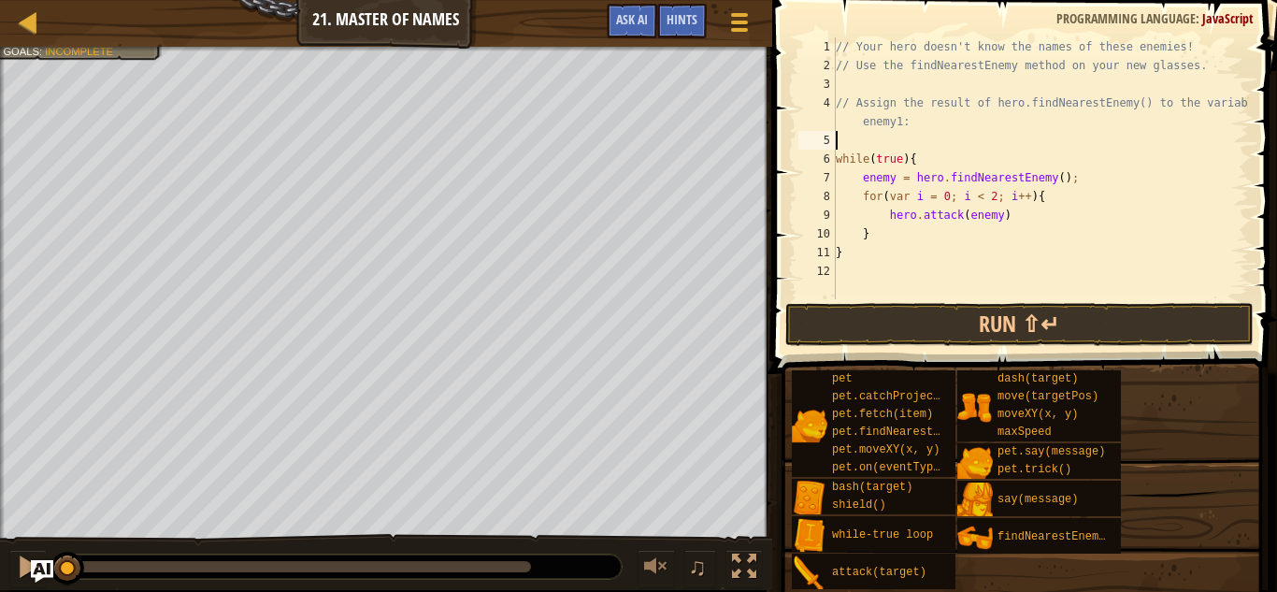
scroll to position [8, 0]
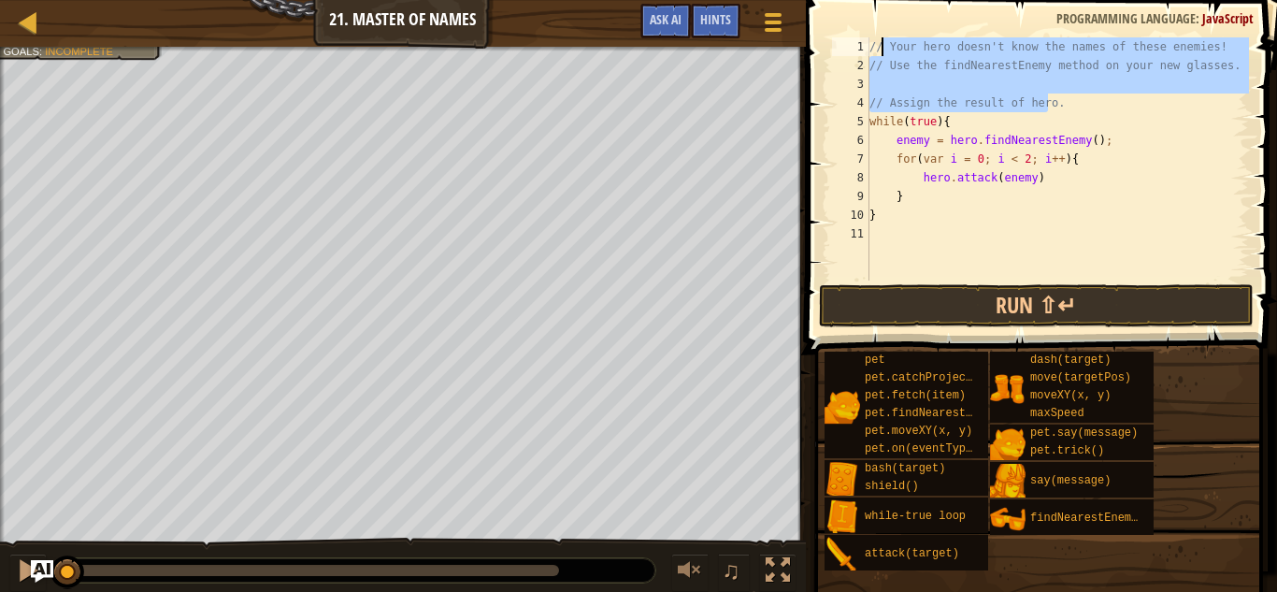
drag, startPoint x: 1073, startPoint y: 100, endPoint x: 883, endPoint y: 38, distance: 199.6
click at [883, 38] on div "// Your hero doesn't know the names of these enemies! // Use the findNearestEne…" at bounding box center [1057, 177] width 383 height 281
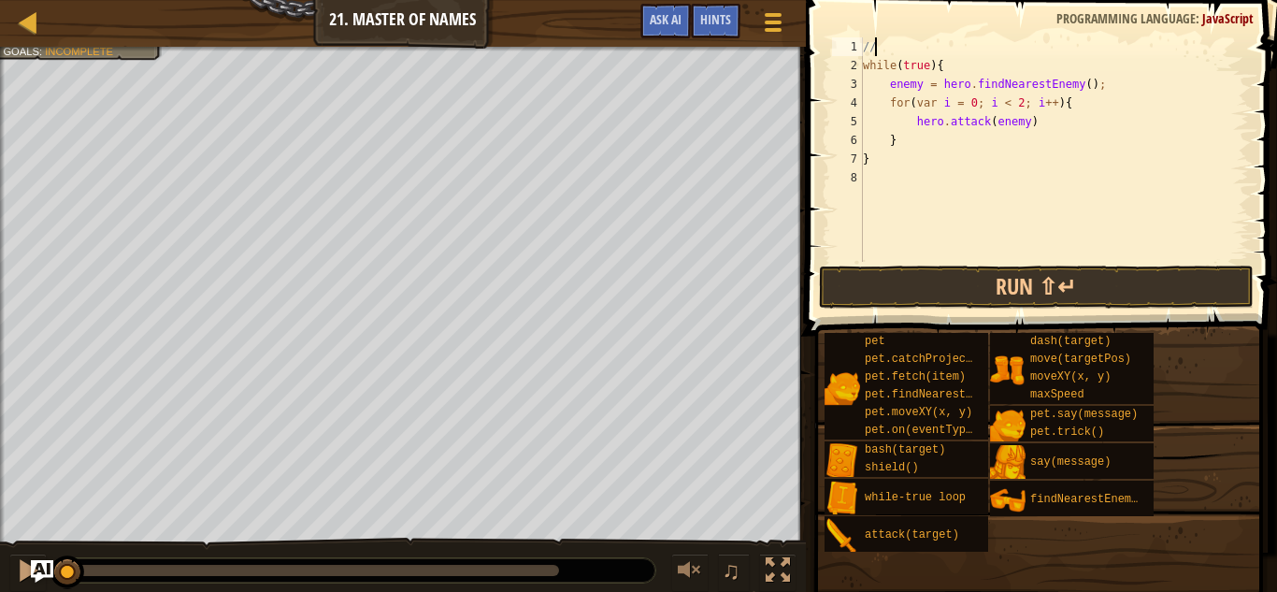
type textarea "/"
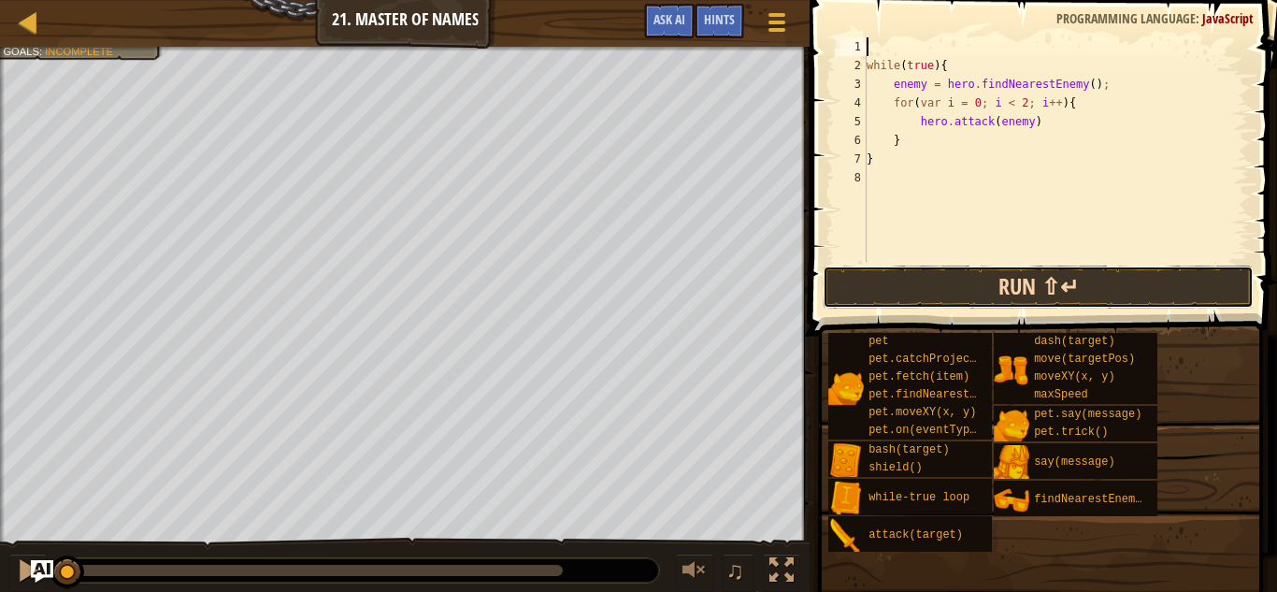
click at [972, 295] on button "Run ⇧↵" at bounding box center [1039, 287] width 432 height 43
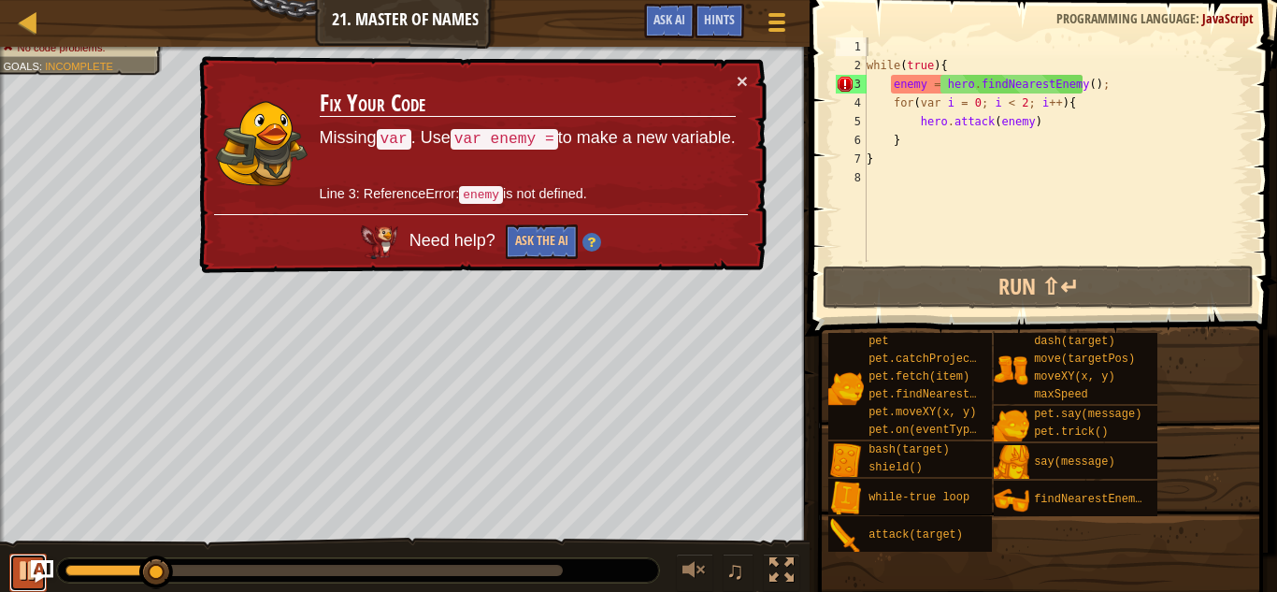
click at [28, 560] on div at bounding box center [28, 570] width 24 height 24
click at [749, 74] on div "× Fix Your Code Missing var . Use var enemy = to make a new variable. Line 3: R…" at bounding box center [480, 165] width 571 height 218
click at [735, 75] on td "Fix Your Code Missing var . Use var enemy = to make a new variable. Line 3: Ref…" at bounding box center [528, 142] width 418 height 143
click at [895, 86] on div "while ( true ) { enemy = hero . findNearestEnemy ( ) ; for ( var i = 0 ; i < 2 …" at bounding box center [1056, 168] width 386 height 262
click at [892, 83] on div "while ( true ) { enemy = hero . findNearestEnemy ( ) ; for ( var i = 0 ; i < 2 …" at bounding box center [1056, 168] width 386 height 262
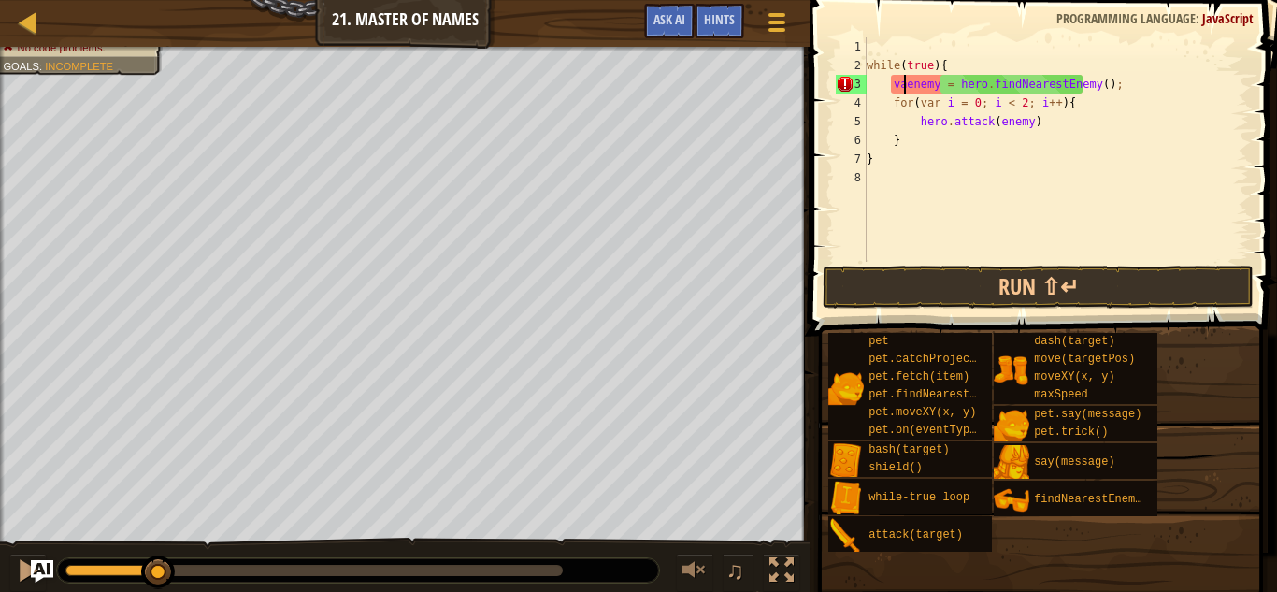
scroll to position [8, 3]
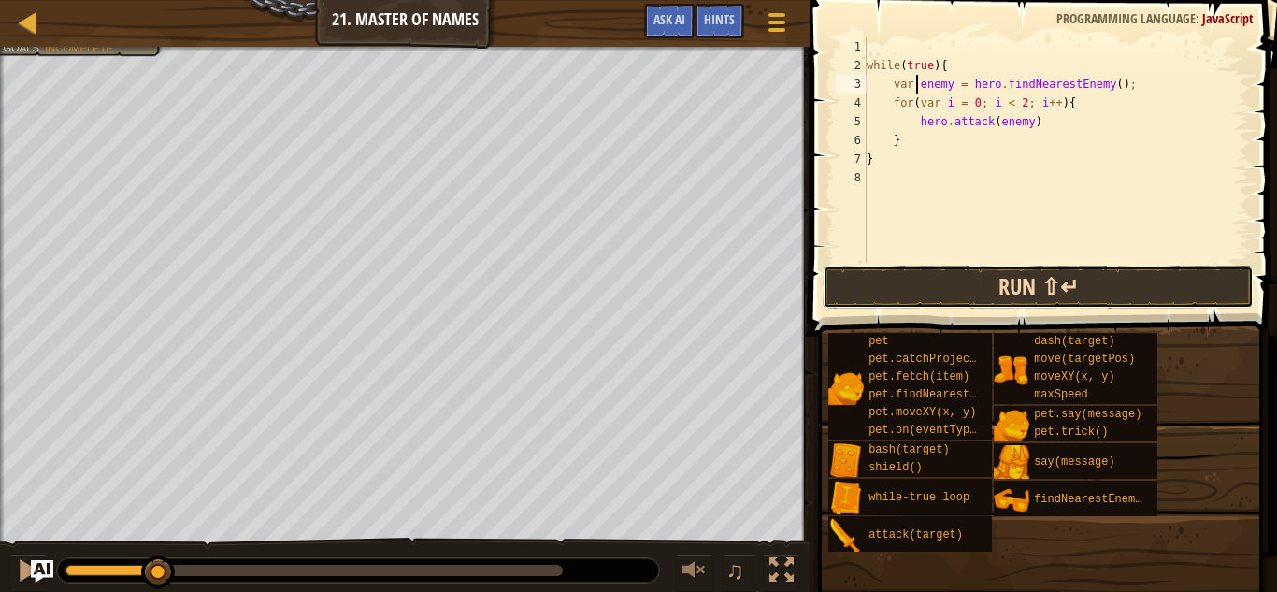
click at [921, 279] on button "Run ⇧↵" at bounding box center [1039, 287] width 432 height 43
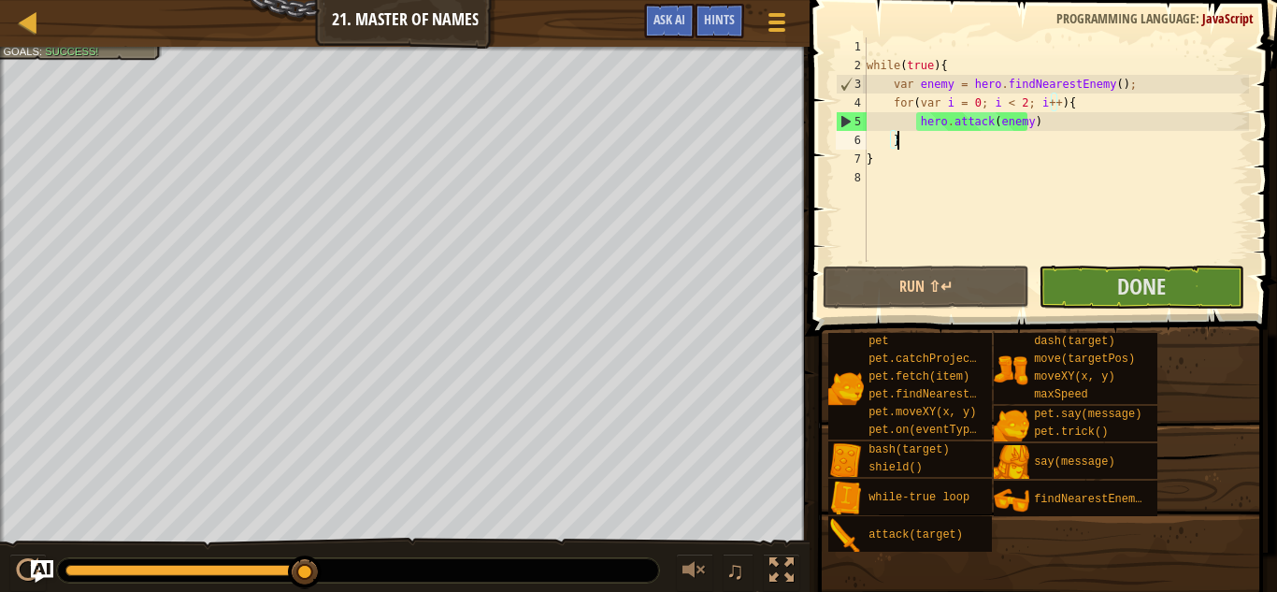
click at [1078, 147] on div "while ( true ) { var enemy = hero . findNearestEnemy ( ) ; for ( var i = 0 ; i …" at bounding box center [1056, 168] width 386 height 262
type textarea "}"
click at [934, 178] on div "while ( true ) { var enemy = hero . findNearestEnemy ( ) ; for ( var i = 0 ; i …" at bounding box center [1056, 168] width 386 height 262
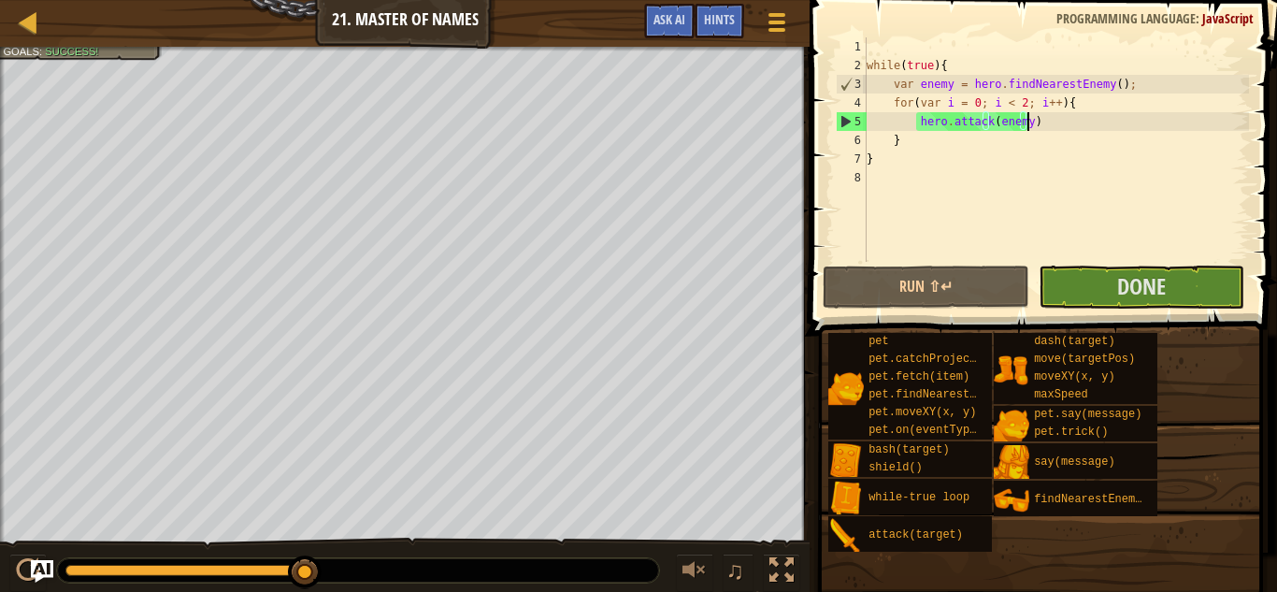
click at [1074, 121] on div "while ( true ) { var enemy = hero . findNearestEnemy ( ) ; for ( var i = 0 ; i …" at bounding box center [1056, 168] width 386 height 262
click at [992, 145] on div "while ( true ) { var enemy = hero . findNearestEnemy ( ) ; for ( var i = 0 ; i …" at bounding box center [1056, 168] width 386 height 262
type textarea "}"
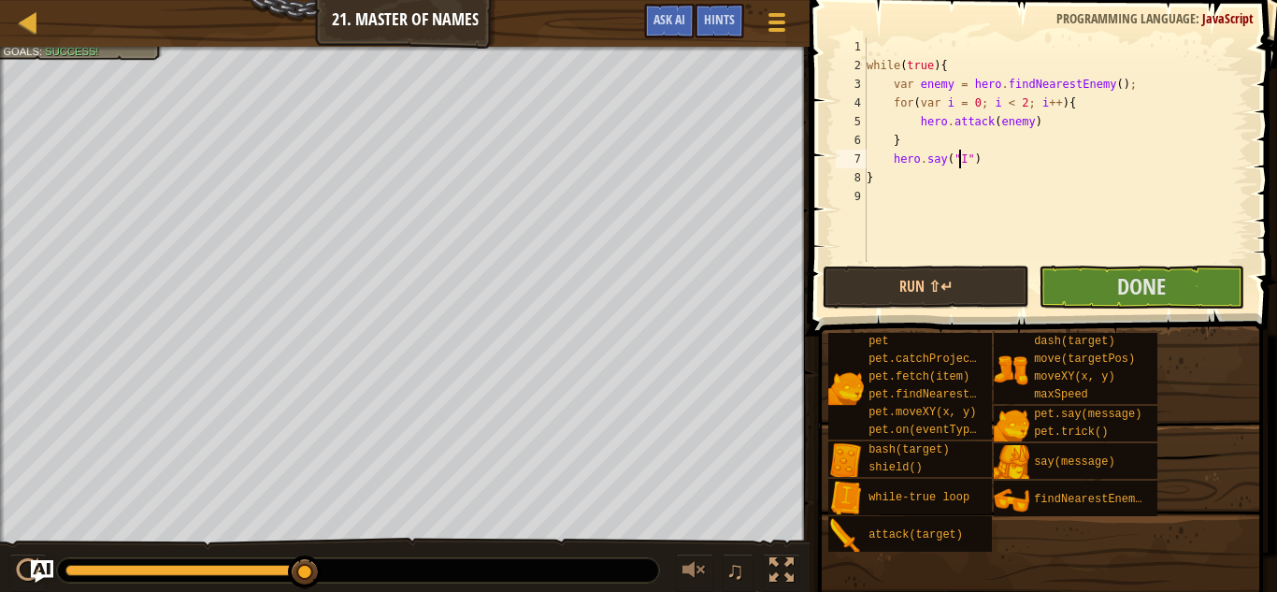
scroll to position [8, 7]
type textarea "hero.say("I")"
click at [1156, 296] on span "Done" at bounding box center [1141, 286] width 49 height 30
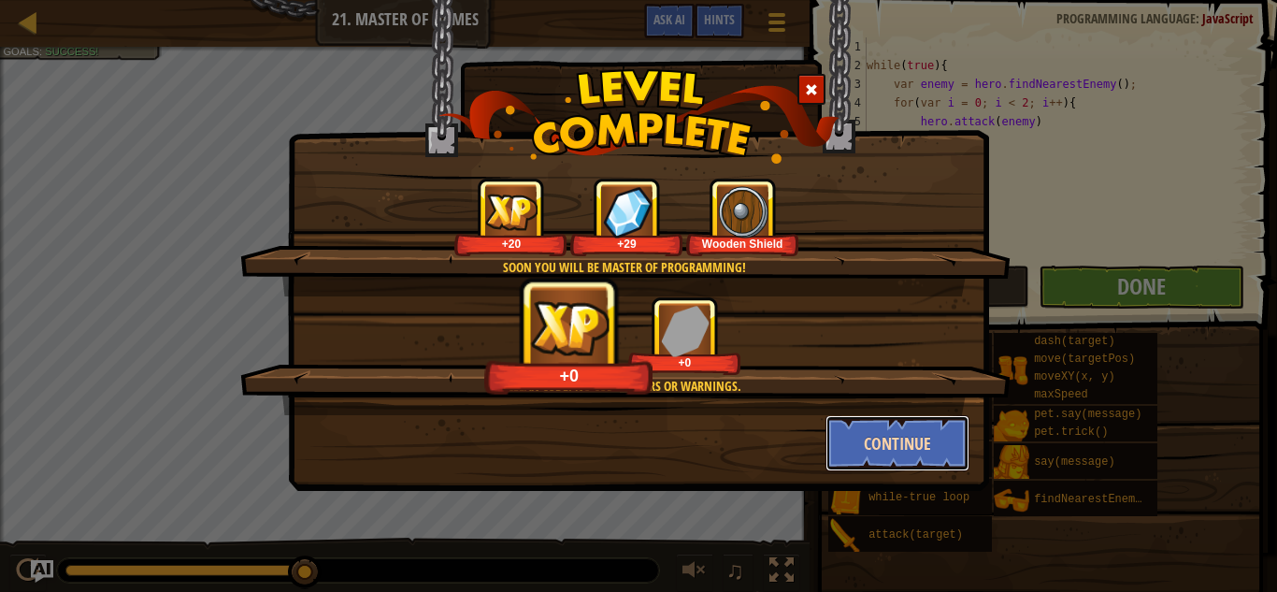
click at [903, 434] on button "Continue" at bounding box center [898, 443] width 145 height 56
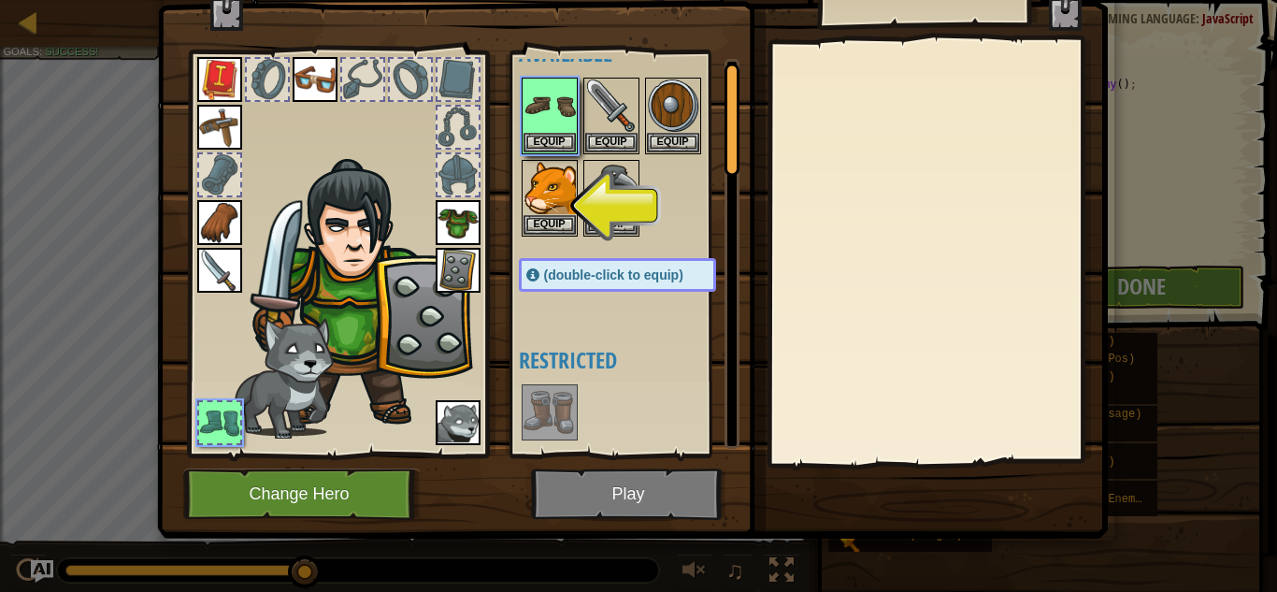
scroll to position [0, 0]
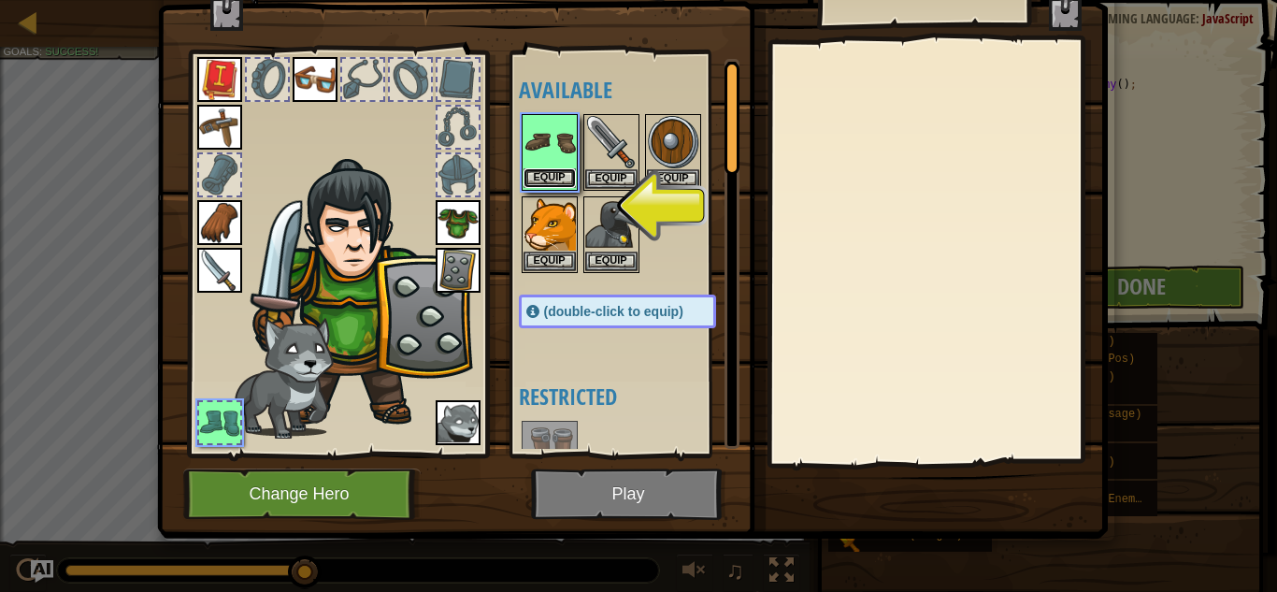
click at [547, 174] on button "Equip" at bounding box center [550, 178] width 52 height 20
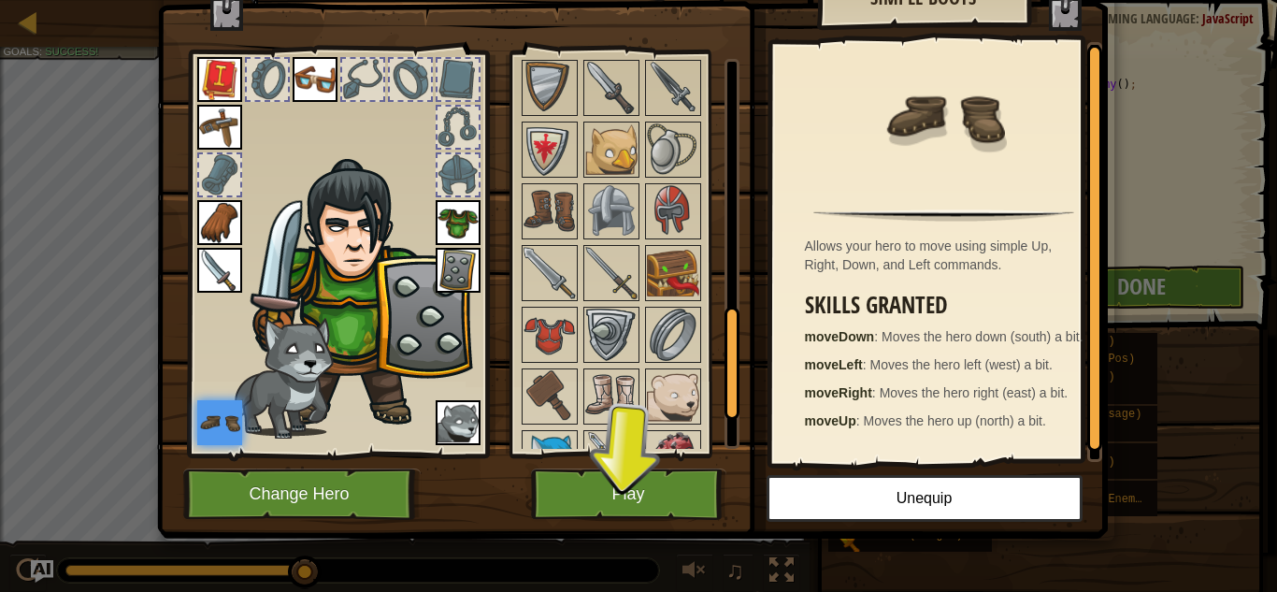
scroll to position [1010, 0]
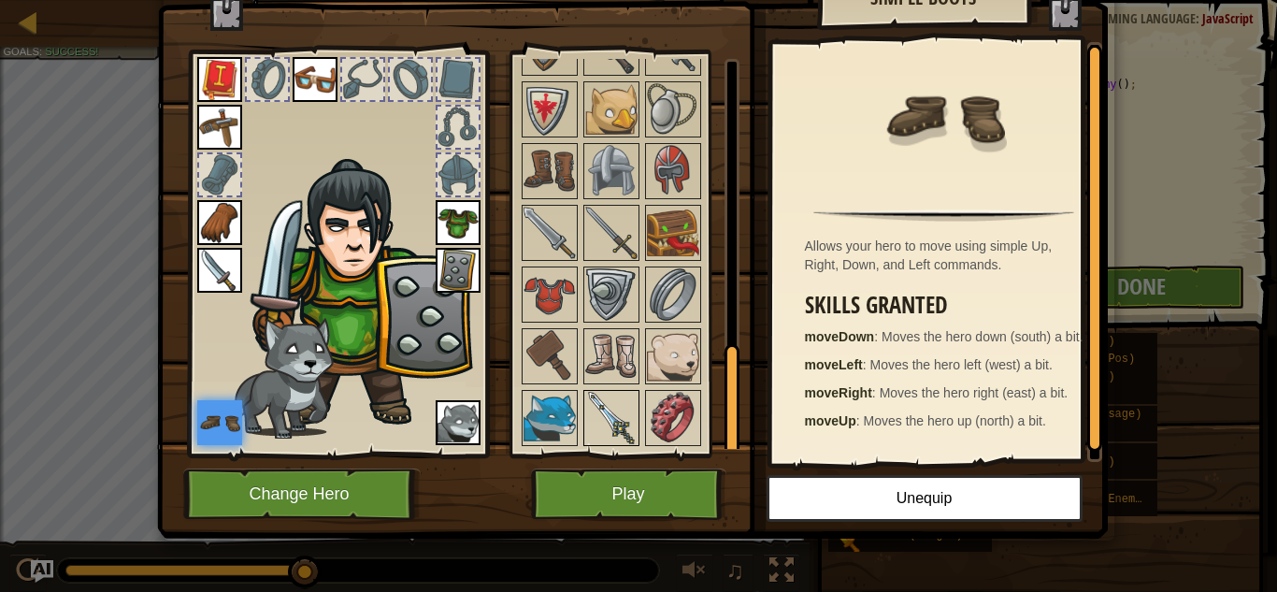
click at [585, 405] on img at bounding box center [611, 418] width 52 height 52
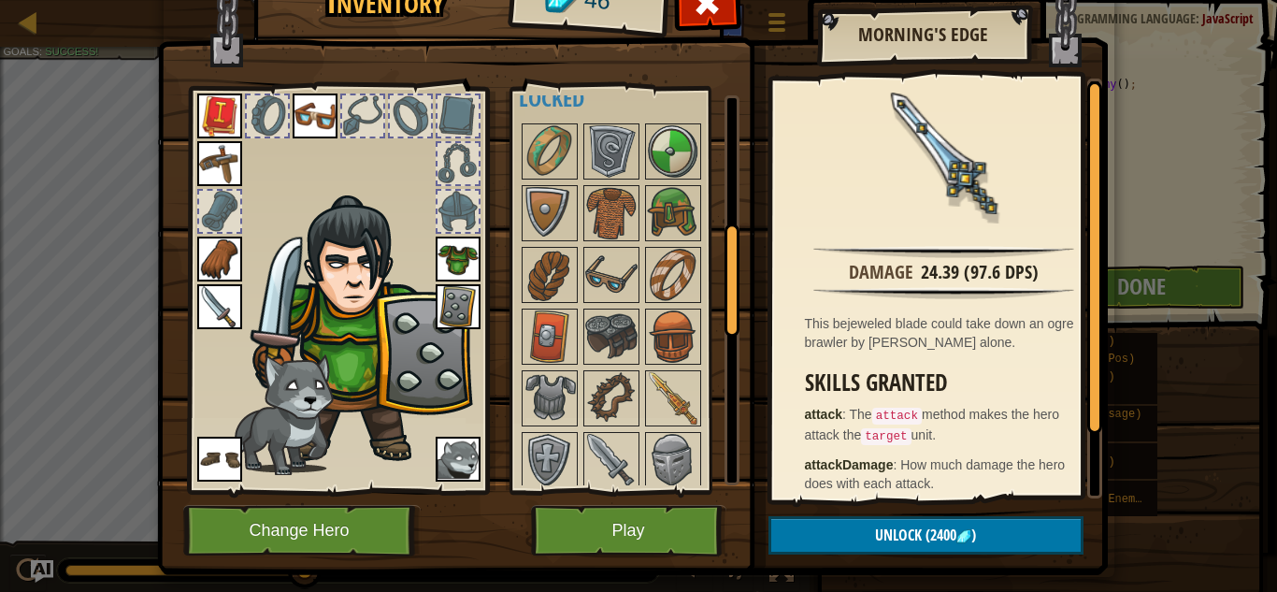
scroll to position [0, 0]
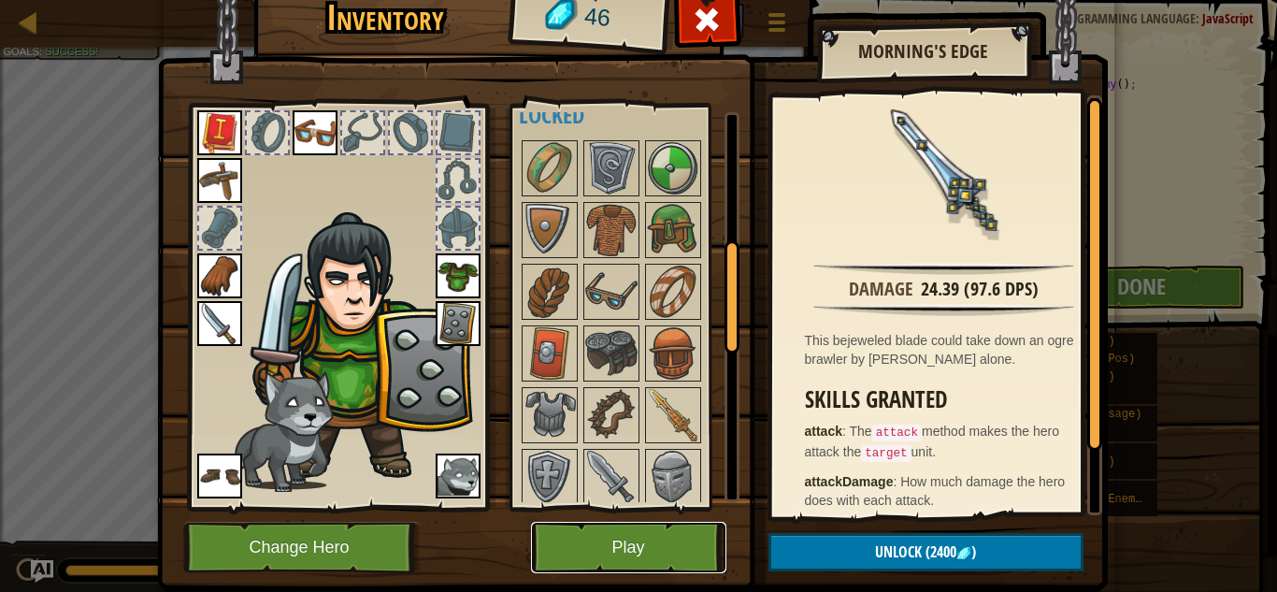
click at [581, 530] on button "Play" at bounding box center [628, 547] width 195 height 51
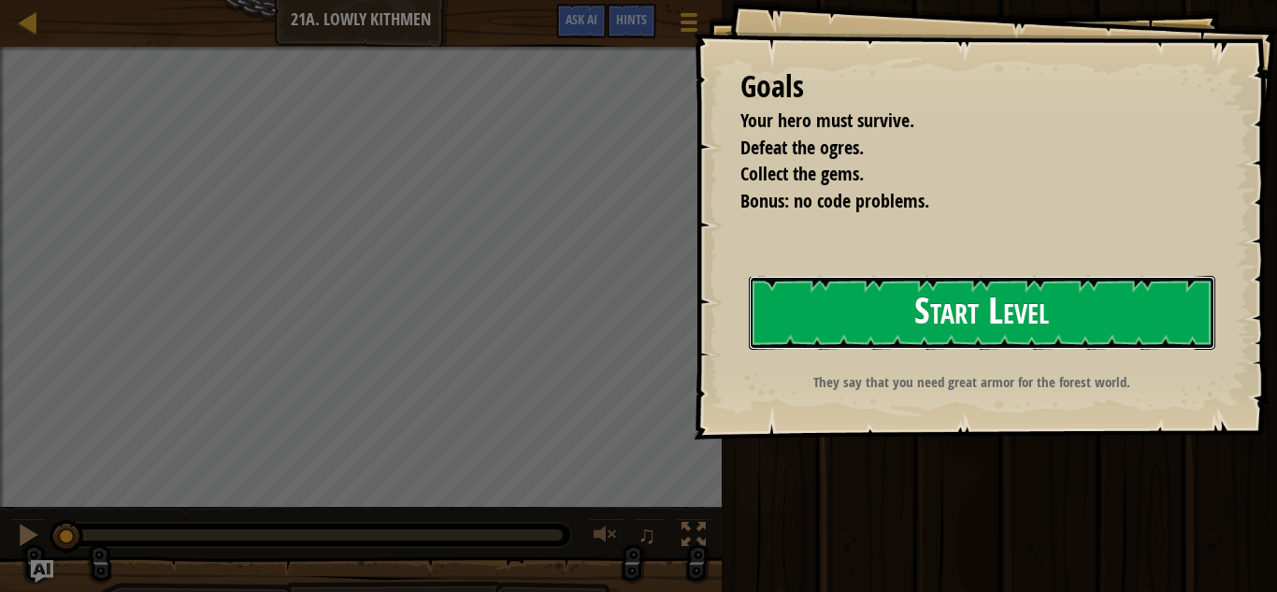
click at [996, 319] on button "Start Level" at bounding box center [982, 313] width 467 height 74
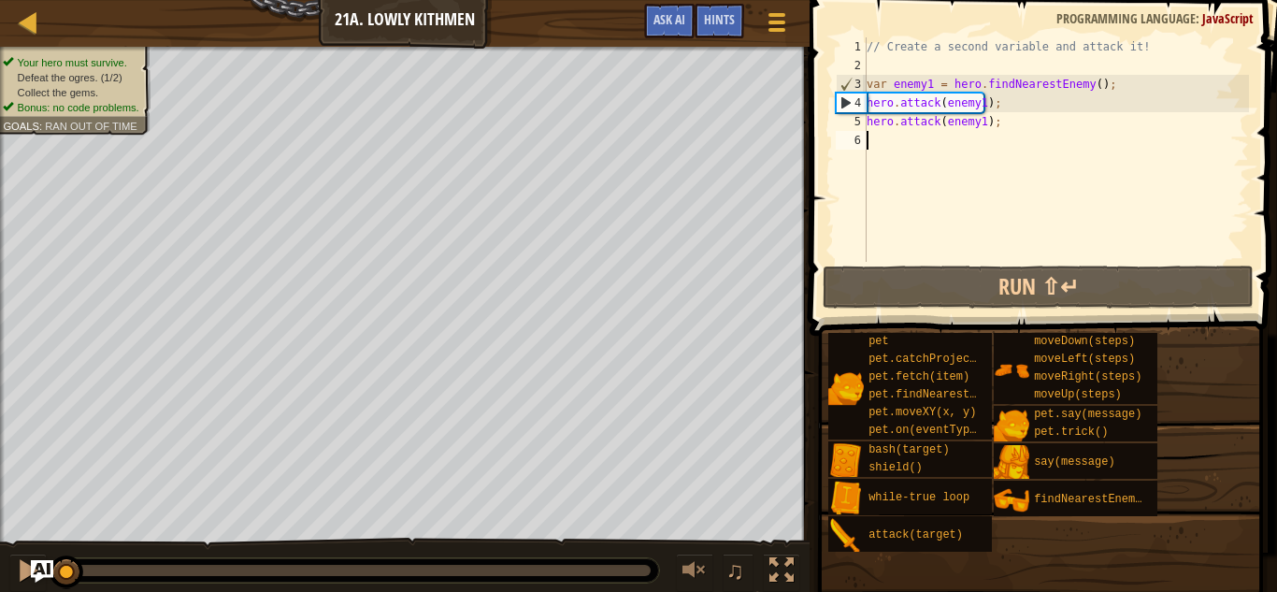
click at [972, 136] on div "// Create a second variable and attack it! var enemy1 = hero . findNearestEnemy…" at bounding box center [1056, 168] width 386 height 262
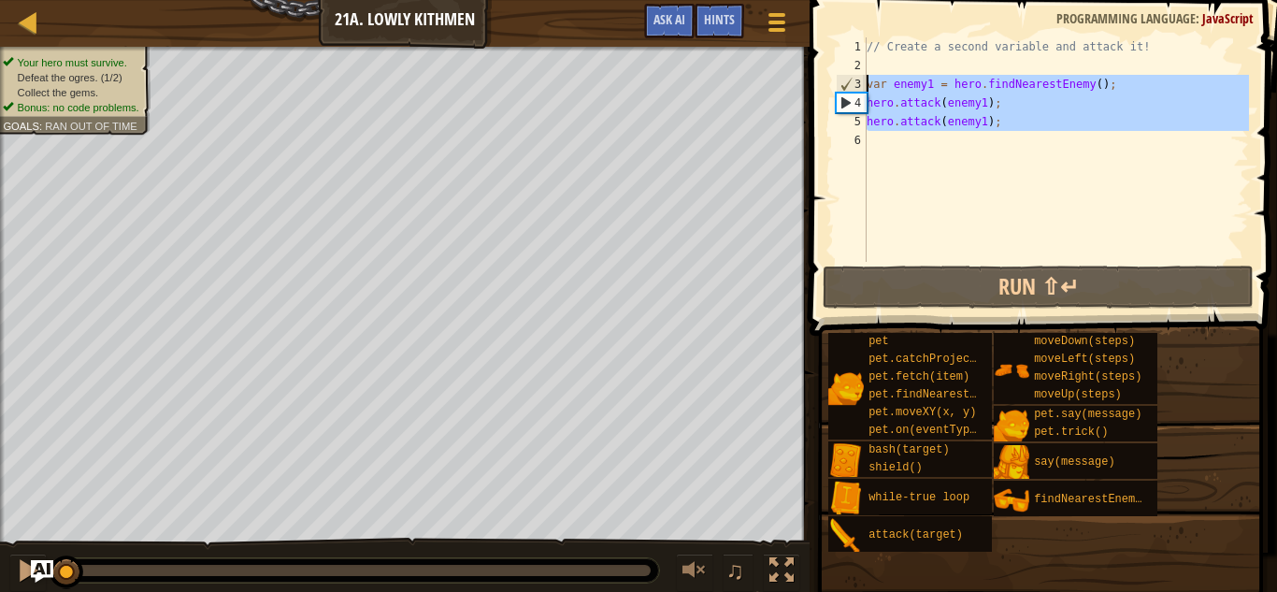
drag, startPoint x: 962, startPoint y: 141, endPoint x: 847, endPoint y: 87, distance: 127.2
click at [858, 77] on div "1 2 3 4 5 6 // Create a second variable and attack it! var enemy1 = hero . find…" at bounding box center [1040, 149] width 417 height 224
type textarea "var enemy1 = hero.findNearestEnemy(); hero.attack(enemy1);"
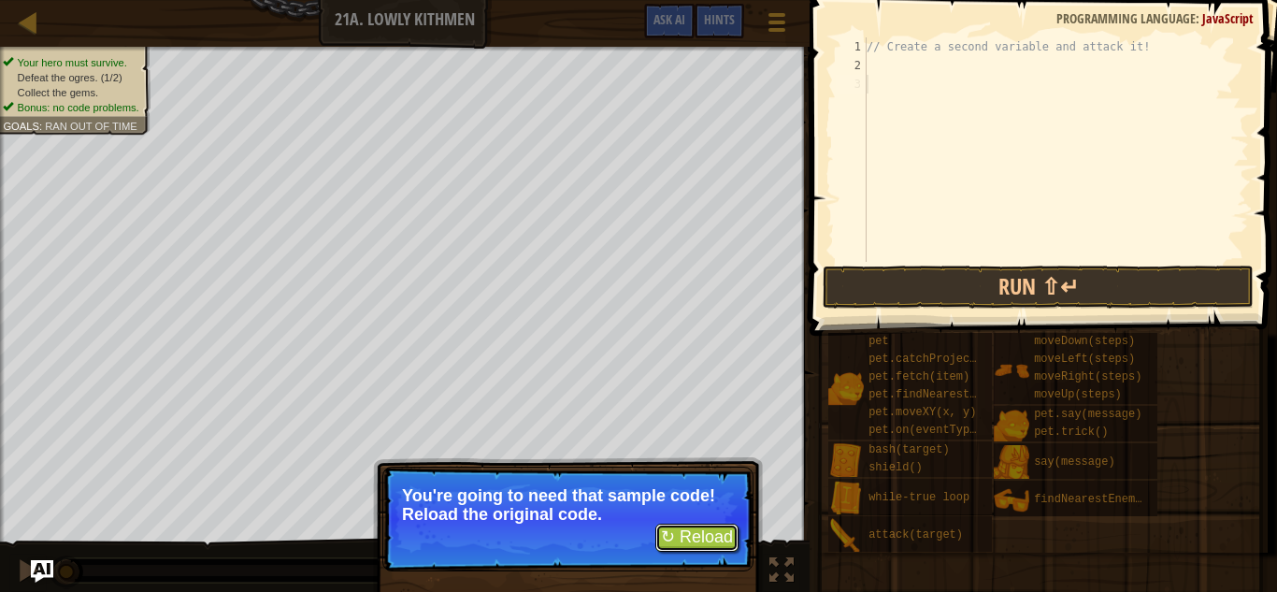
click at [725, 540] on button "↻ Reload" at bounding box center [696, 538] width 83 height 28
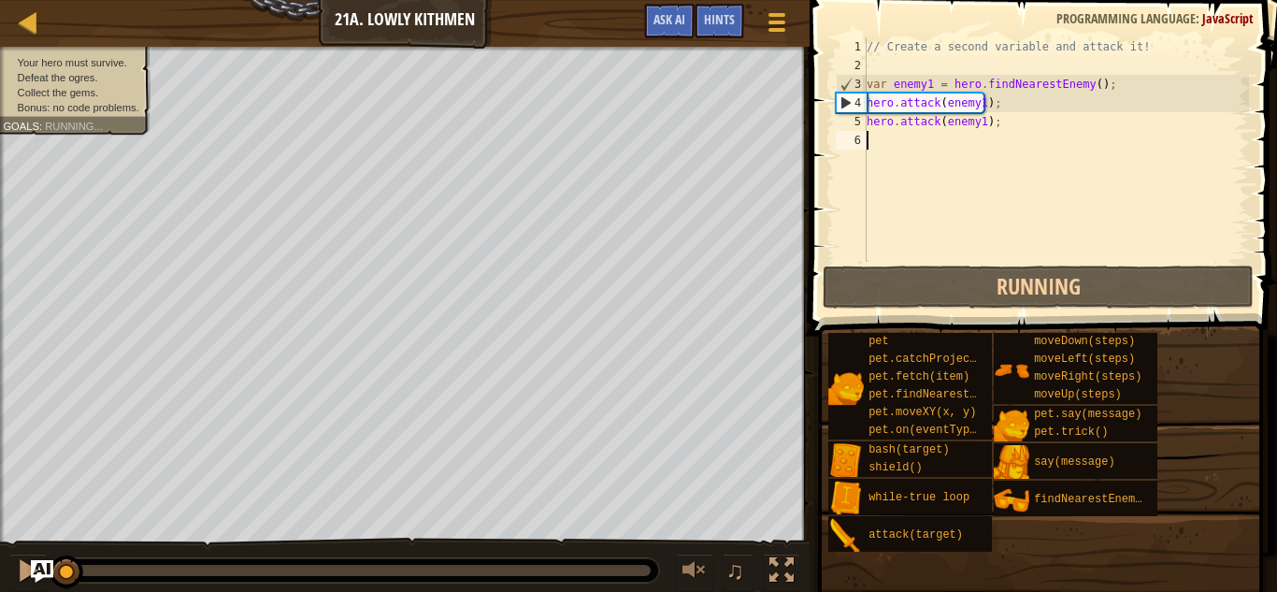
scroll to position [8, 0]
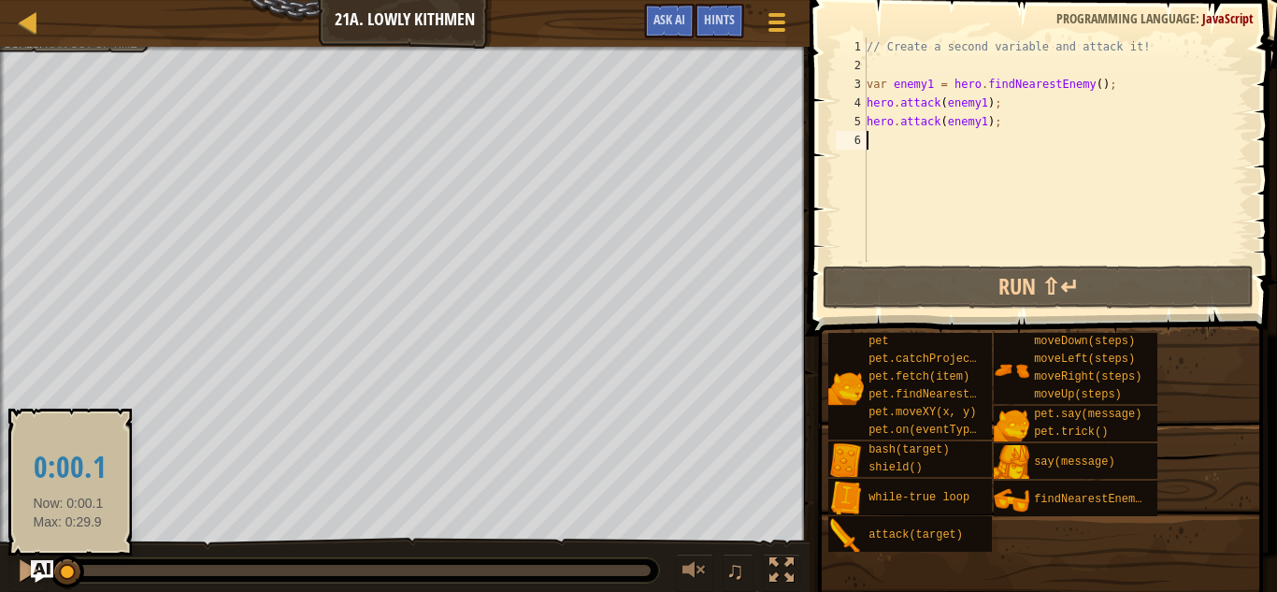
drag, startPoint x: 94, startPoint y: 566, endPoint x: 55, endPoint y: 569, distance: 38.5
click at [56, 569] on div at bounding box center [67, 572] width 34 height 34
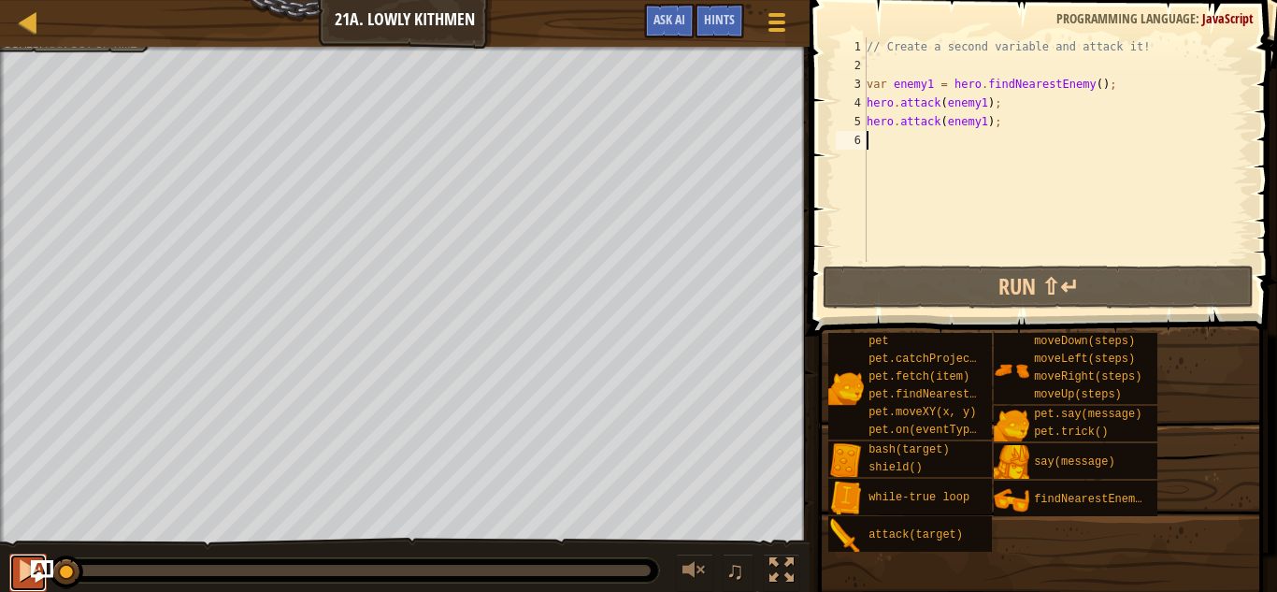
click at [14, 576] on button at bounding box center [27, 573] width 37 height 38
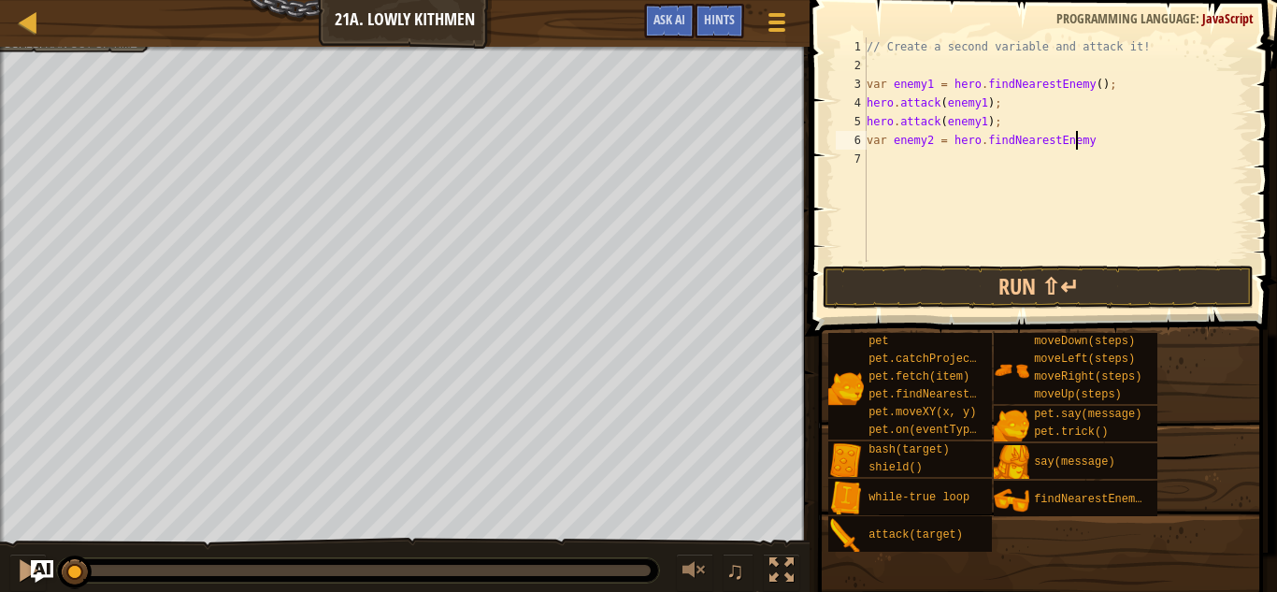
scroll to position [8, 16]
type textarea "var enemy2 = hero.findNearestEnemy();"
type textarea "hero.attack(enemy2)"
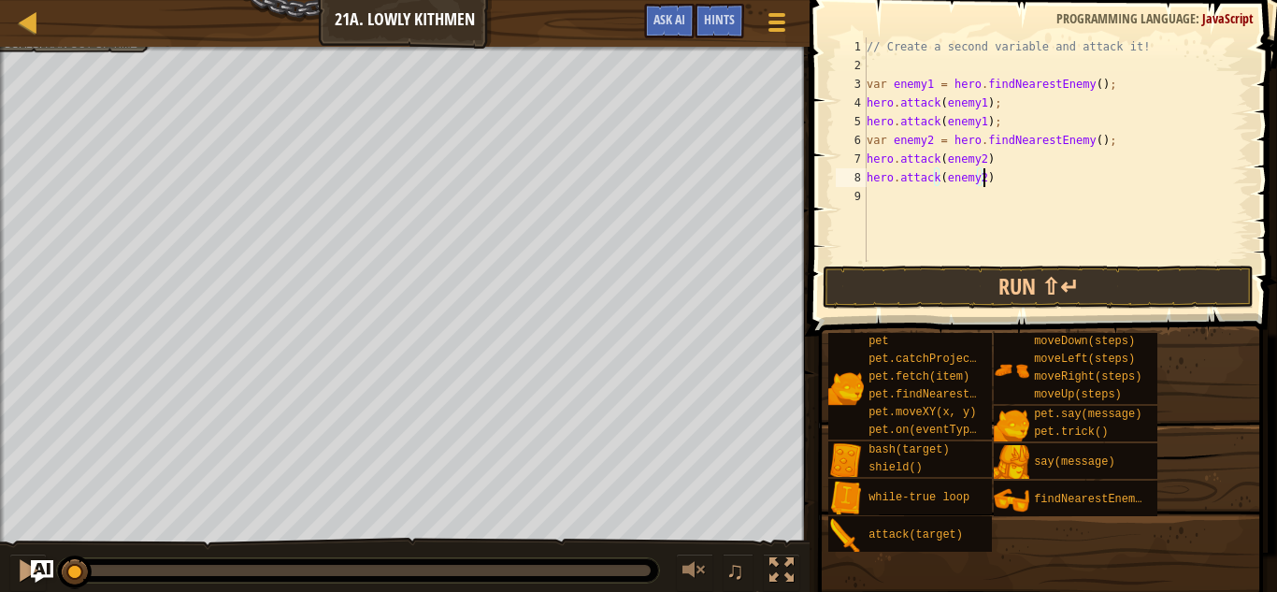
click at [1005, 169] on div "// Create a second variable and attack it! var enemy1 = hero . findNearestEnemy…" at bounding box center [1056, 168] width 386 height 262
click at [1006, 161] on div "// Create a second variable and attack it! var enemy1 = hero . findNearestEnemy…" at bounding box center [1056, 168] width 386 height 262
click at [1101, 151] on div "// Create a second variable and attack it! var enemy1 = hero . findNearestEnemy…" at bounding box center [1056, 168] width 386 height 262
type textarea "hero.attack(enemy2);"
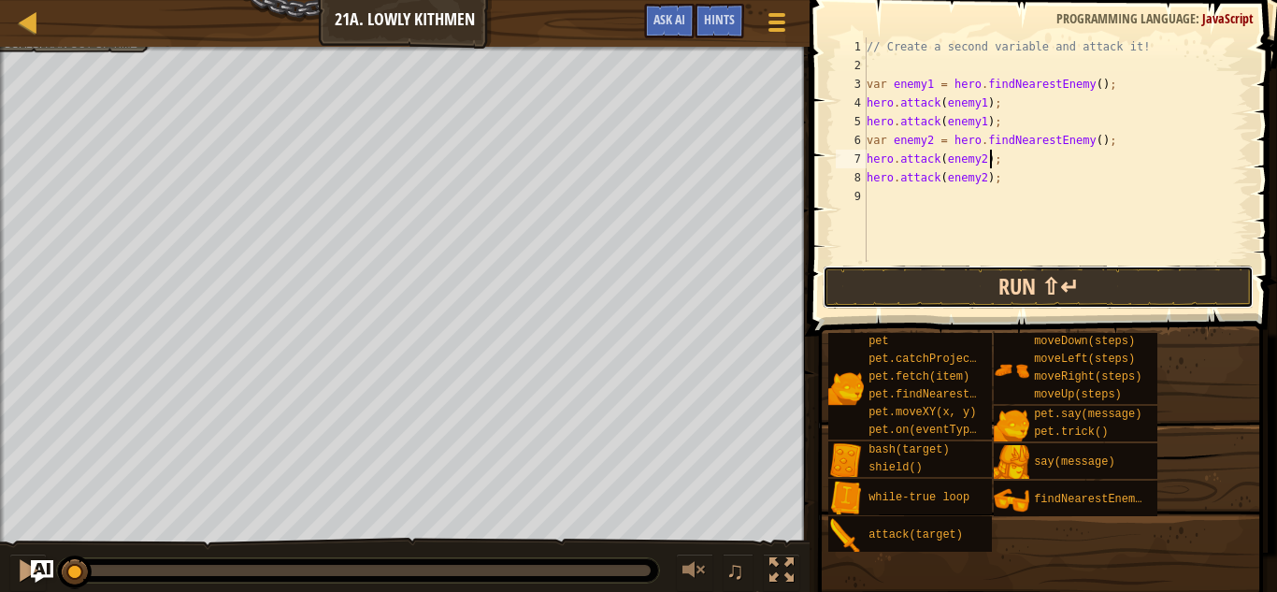
click at [908, 271] on button "Run ⇧↵" at bounding box center [1039, 287] width 432 height 43
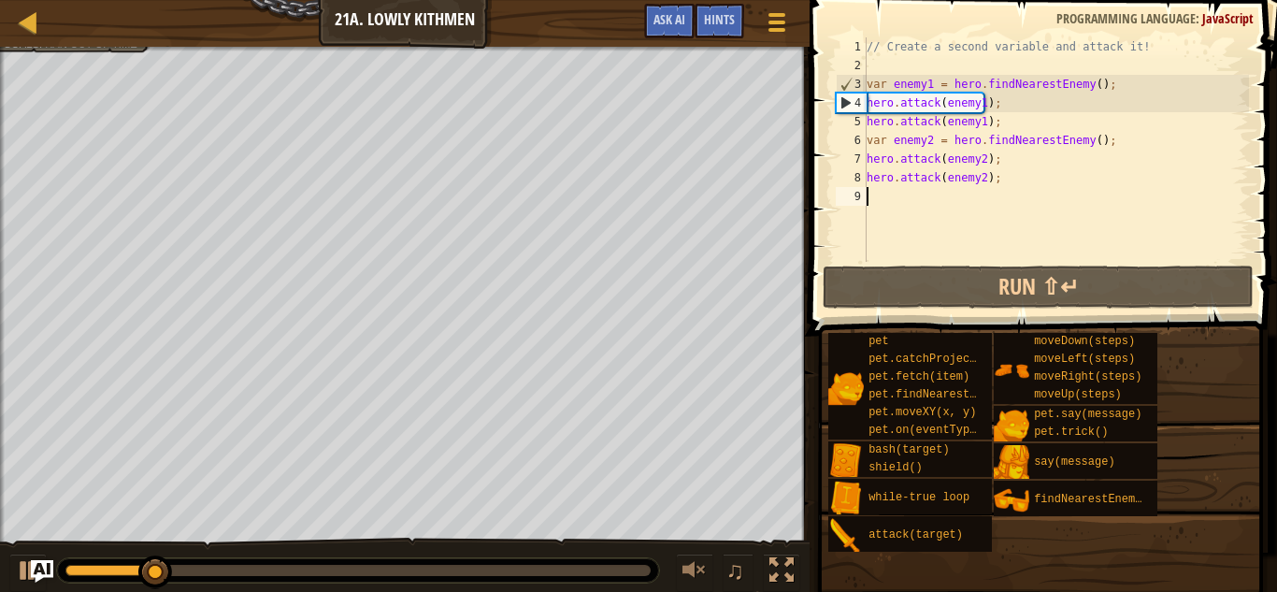
click at [871, 190] on div "// Create a second variable and attack it! var enemy1 = hero . findNearestEnemy…" at bounding box center [1056, 168] width 386 height 262
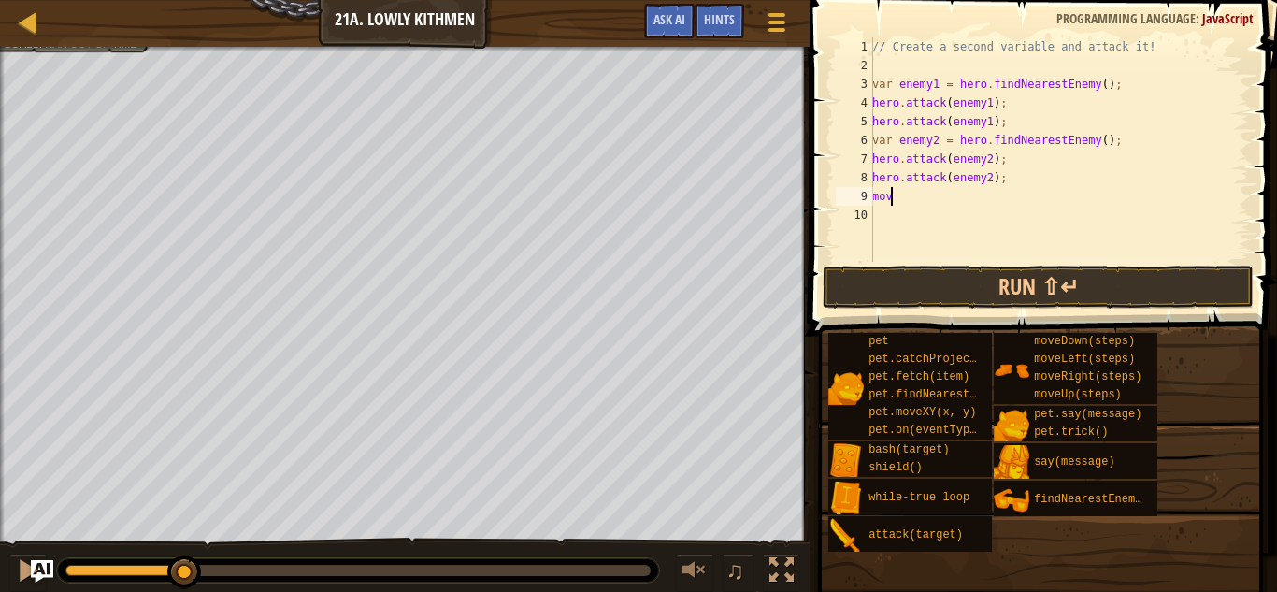
scroll to position [8, 0]
type textarea "m"
drag, startPoint x: 942, startPoint y: 194, endPoint x: 931, endPoint y: 213, distance: 21.3
click at [942, 194] on div "// Create a second variable and attack it! var enemy1 = hero . findNearestEnemy…" at bounding box center [1059, 168] width 381 height 262
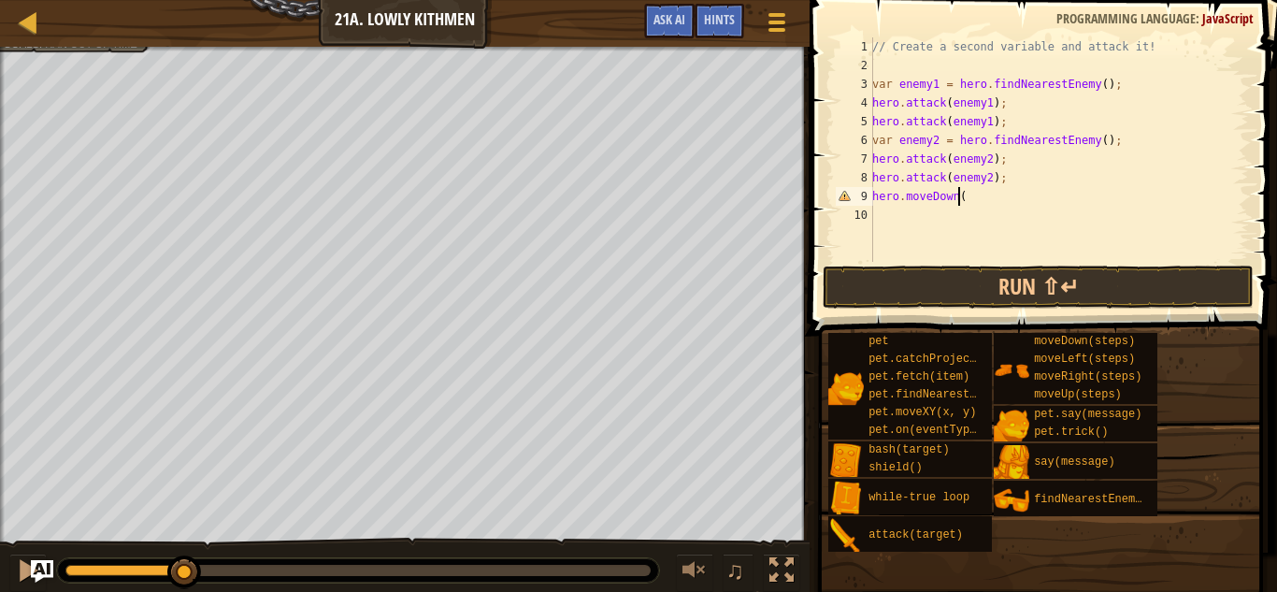
scroll to position [8, 7]
type textarea "hero.moveDown();"
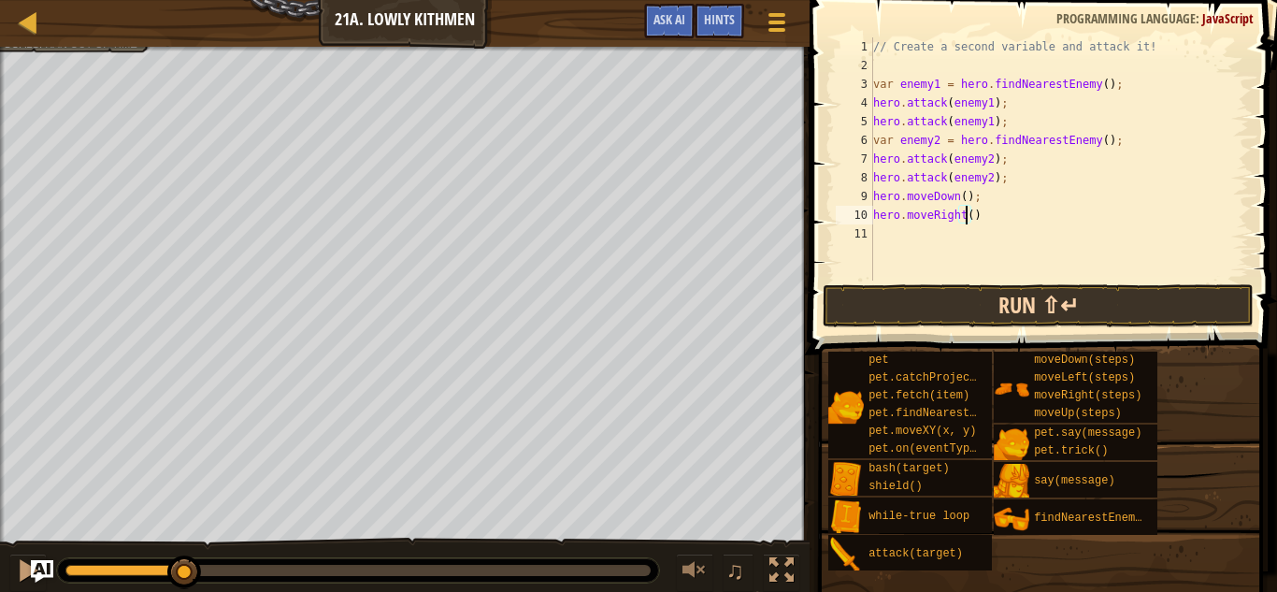
scroll to position [8, 7]
click at [941, 299] on button "Run ⇧↵" at bounding box center [1039, 305] width 432 height 43
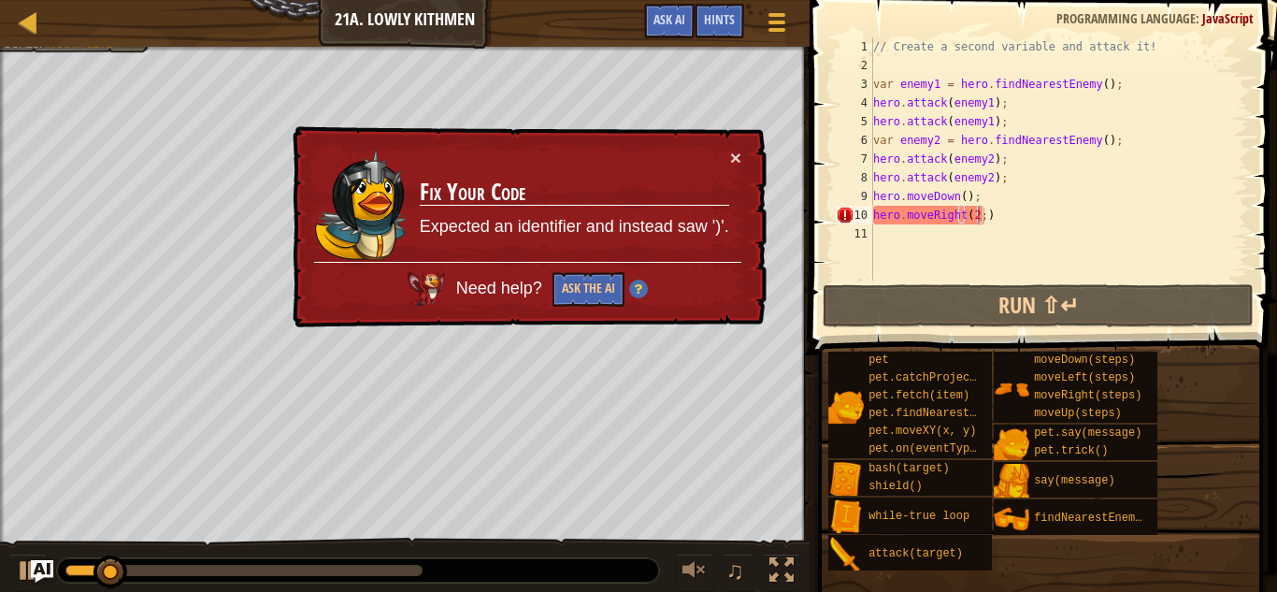
click at [972, 221] on div "// Create a second variable and attack it! var enemy1 = hero . findNearestEnemy…" at bounding box center [1060, 177] width 380 height 281
click at [979, 216] on div "// Create a second variable and attack it! var enemy1 = hero . findNearestEnemy…" at bounding box center [1060, 177] width 380 height 281
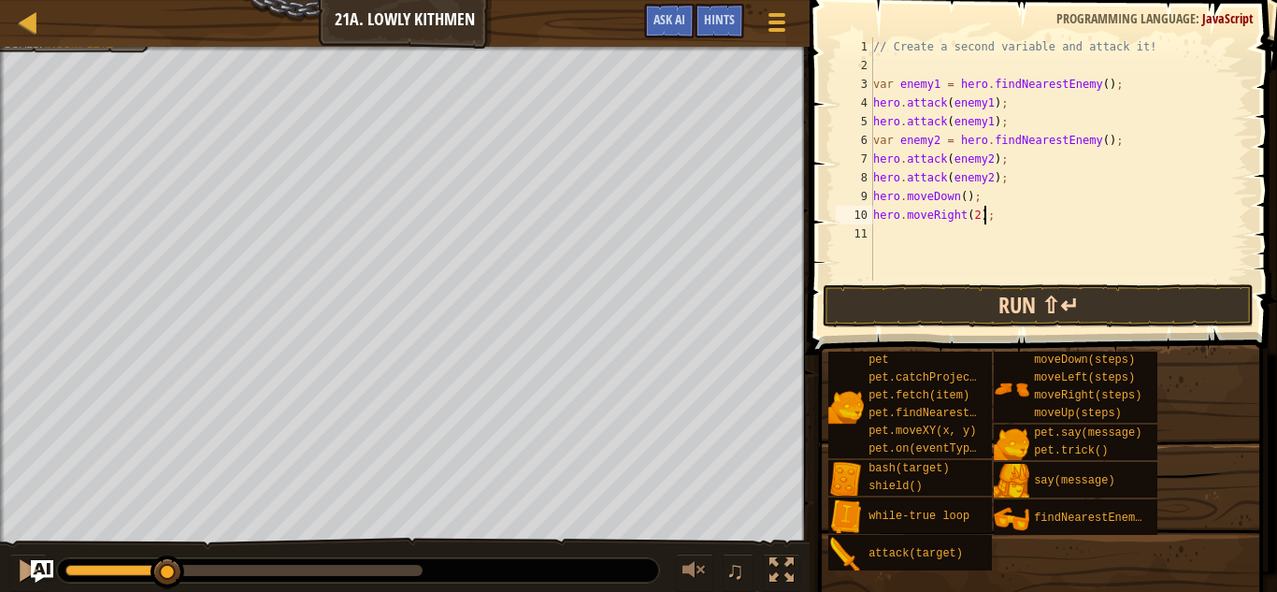
type textarea "hero.moveRight(2);"
click at [963, 304] on button "Run ⇧↵" at bounding box center [1039, 305] width 432 height 43
